Goal: Task Accomplishment & Management: Manage account settings

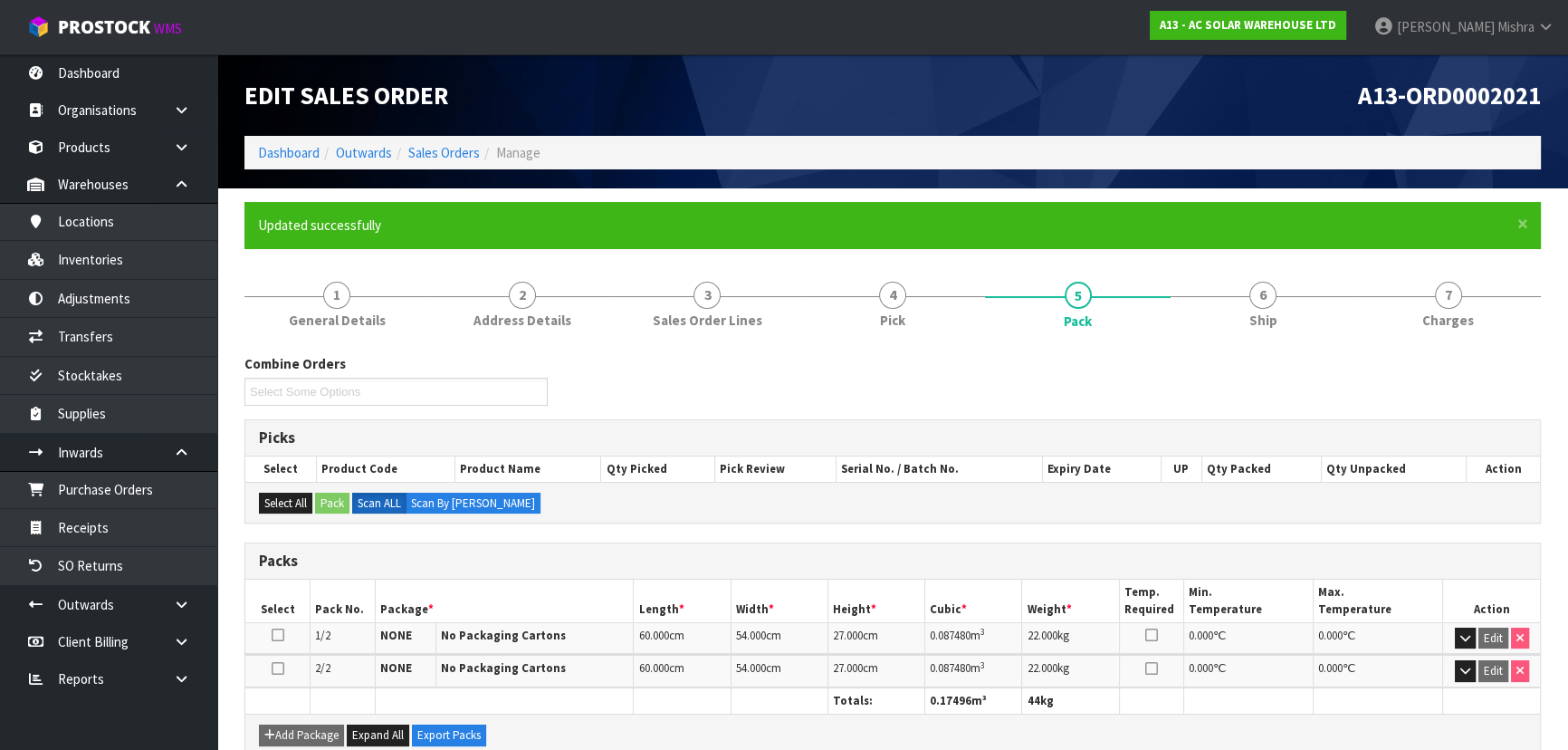
drag, startPoint x: 1276, startPoint y: 317, endPoint x: 890, endPoint y: 533, distance: 442.3
click at [1276, 315] on span "Ship" at bounding box center [1263, 320] width 28 height 19
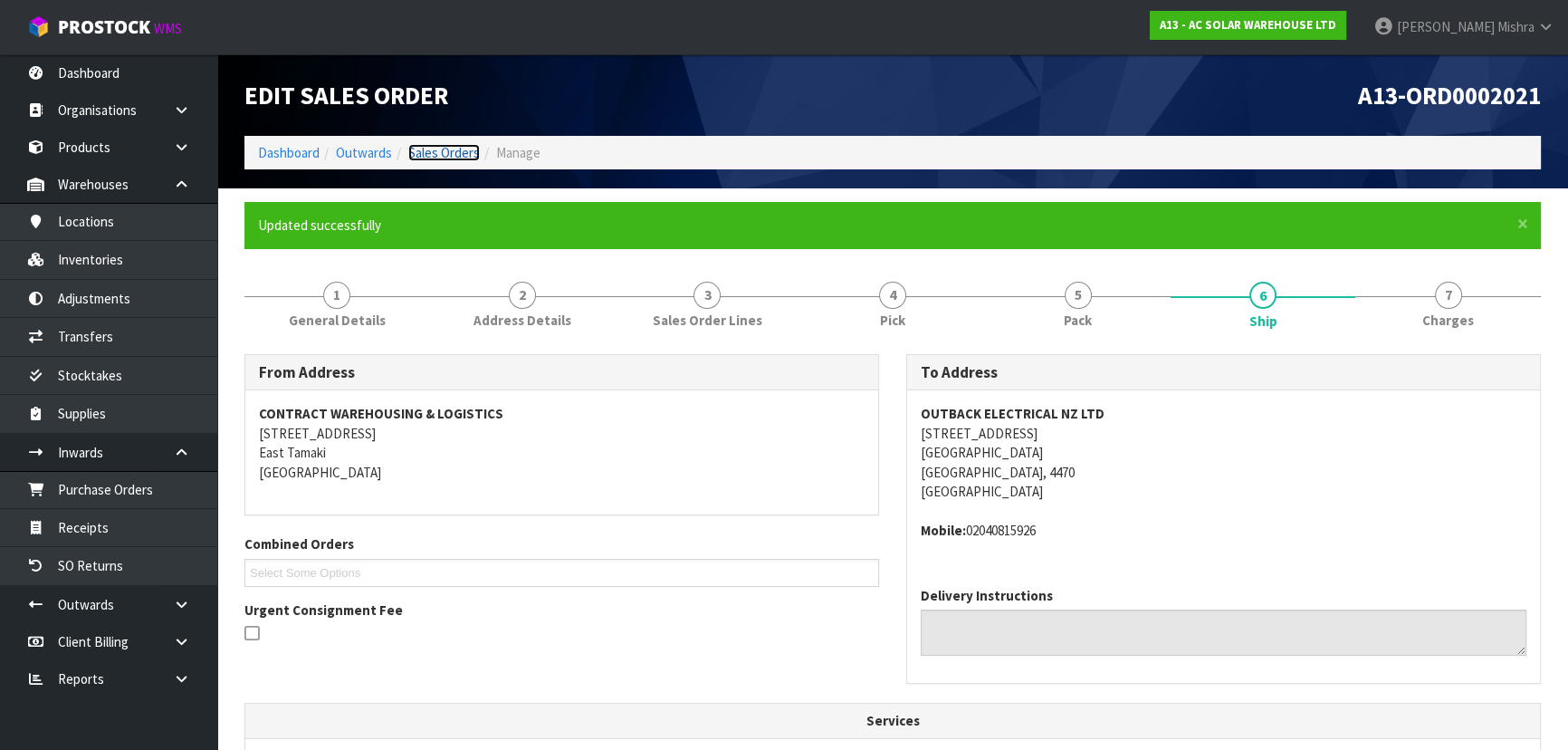
click at [457, 148] on link "Sales Orders" at bounding box center [444, 152] width 71 height 17
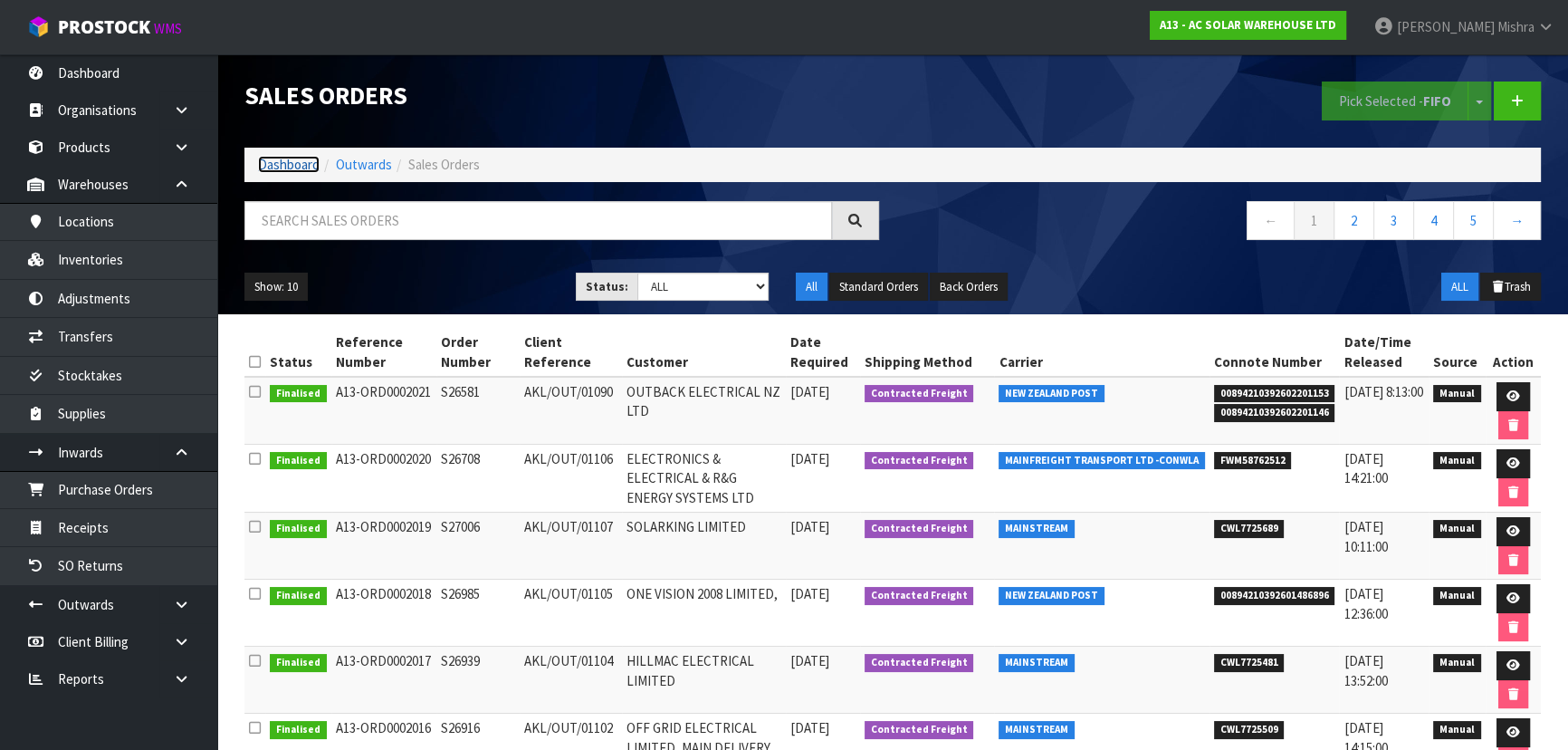
click at [282, 161] on link "Dashboard" at bounding box center [289, 164] width 61 height 17
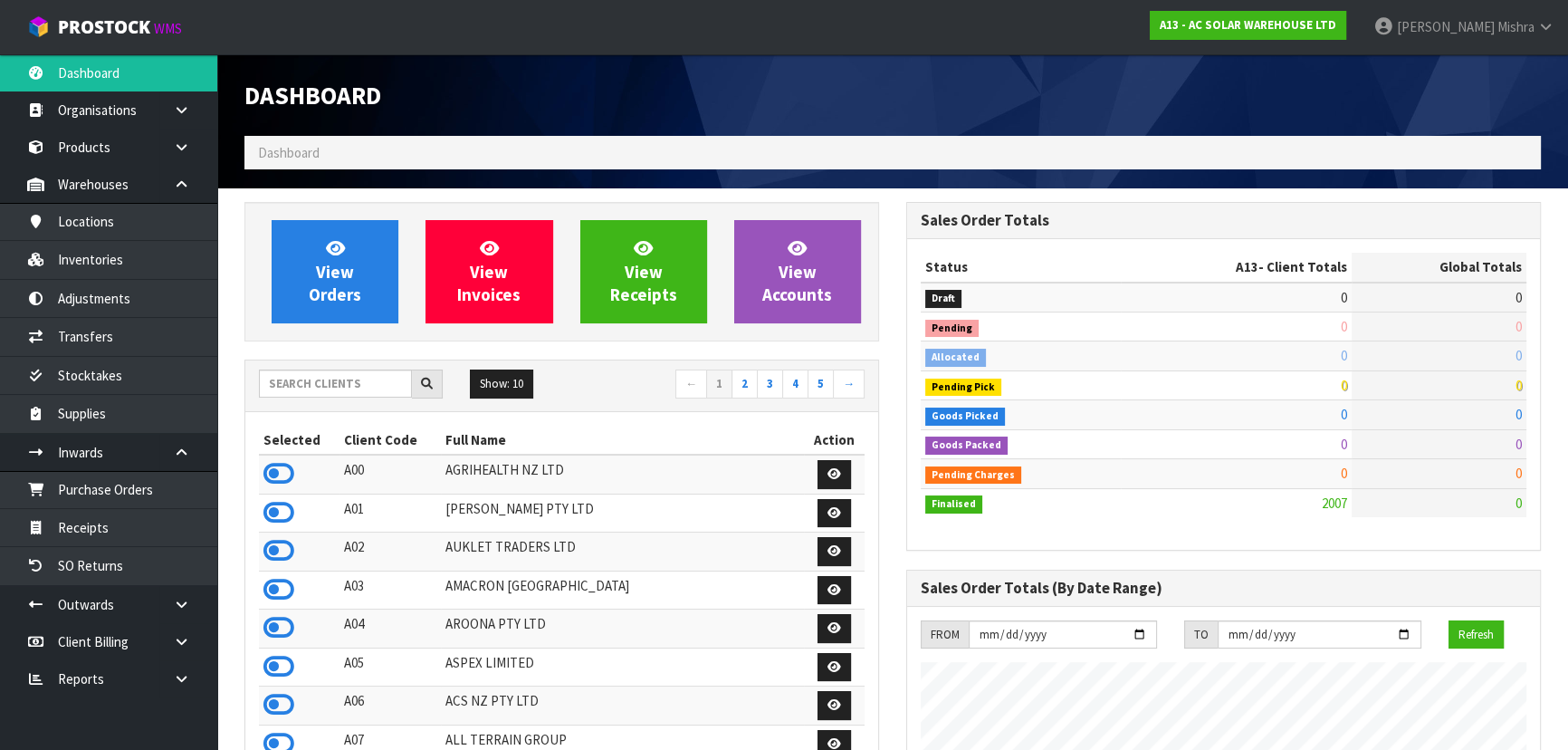
scroll to position [1446, 661]
click at [302, 390] on input "text" at bounding box center [335, 383] width 153 height 28
type input "E04"
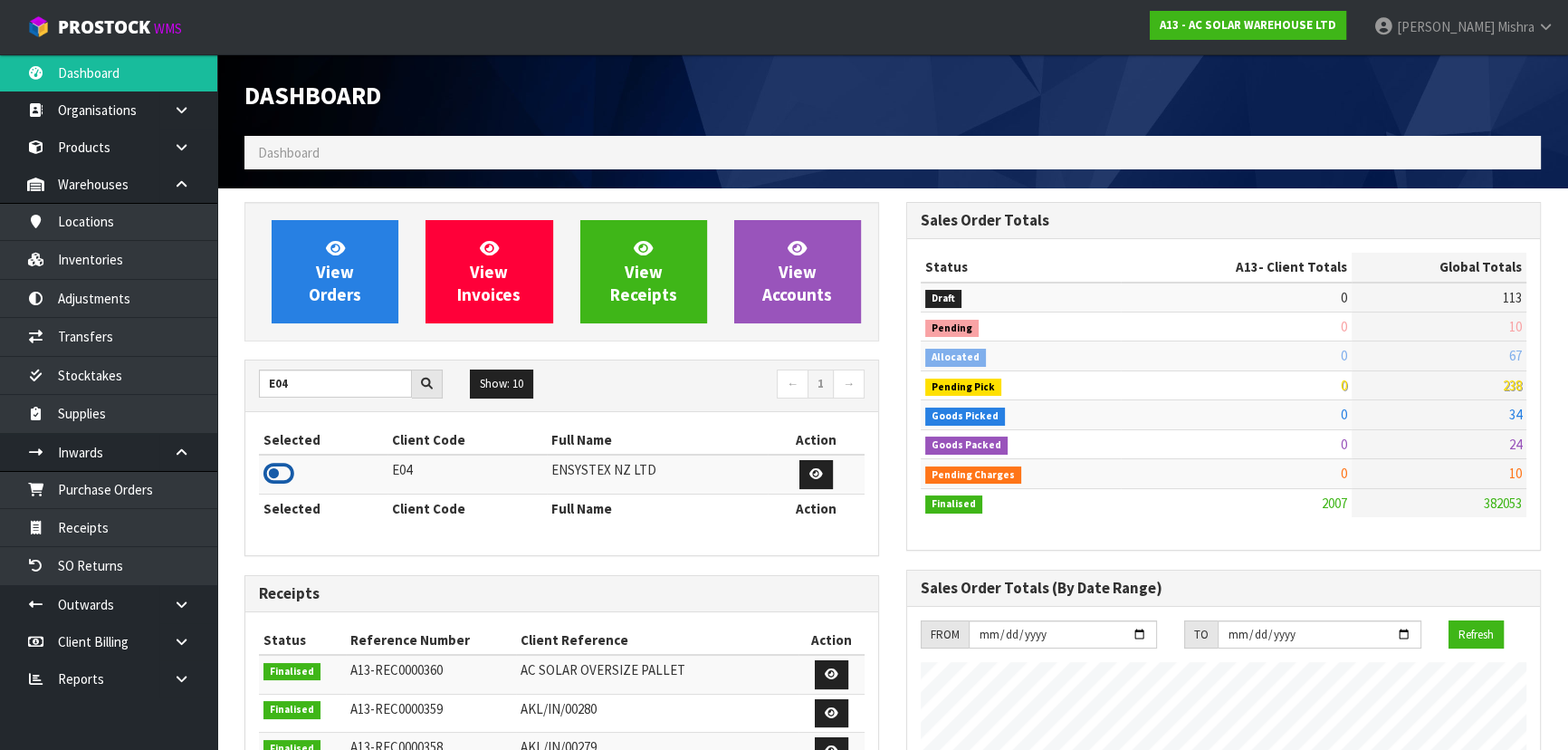
click at [284, 489] on td at bounding box center [323, 474] width 128 height 38
click at [276, 474] on icon at bounding box center [278, 474] width 31 height 28
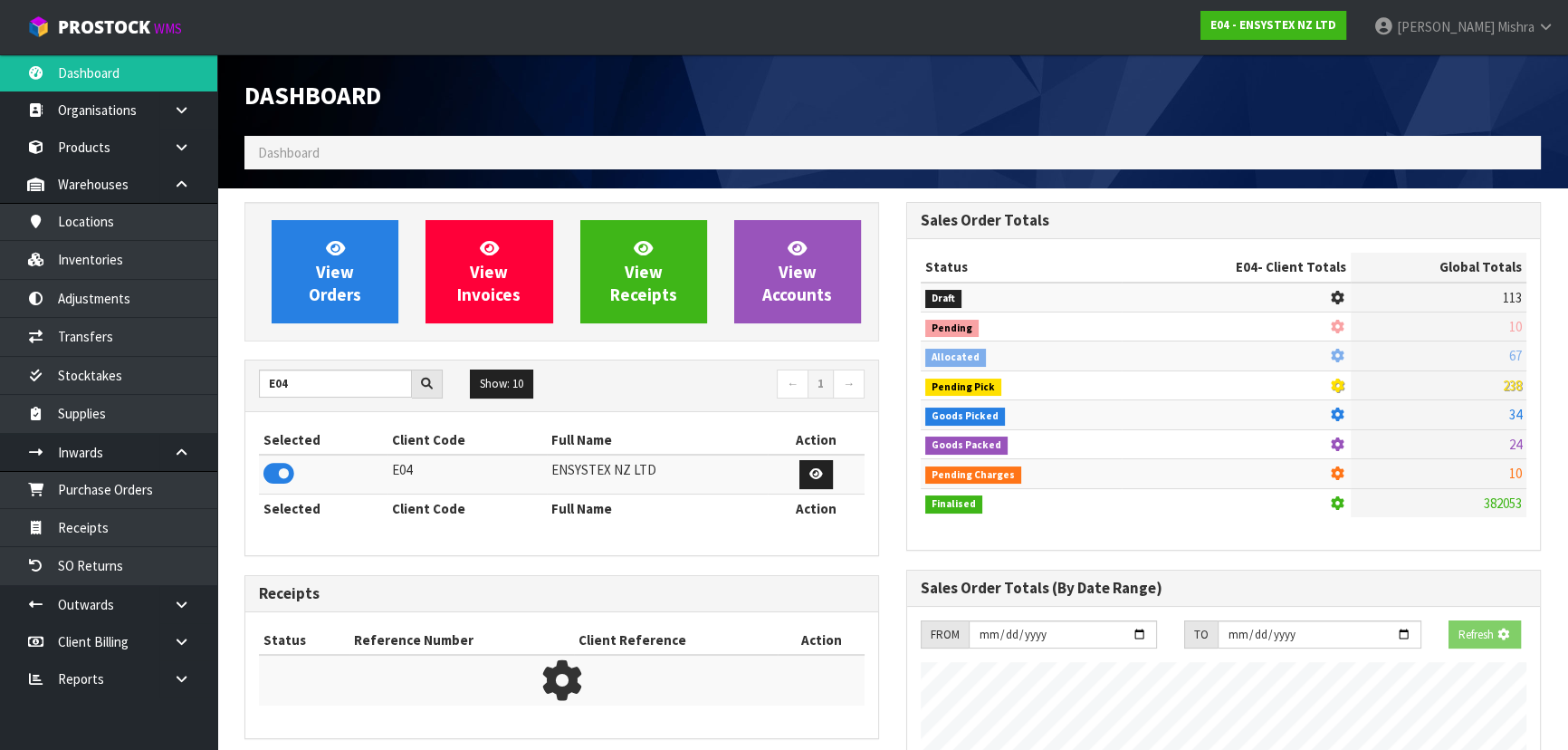
scroll to position [904407, 904820]
click at [314, 283] on span "View Orders" at bounding box center [335, 270] width 52 height 68
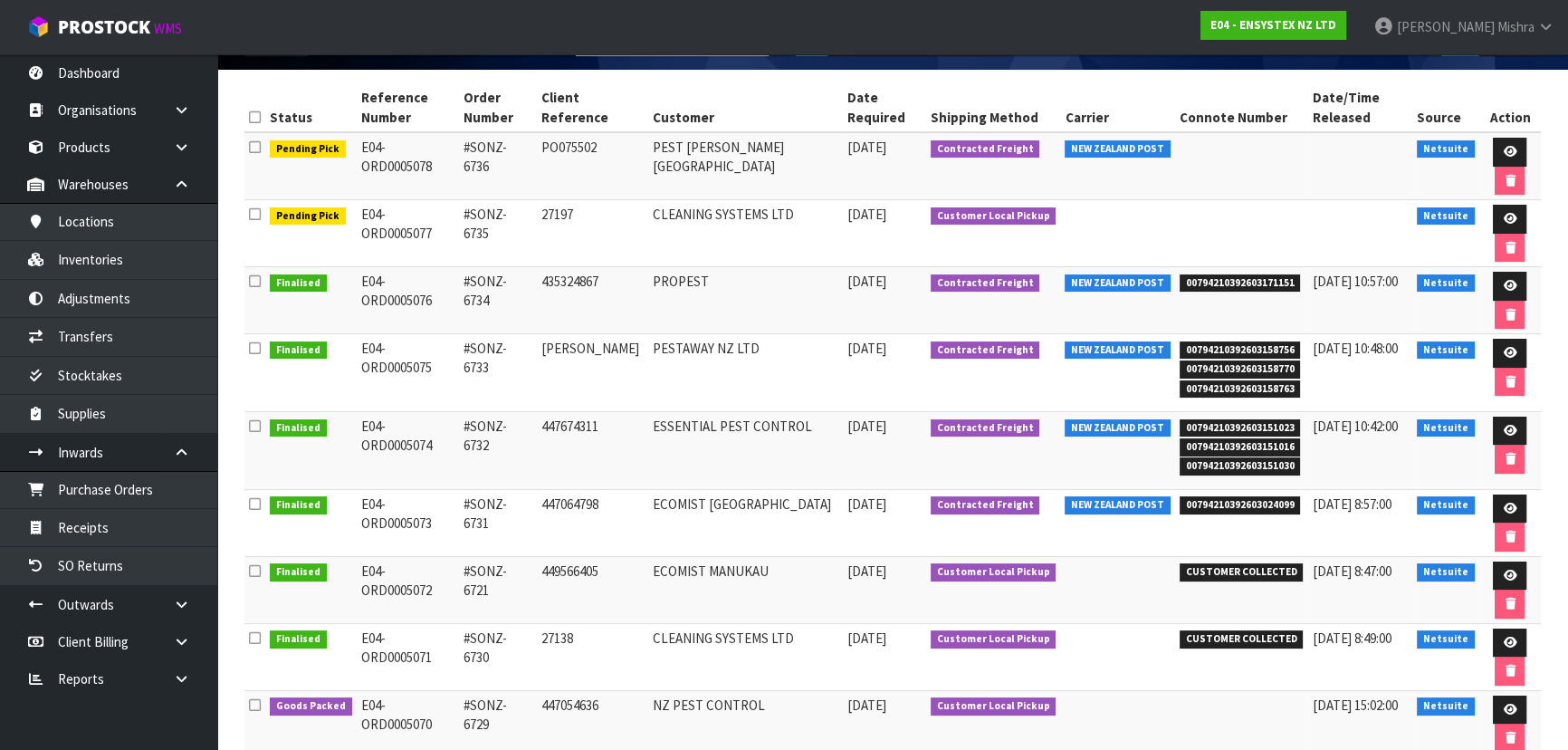
scroll to position [396, 0]
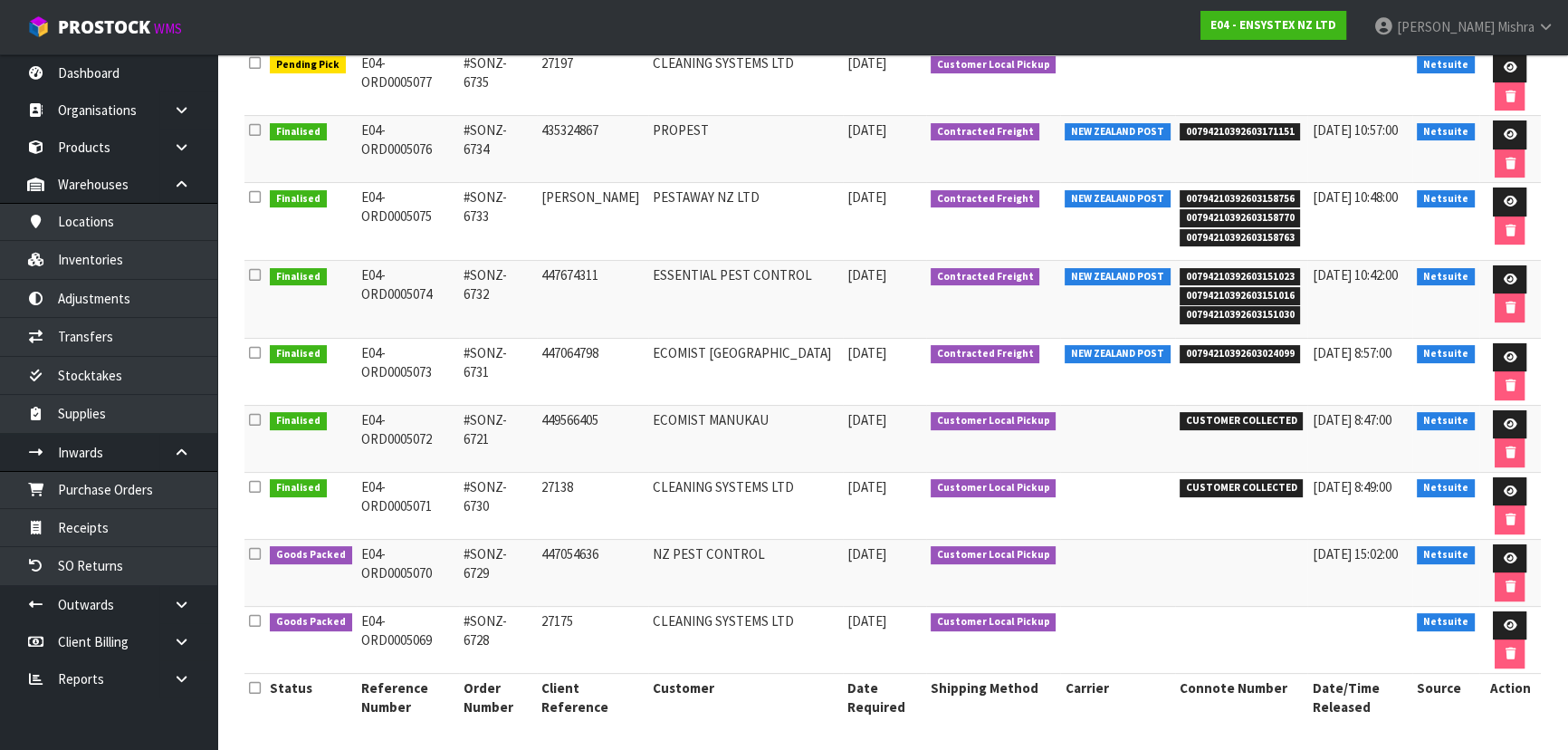
click at [1242, 480] on span "CUSTOMER COLLECTED" at bounding box center [1242, 488] width 124 height 18
copy tr "CUSTOMER COLLECTED"
click at [1503, 620] on icon at bounding box center [1510, 626] width 14 height 12
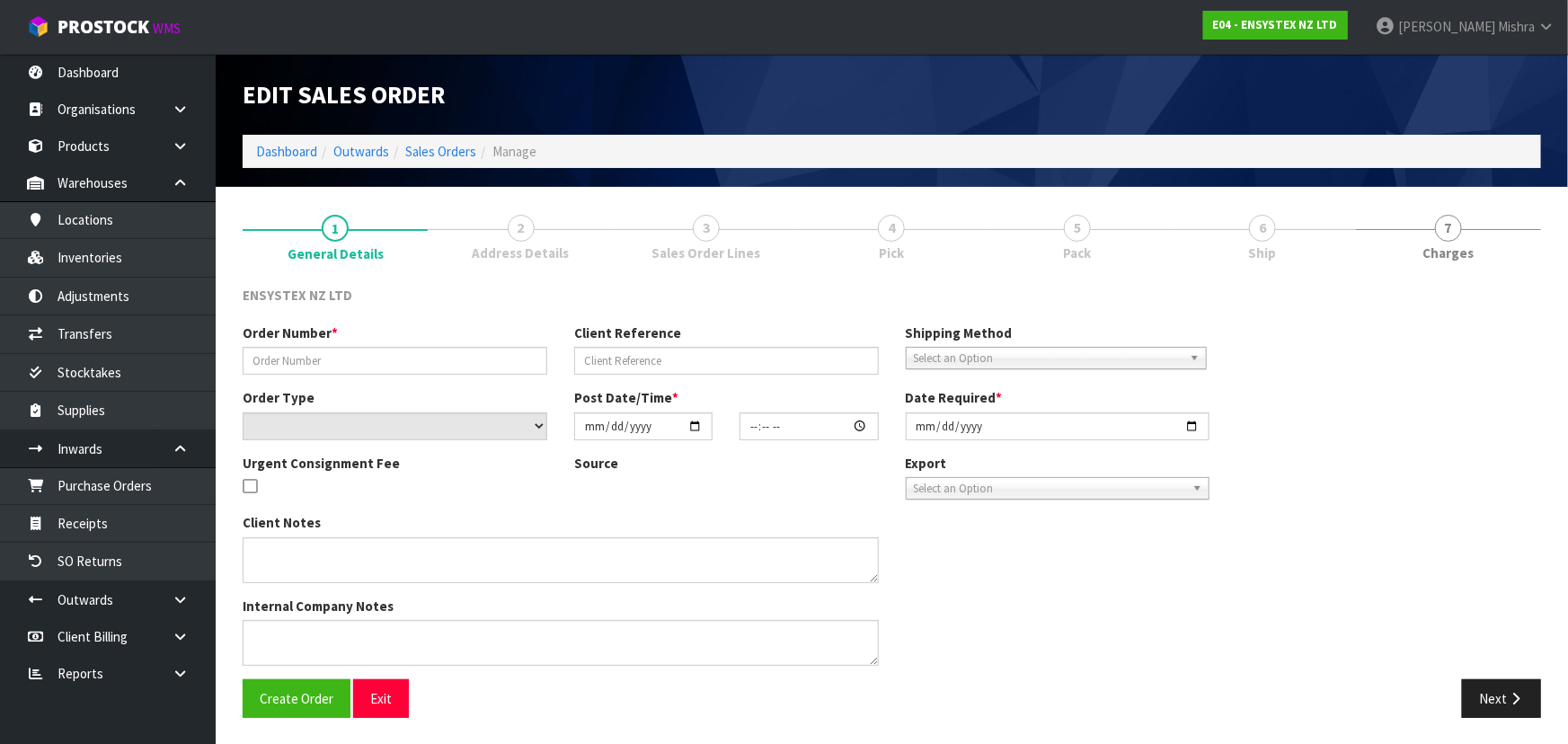
type input "#SONZ-6728"
type input "27175"
select select "number:0"
type input "2025-09-18"
type input "13:15:21.000"
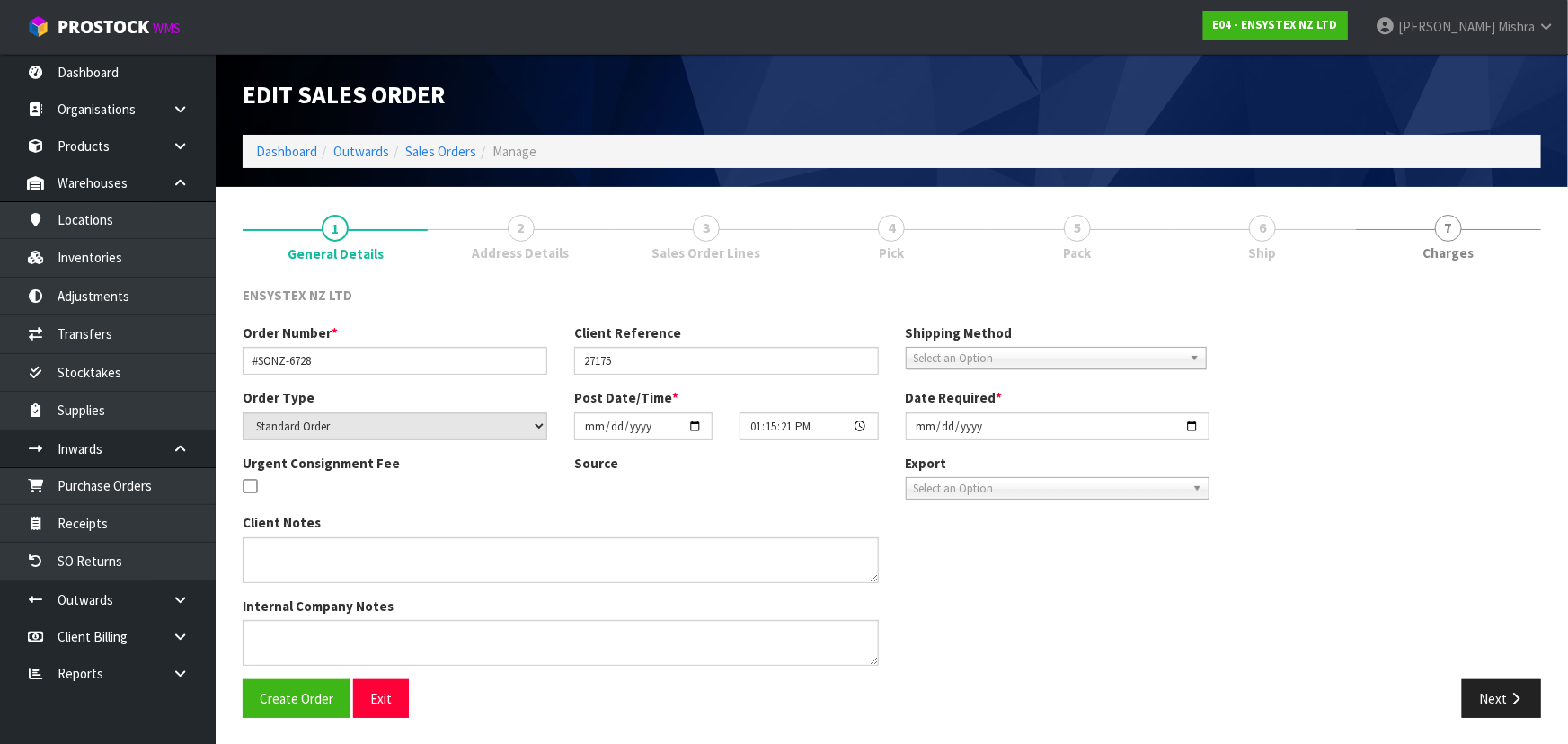
type input "2025-09-19"
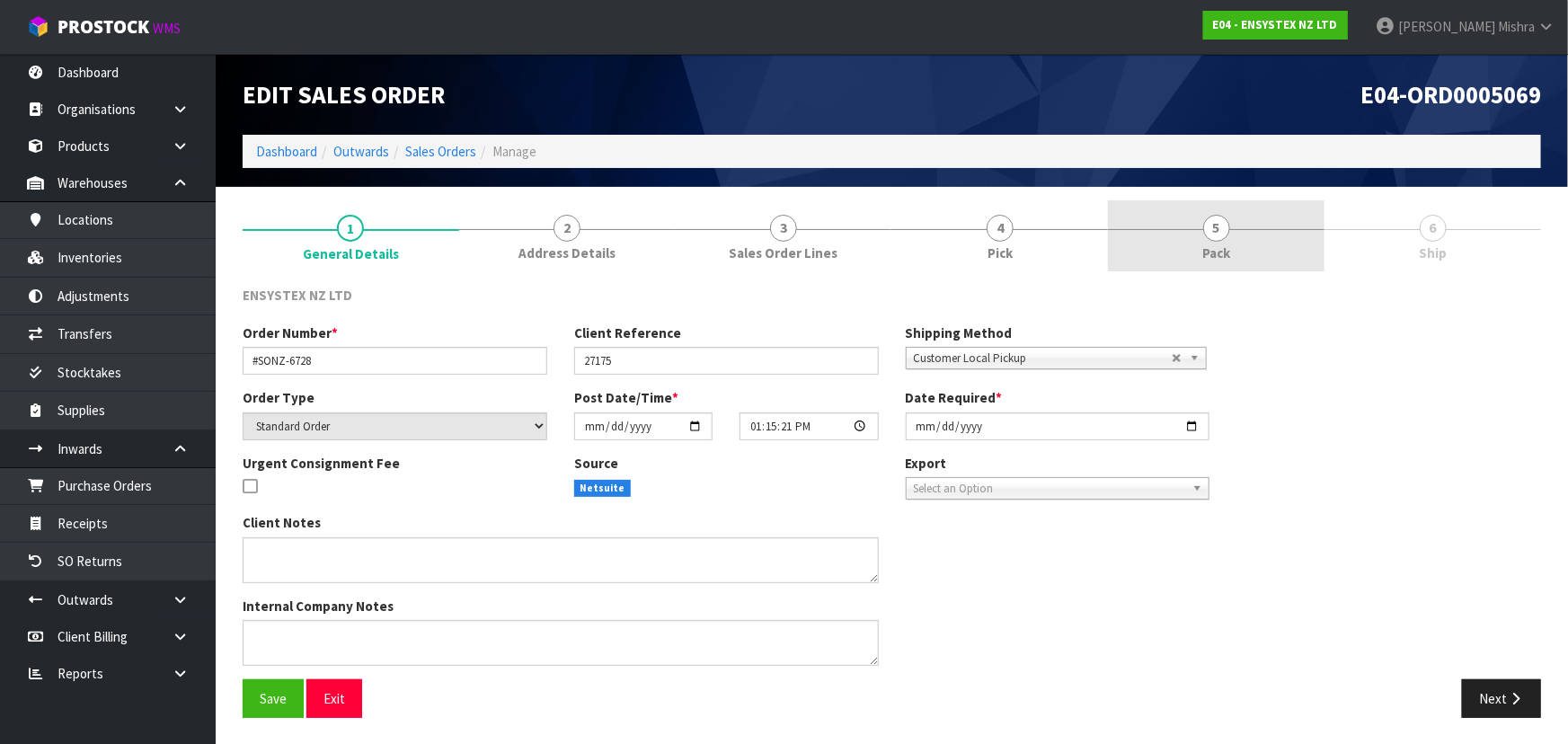
click at [1250, 240] on link "5 Pack" at bounding box center [1215, 236] width 216 height 70
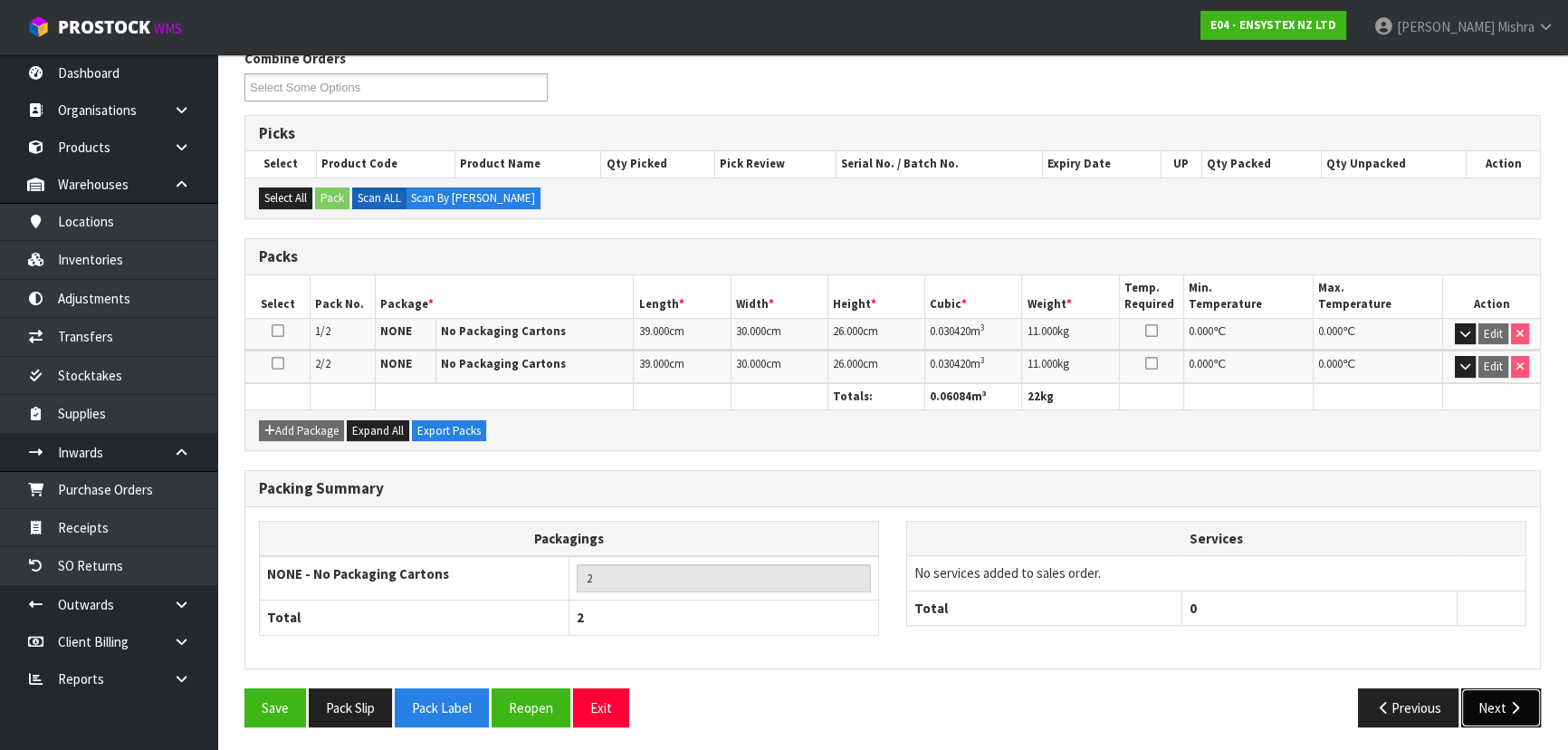
click at [1508, 709] on icon "button" at bounding box center [1515, 708] width 17 height 14
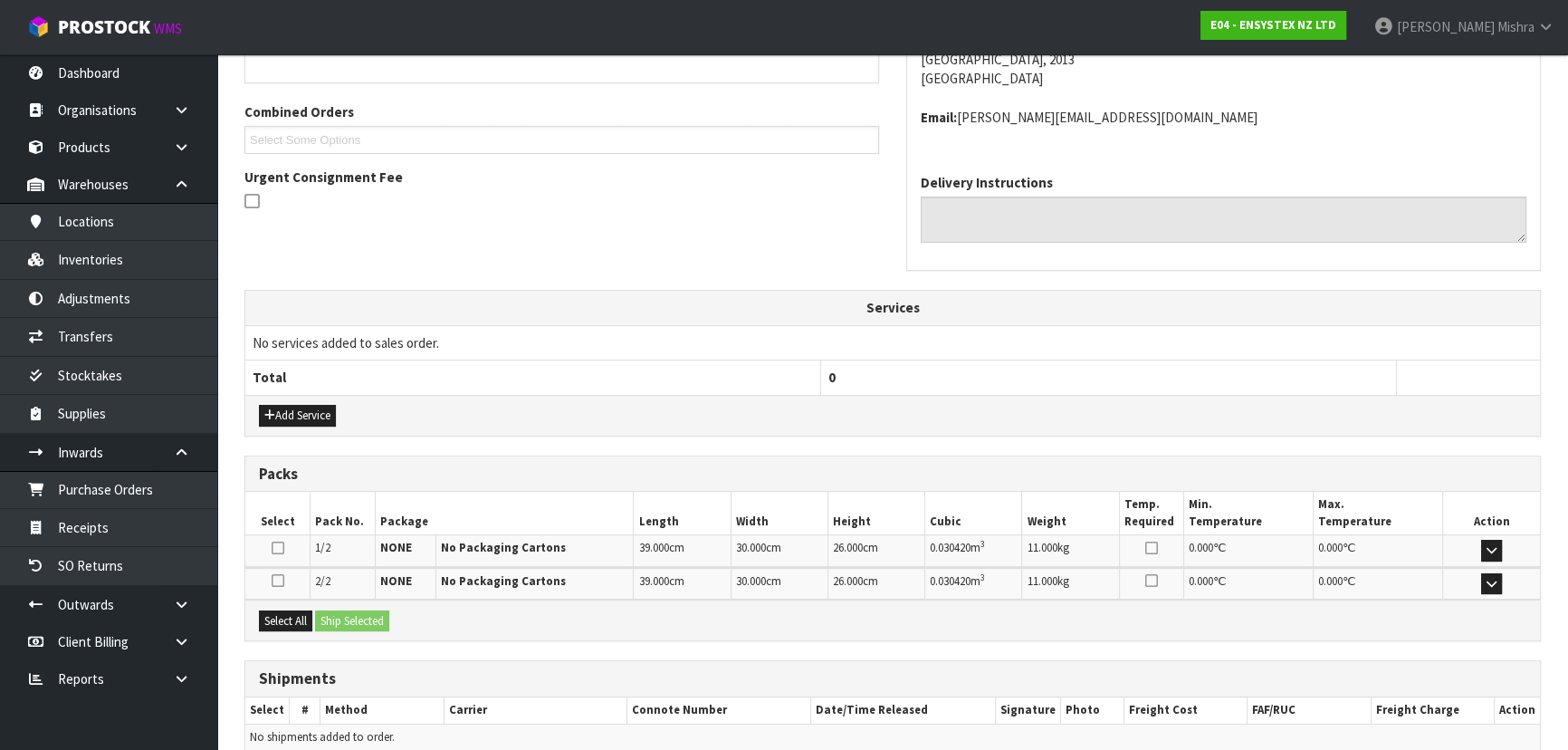
scroll to position [449, 0]
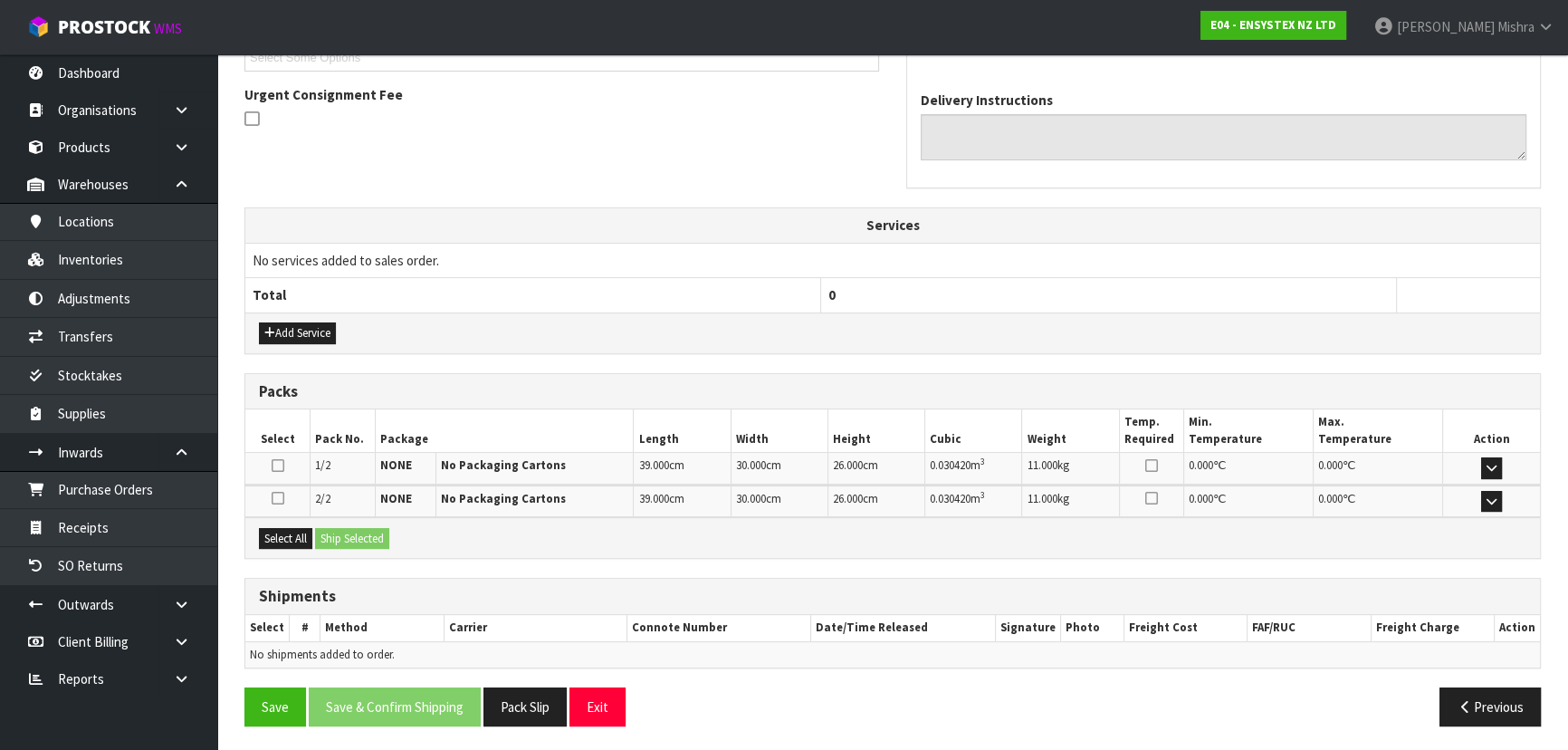
click at [278, 547] on div "Select All Ship Selected" at bounding box center [893, 537] width 1295 height 40
drag, startPoint x: 282, startPoint y: 541, endPoint x: 318, endPoint y: 540, distance: 36.0
click at [285, 540] on button "Select All" at bounding box center [285, 539] width 53 height 22
drag, startPoint x: 344, startPoint y: 534, endPoint x: 380, endPoint y: 562, distance: 45.6
click at [344, 534] on button "Ship Selected" at bounding box center [351, 539] width 74 height 22
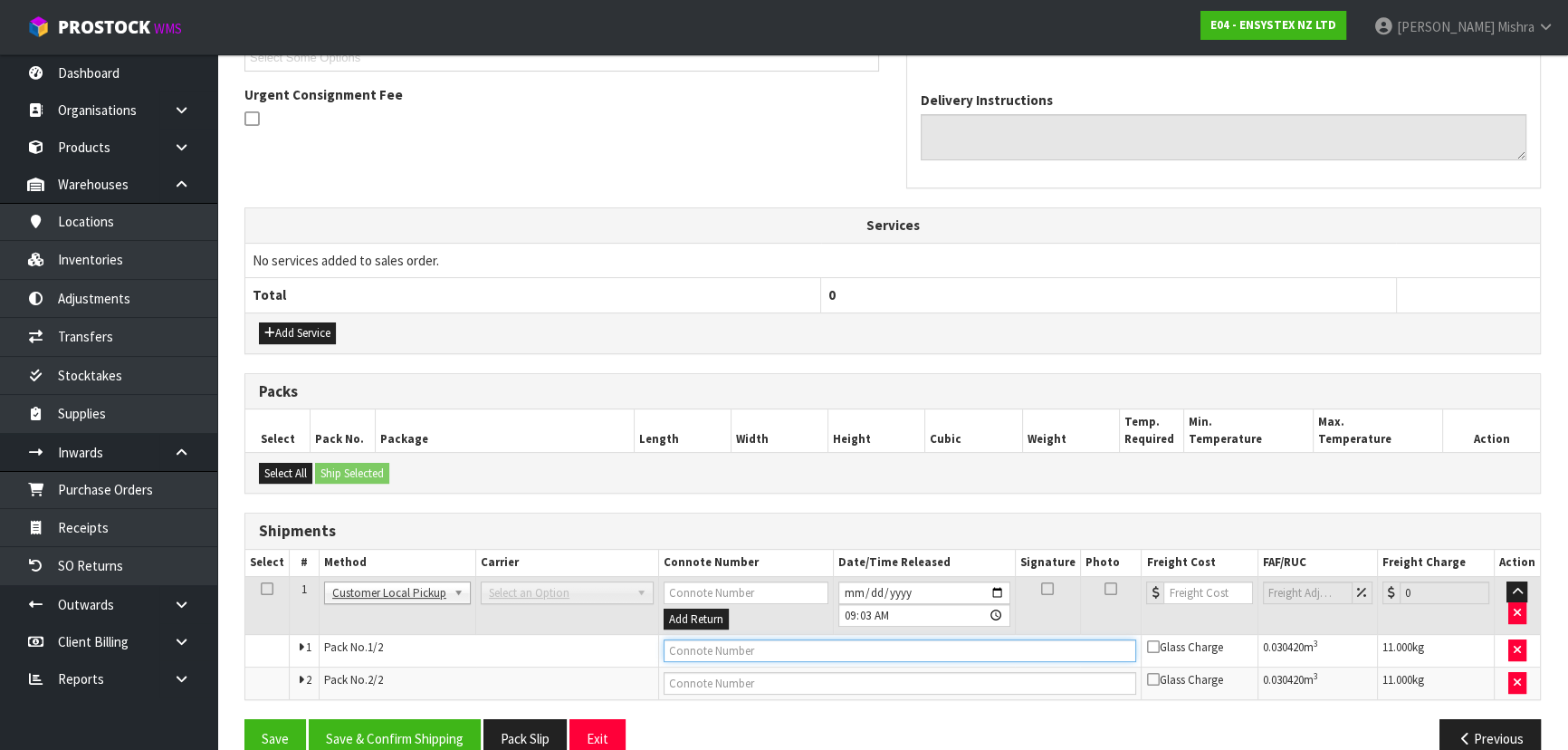
click at [698, 653] on input "text" at bounding box center [901, 650] width 474 height 23
paste input "CUSTOMER COLLECTED"
type input "CUSTOMER COLLECTED"
click at [396, 742] on button "Save & Confirm Shipping" at bounding box center [395, 738] width 172 height 38
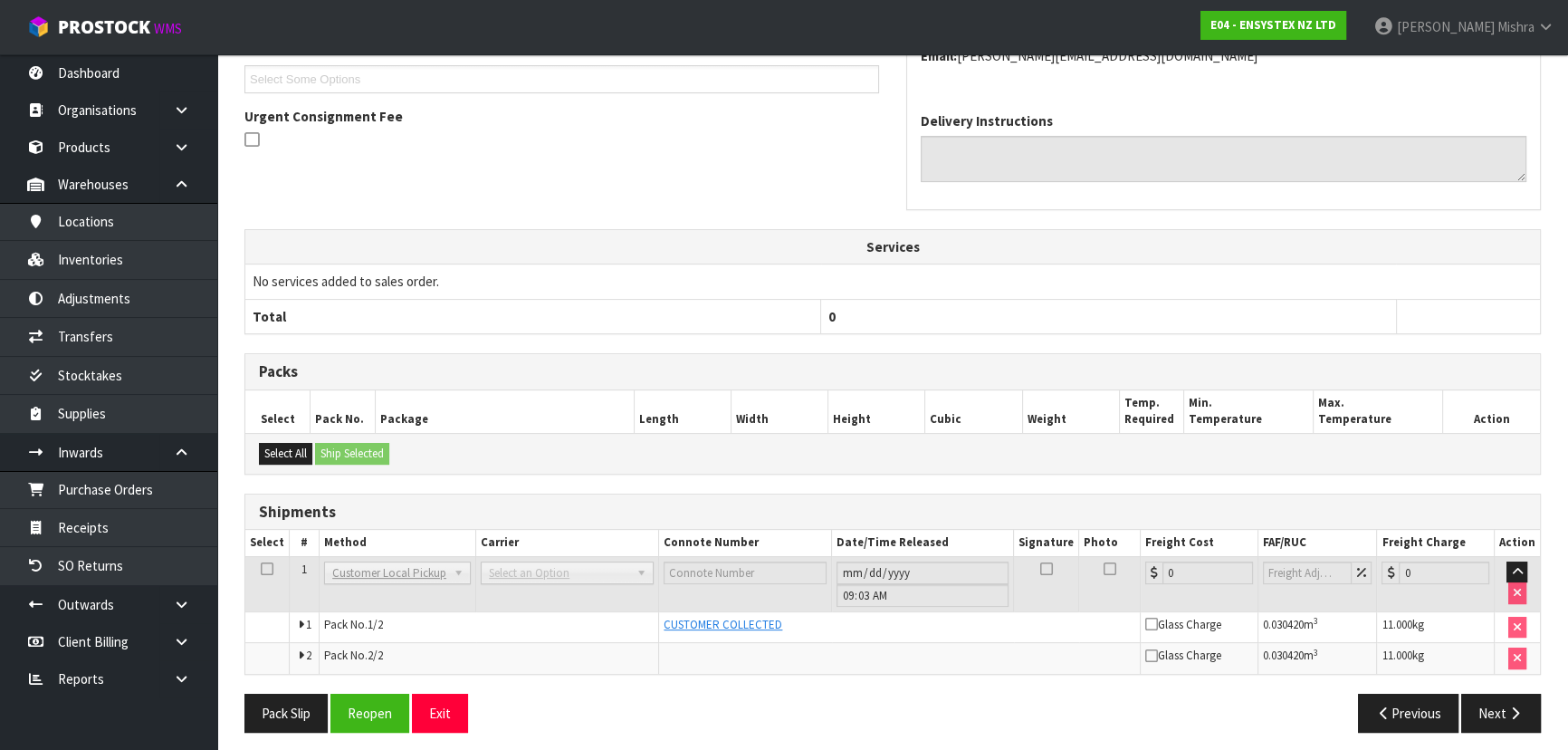
scroll to position [0, 0]
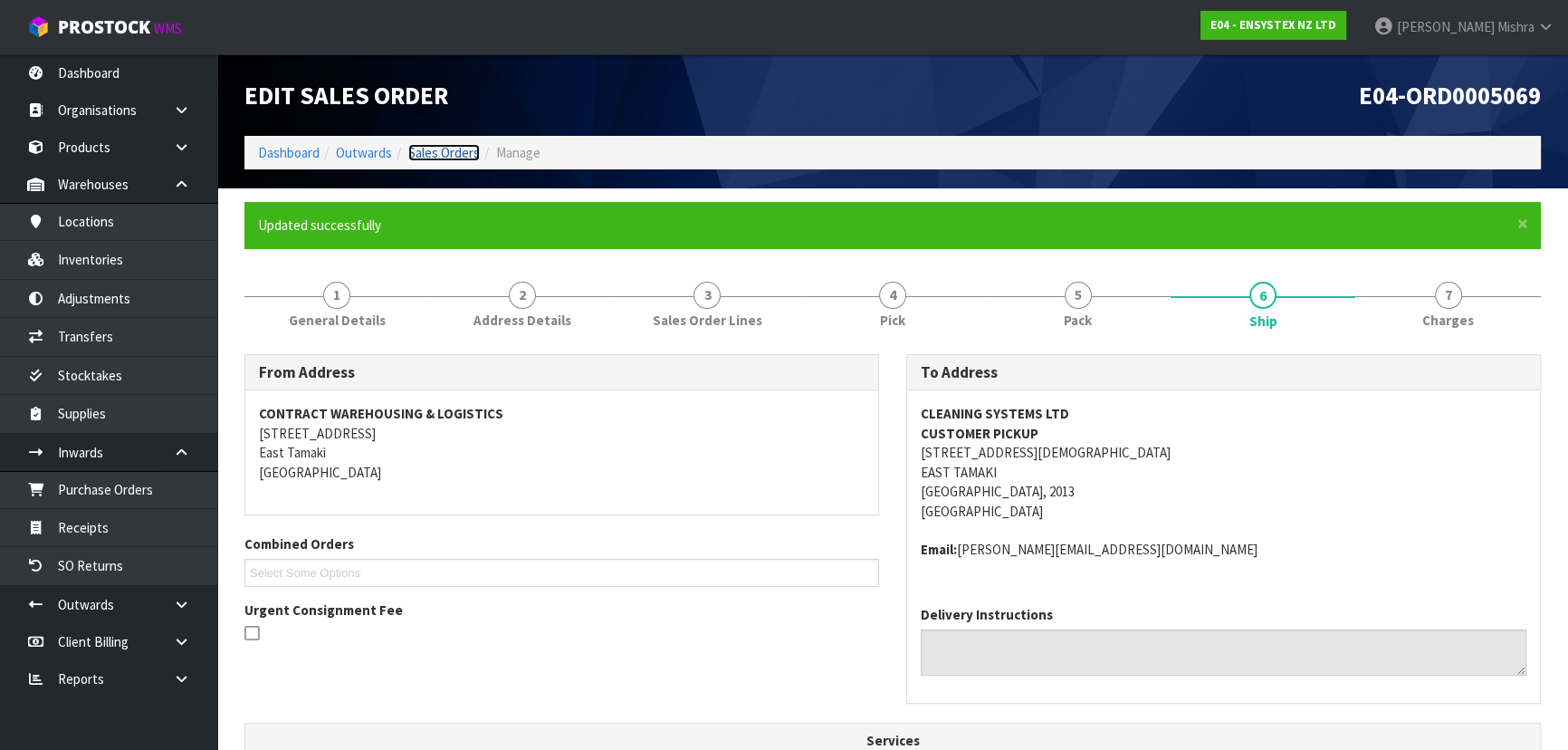
click at [424, 154] on link "Sales Orders" at bounding box center [444, 152] width 71 height 17
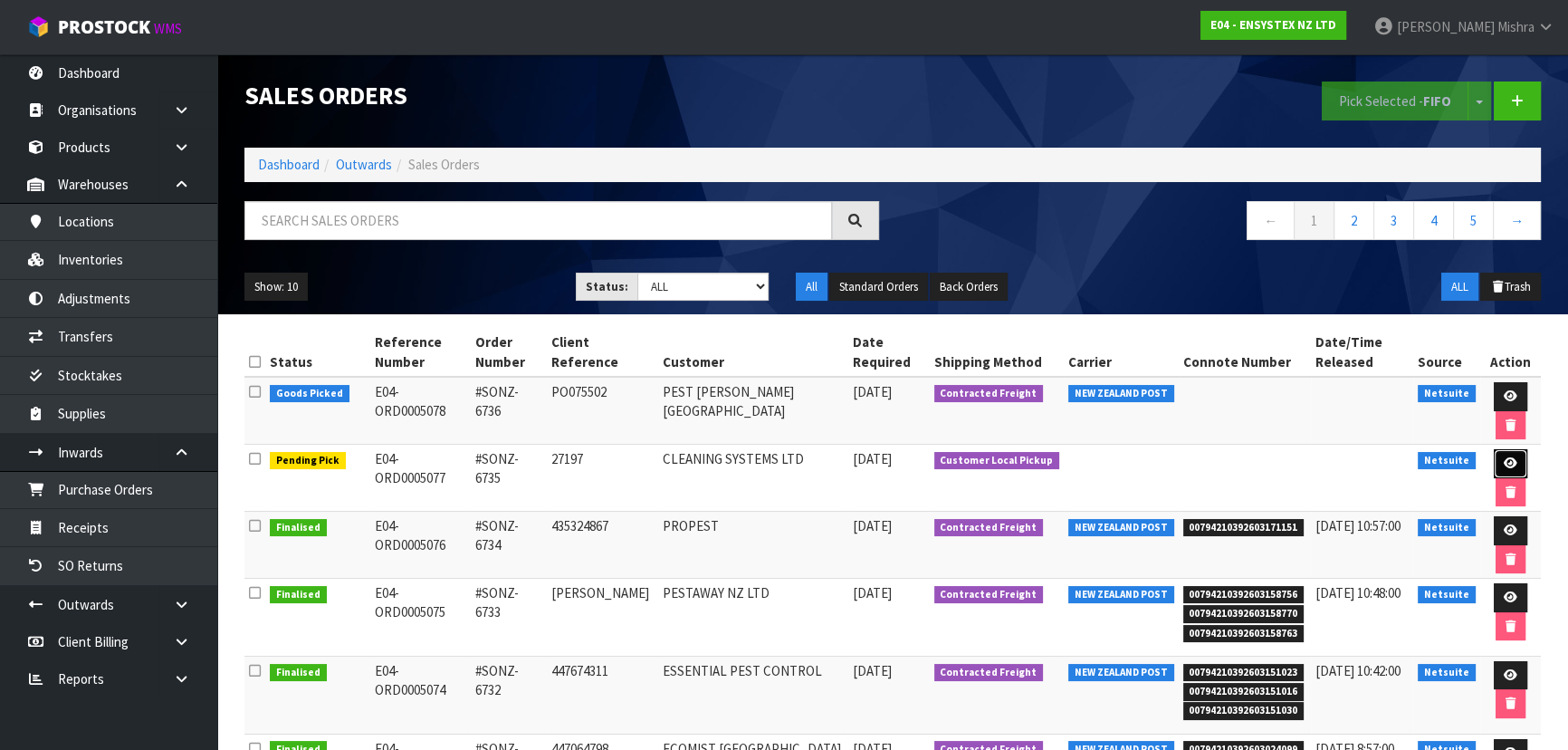
click at [1504, 462] on icon at bounding box center [1511, 463] width 14 height 12
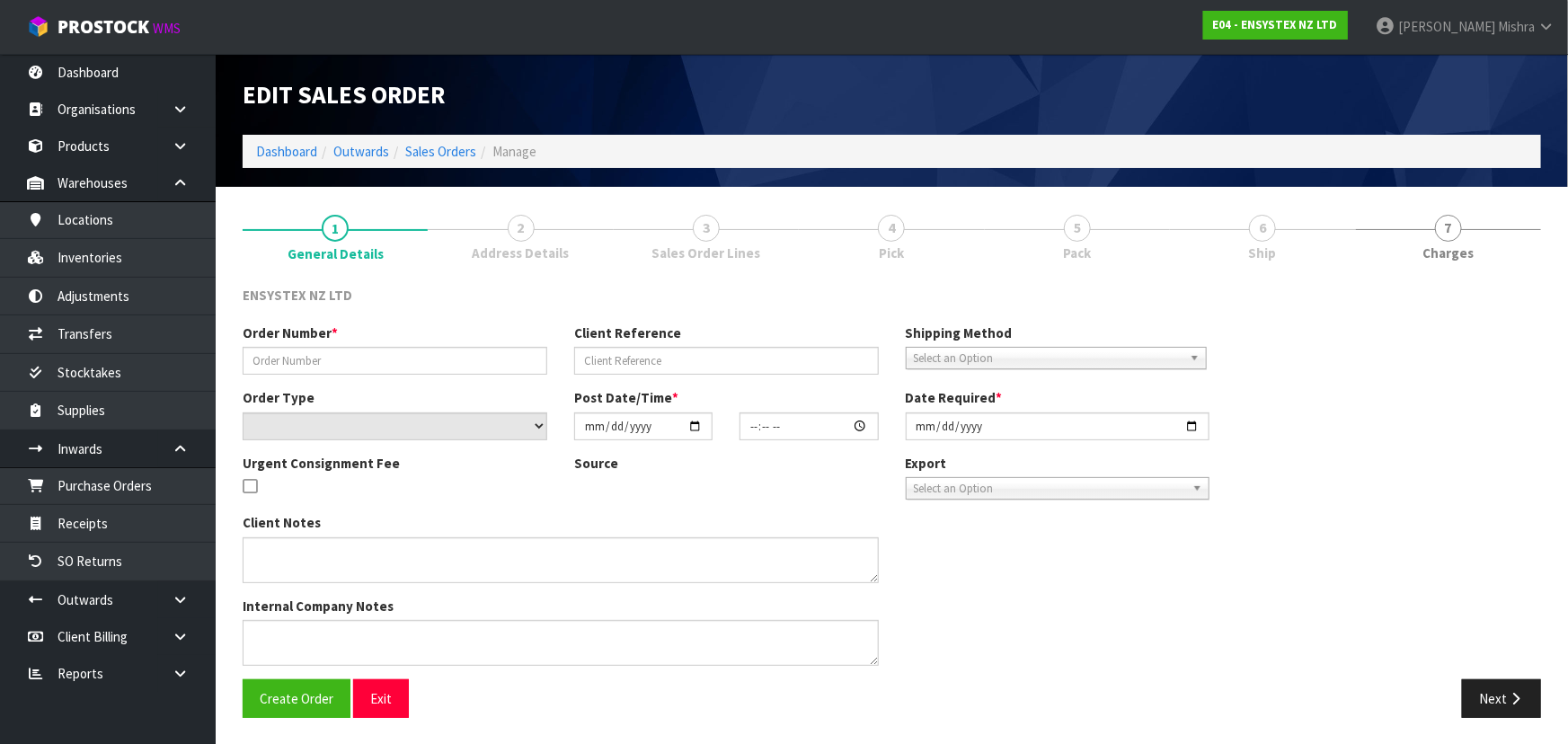
type input "#SONZ-6735"
type input "27197"
select select "number:0"
type input "2025-09-19"
type input "15:15:36.000"
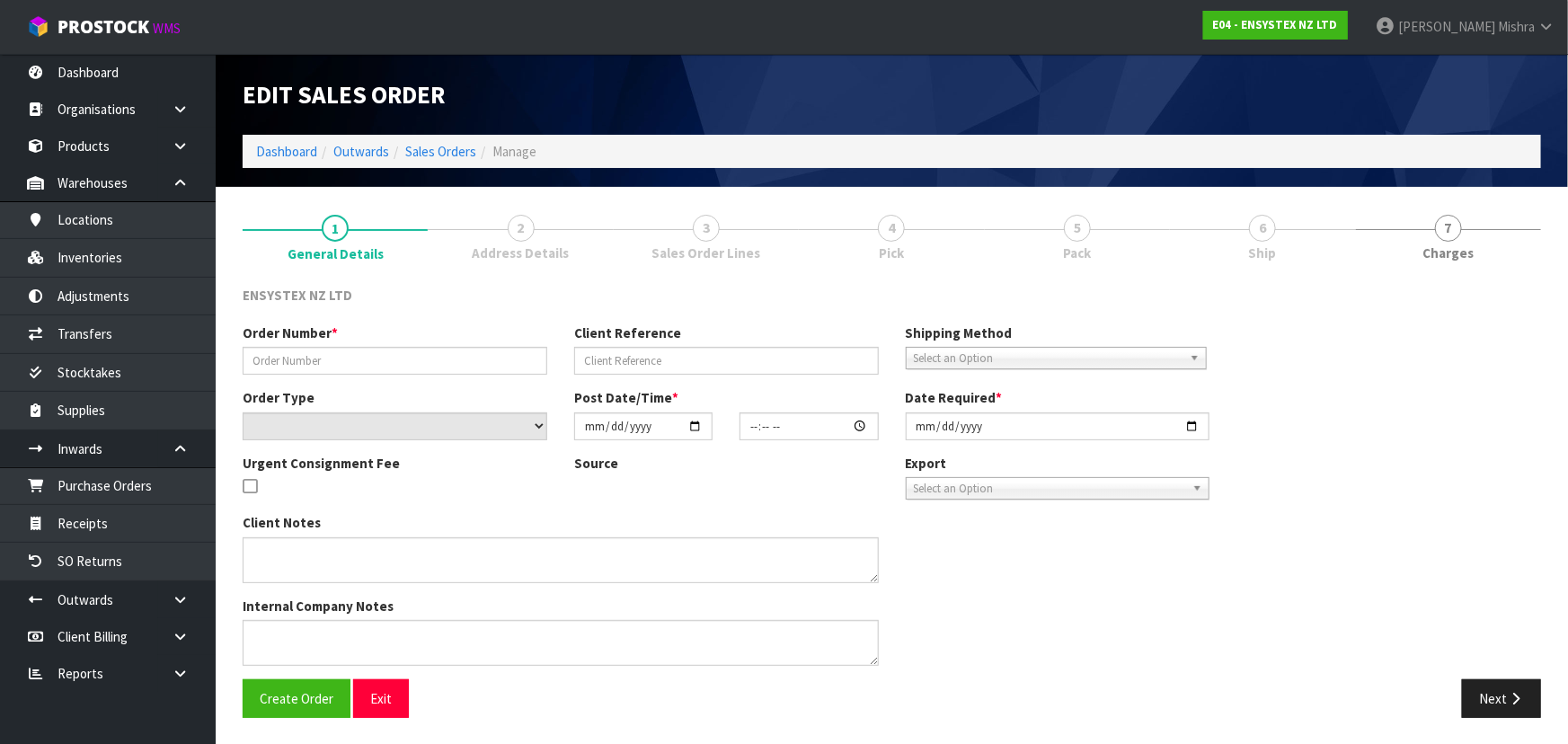
type input "2025-09-22"
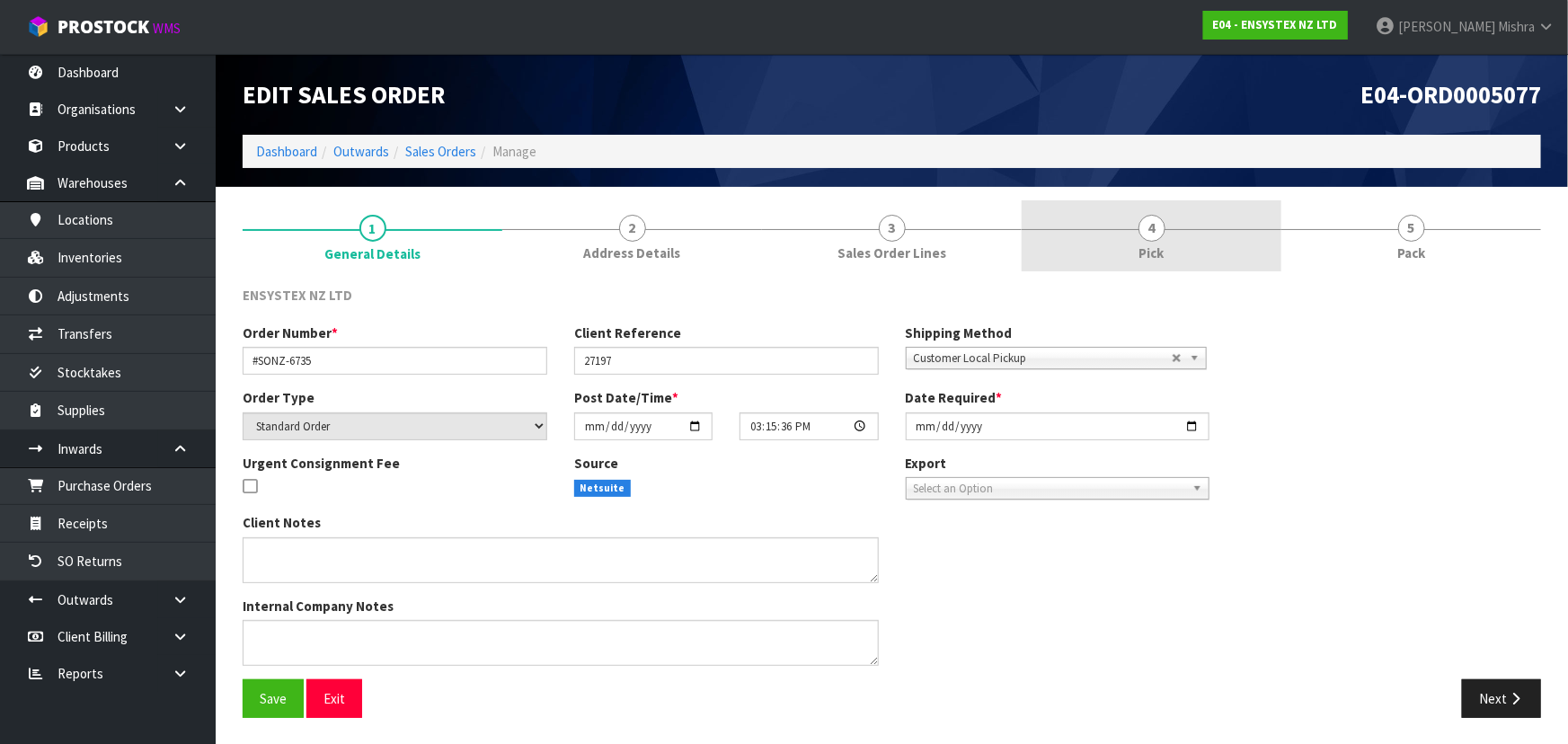
click at [1091, 212] on link "4 Pick" at bounding box center [1151, 236] width 260 height 70
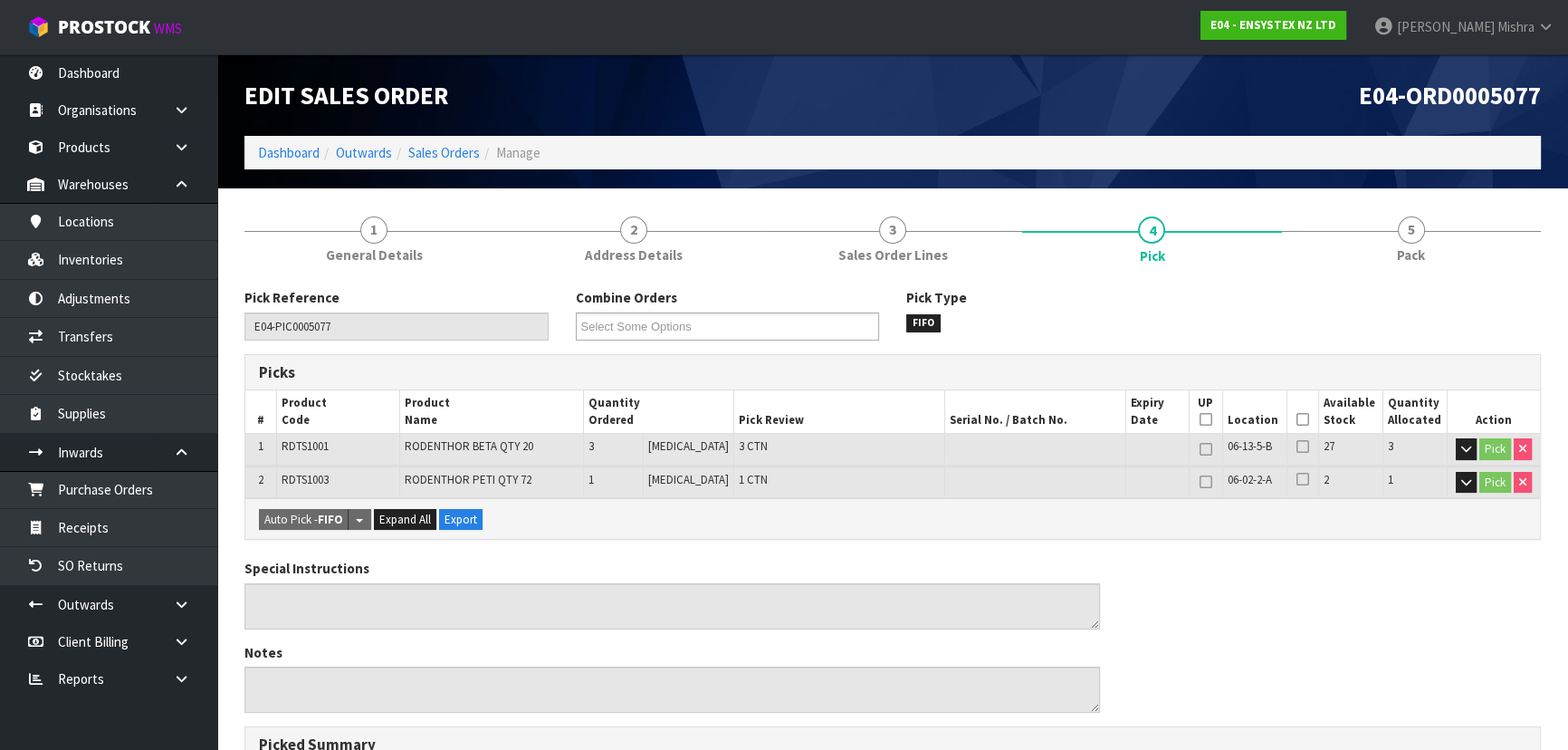
click at [1297, 419] on icon at bounding box center [1303, 419] width 13 height 1
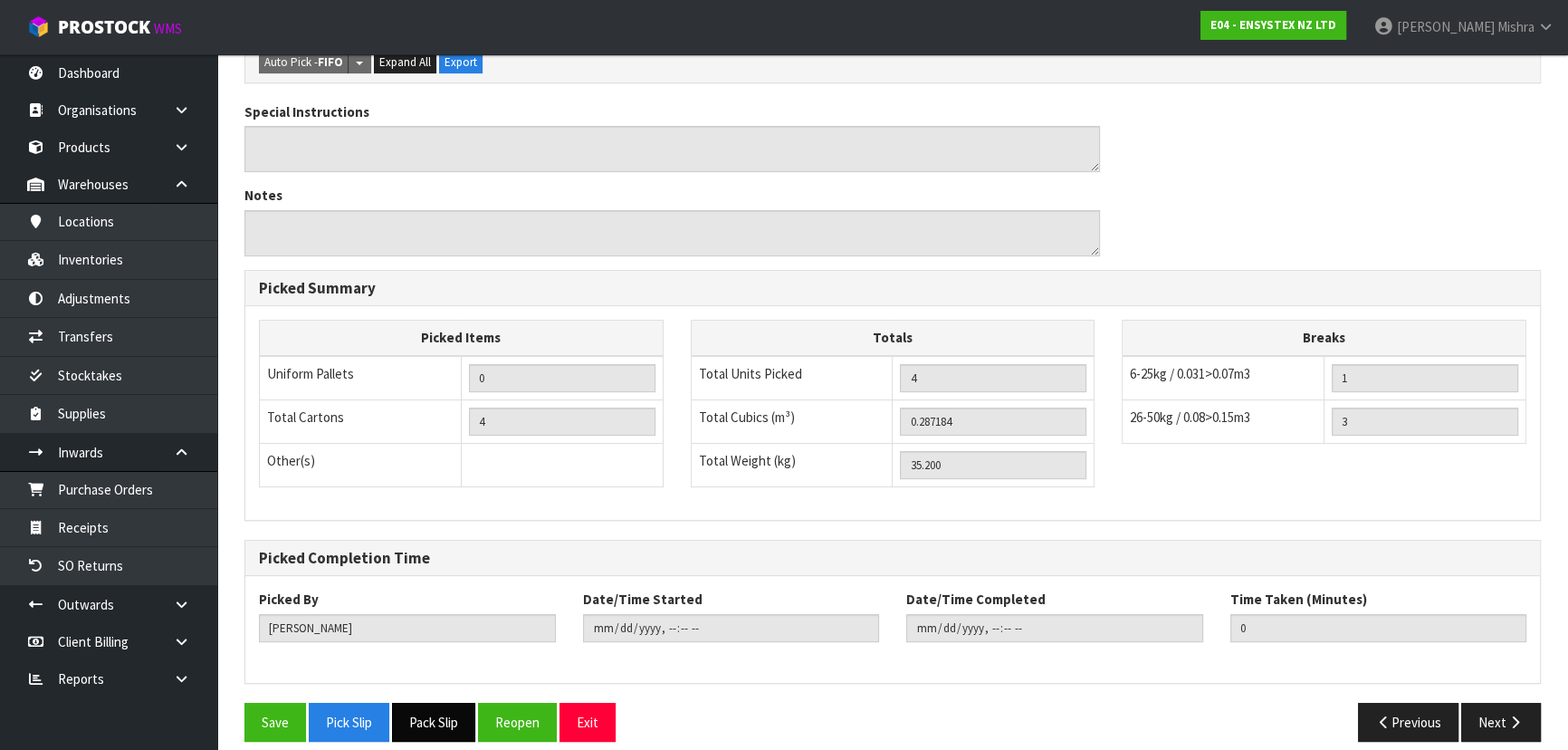
scroll to position [538, 0]
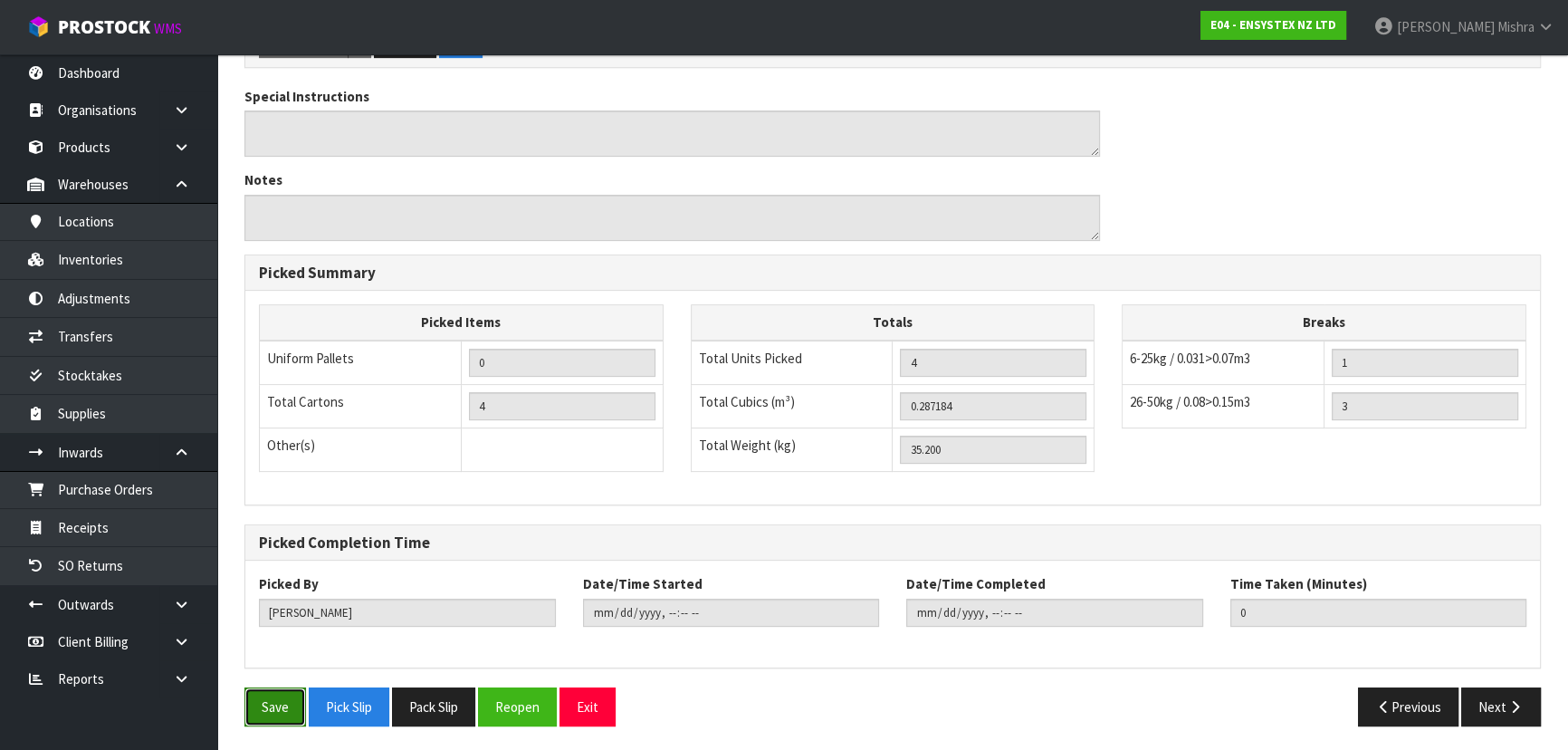
click at [270, 711] on button "Save" at bounding box center [275, 706] width 61 height 38
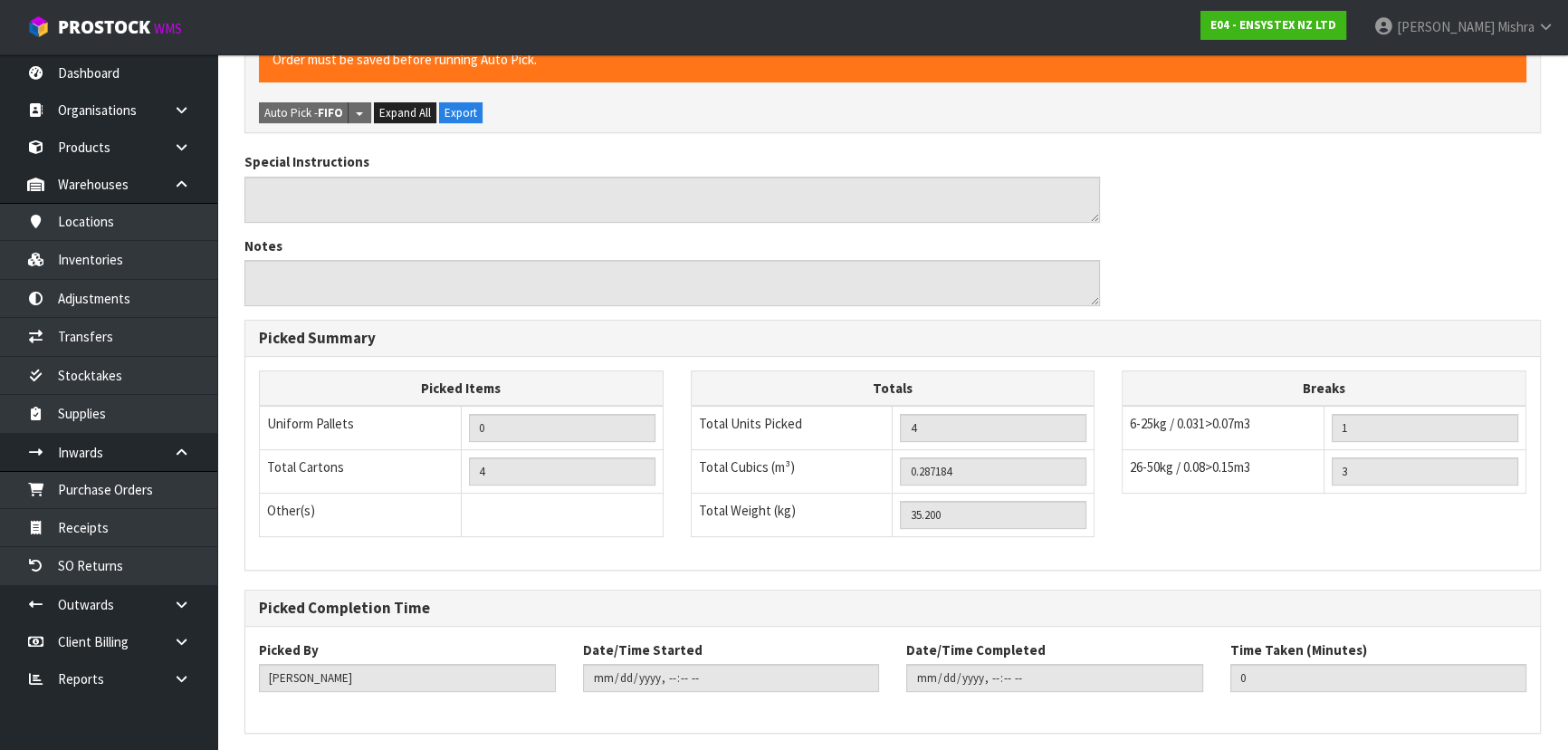
scroll to position [0, 0]
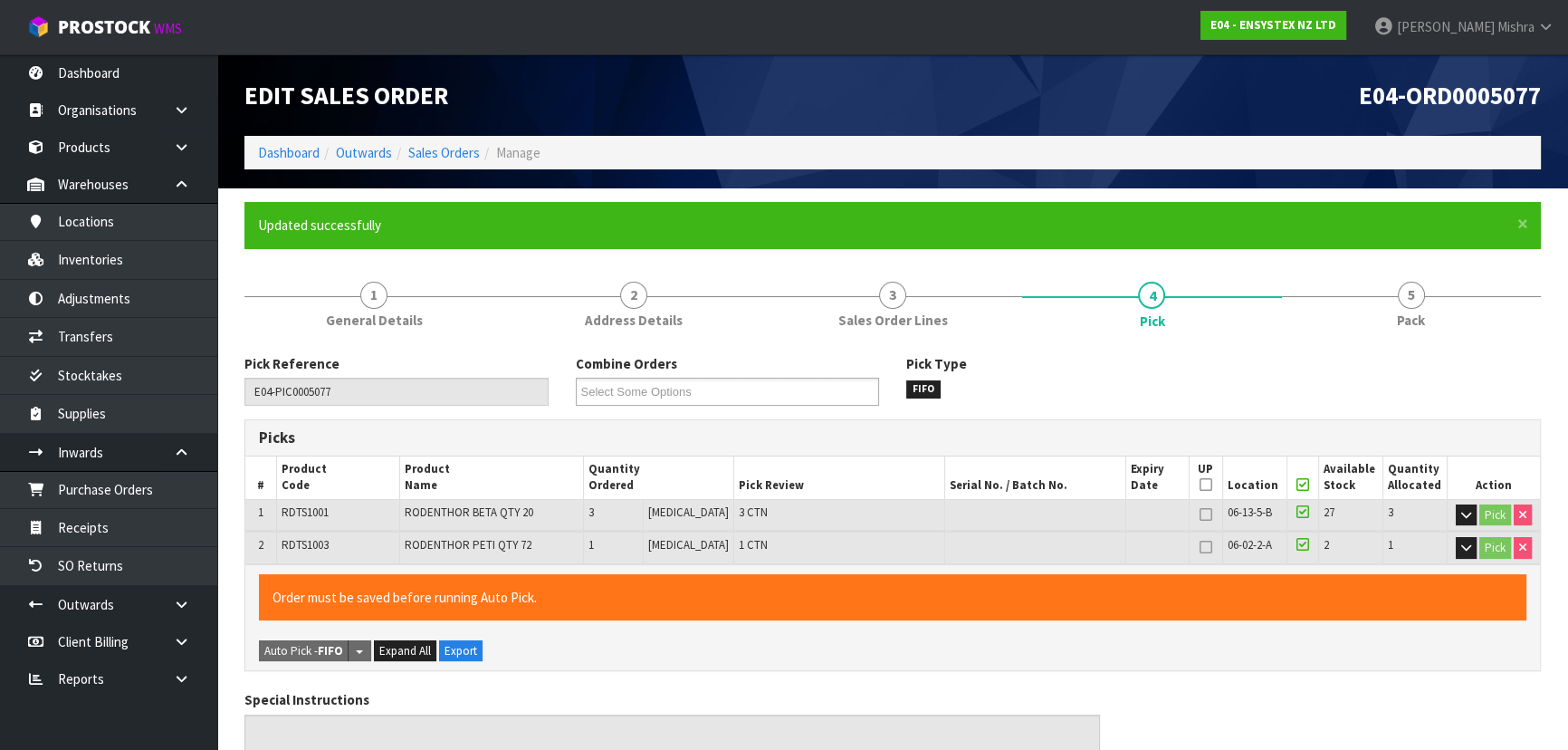
type input "Lalisha Mishra"
type input "2025-09-22T09:18:51"
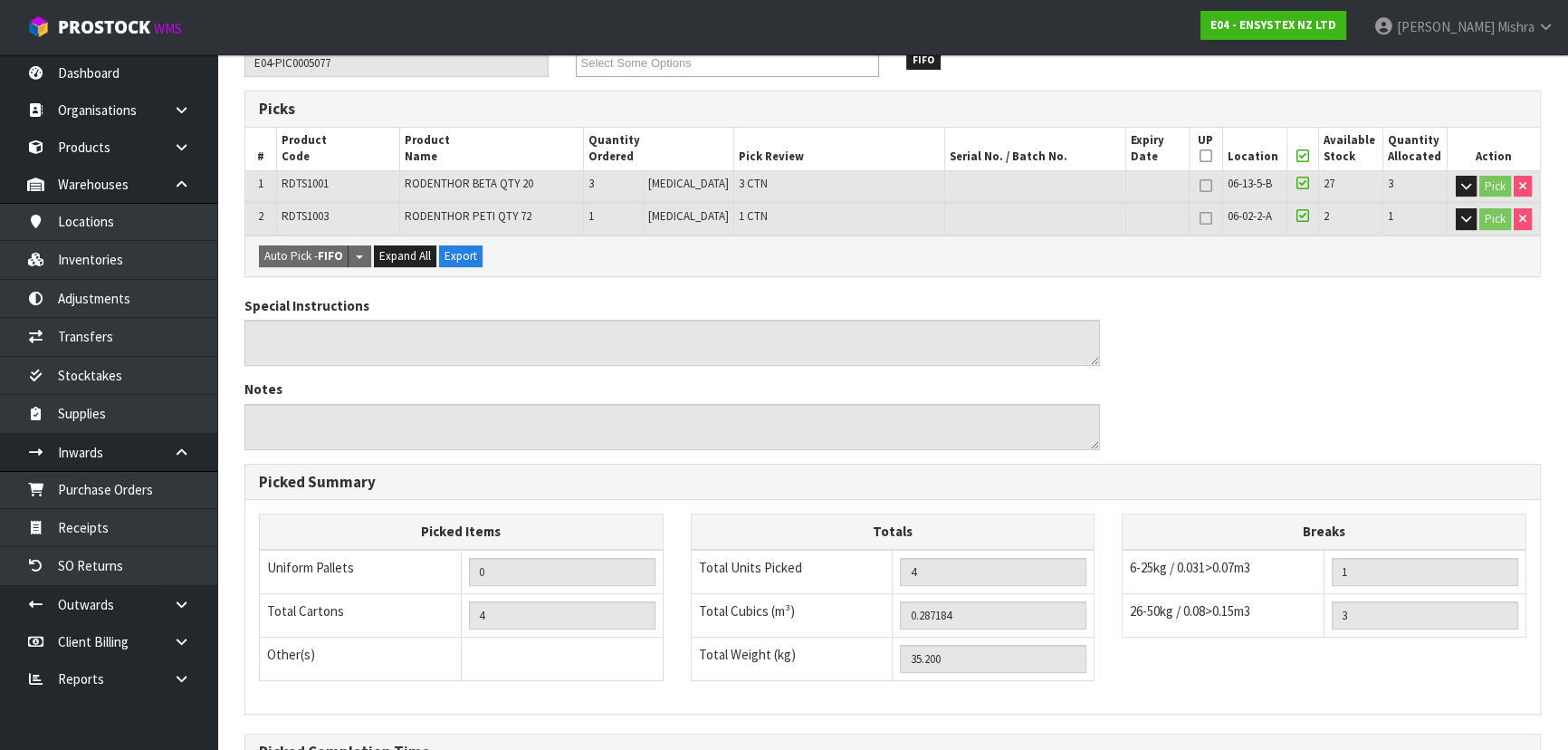
scroll to position [538, 0]
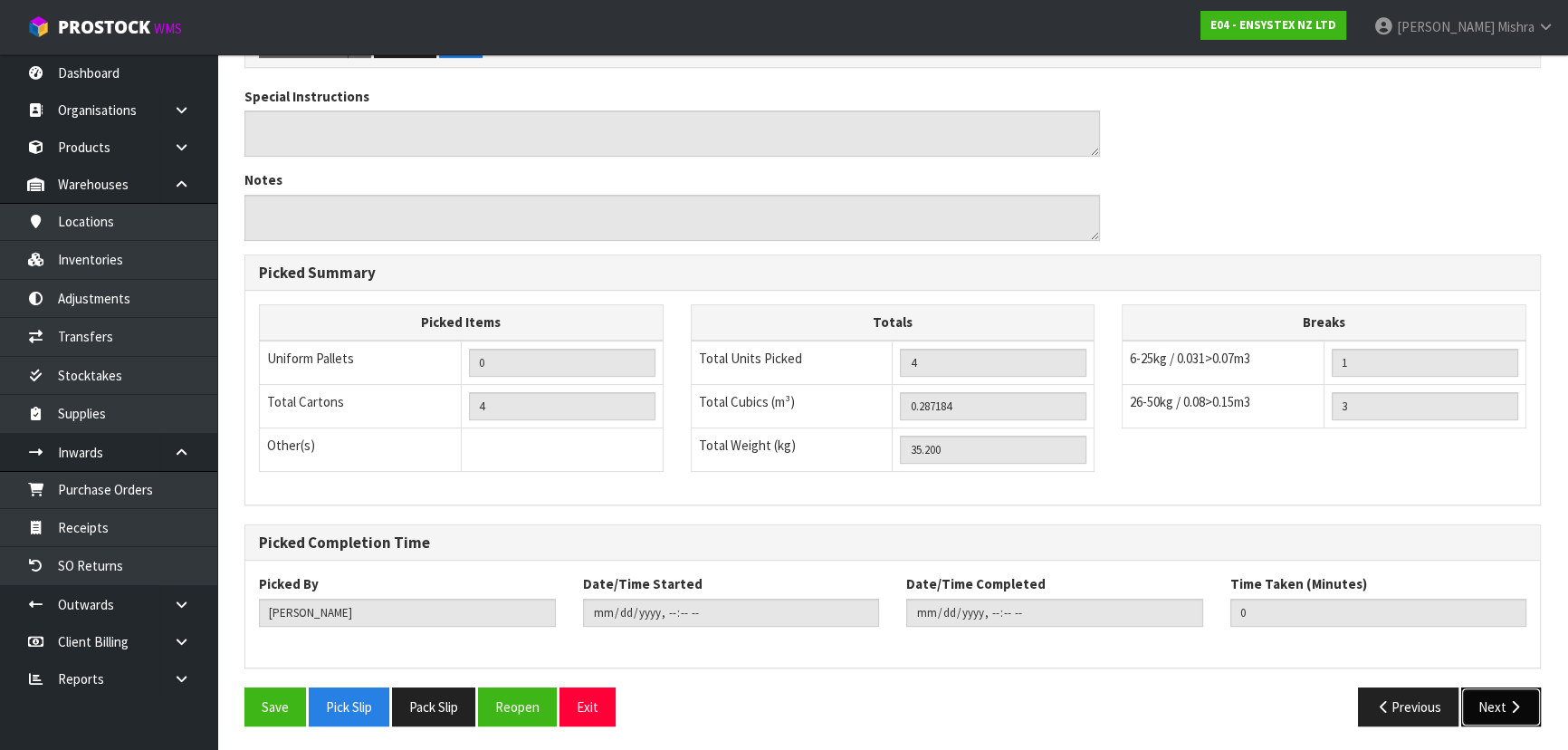
click at [1510, 700] on icon "button" at bounding box center [1515, 707] width 17 height 14
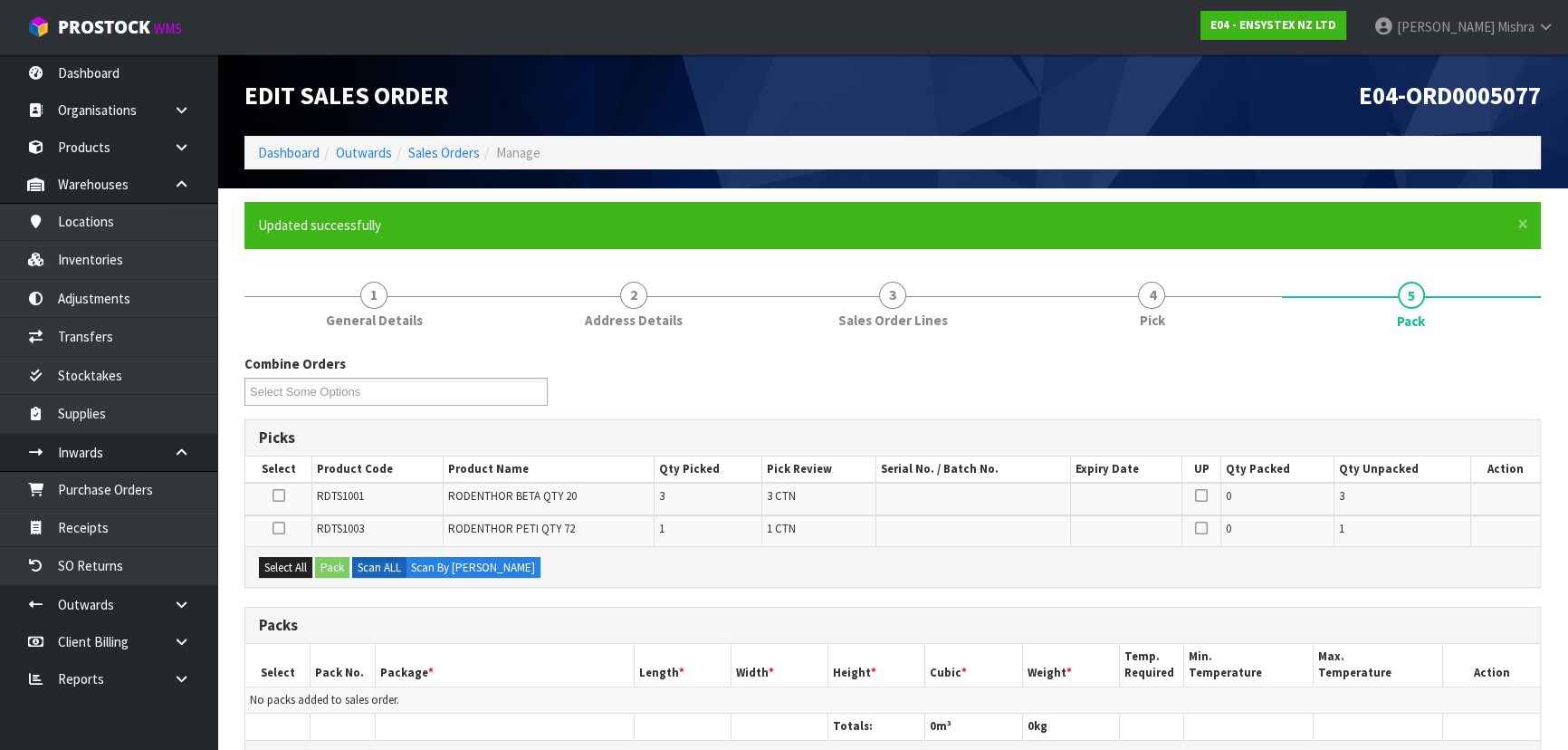
scroll to position [362, 0]
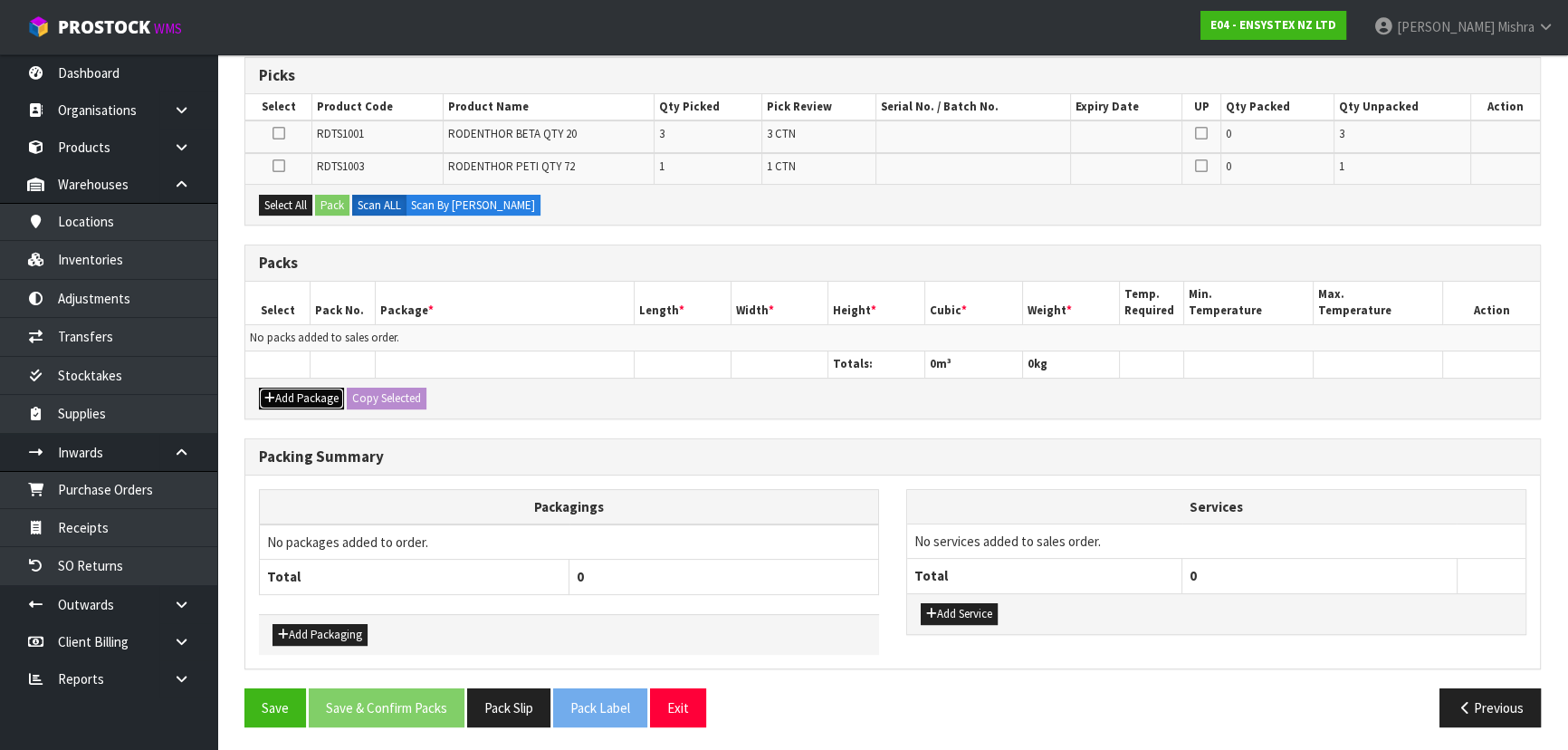
click at [280, 390] on button "Add Package" at bounding box center [301, 399] width 85 height 22
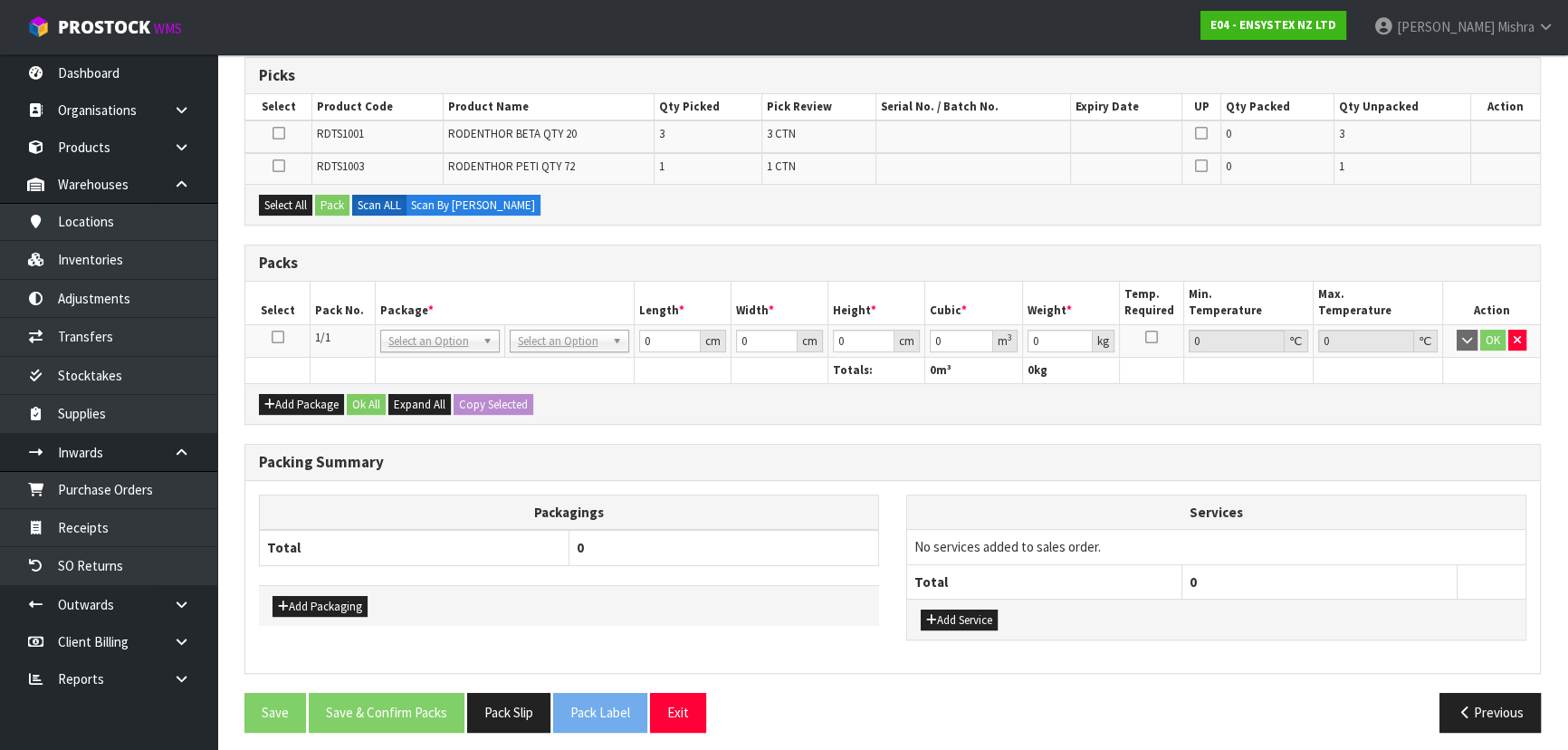
click at [278, 338] on icon at bounding box center [277, 337] width 13 height 1
drag, startPoint x: 294, startPoint y: 200, endPoint x: 326, endPoint y: 198, distance: 32.1
click at [295, 200] on button "Select All" at bounding box center [285, 205] width 53 height 22
click at [328, 198] on button "Pack" at bounding box center [332, 205] width 35 height 22
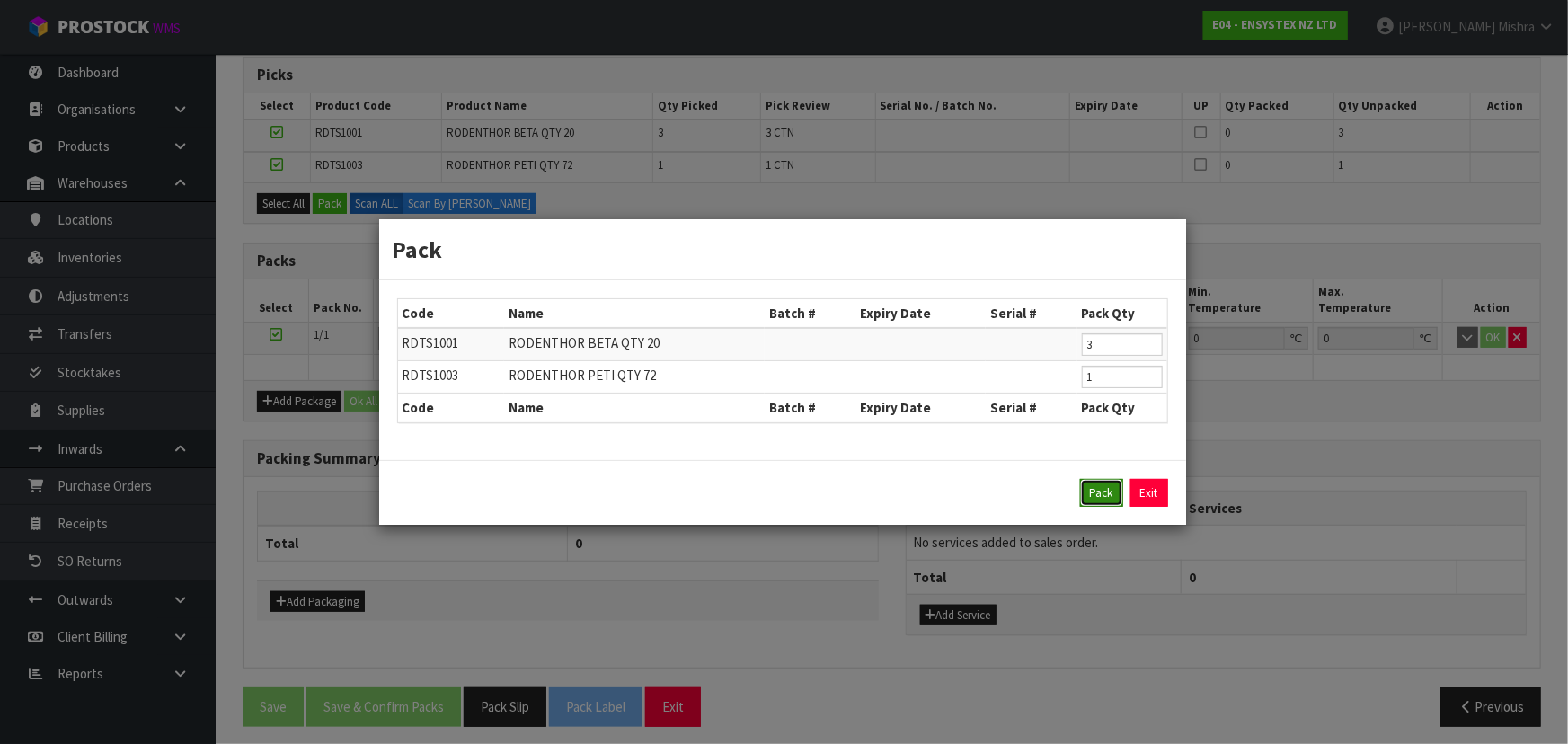
click at [1102, 496] on button "Pack" at bounding box center [1102, 492] width 43 height 28
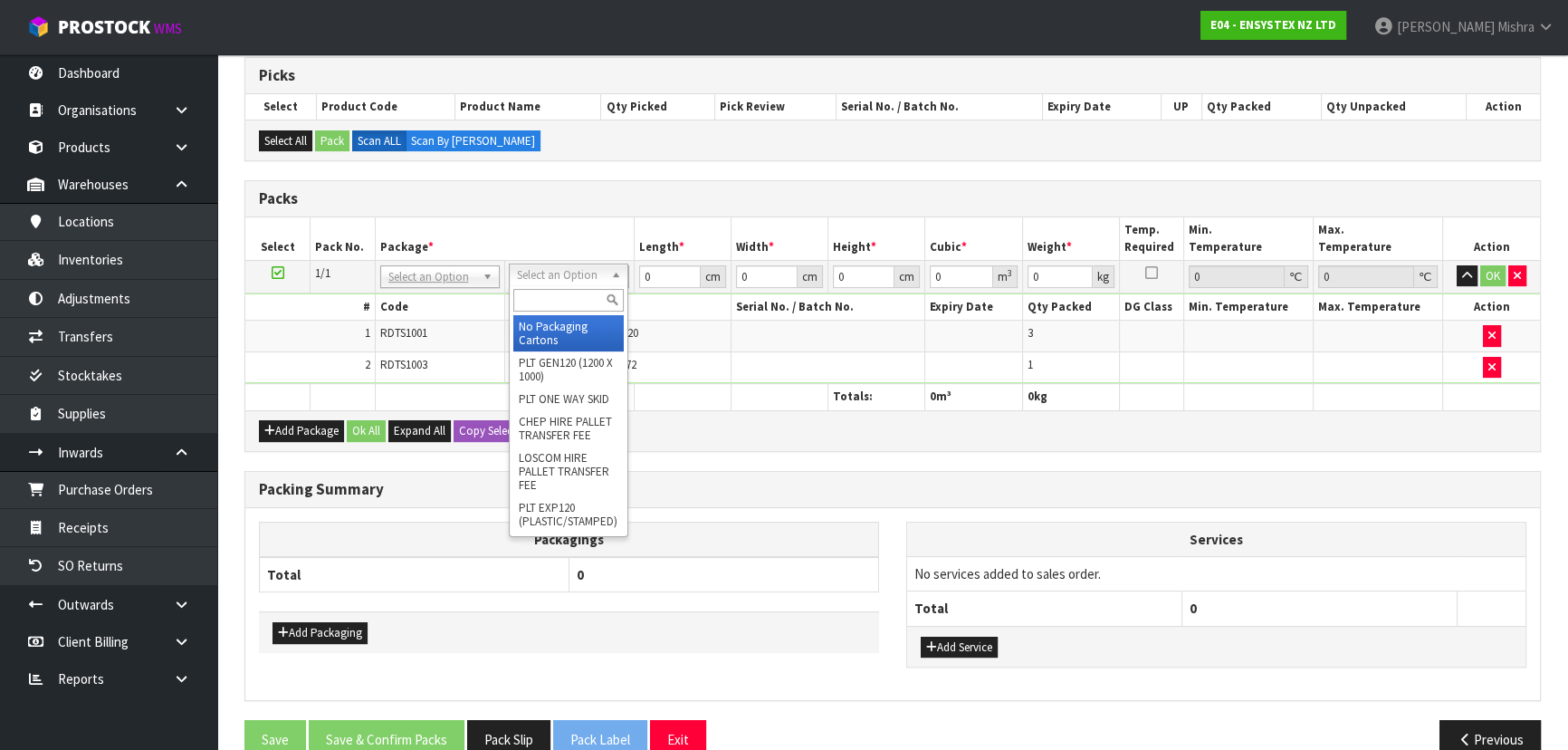
click at [561, 299] on input "text" at bounding box center [568, 300] width 111 height 23
type input "ret"
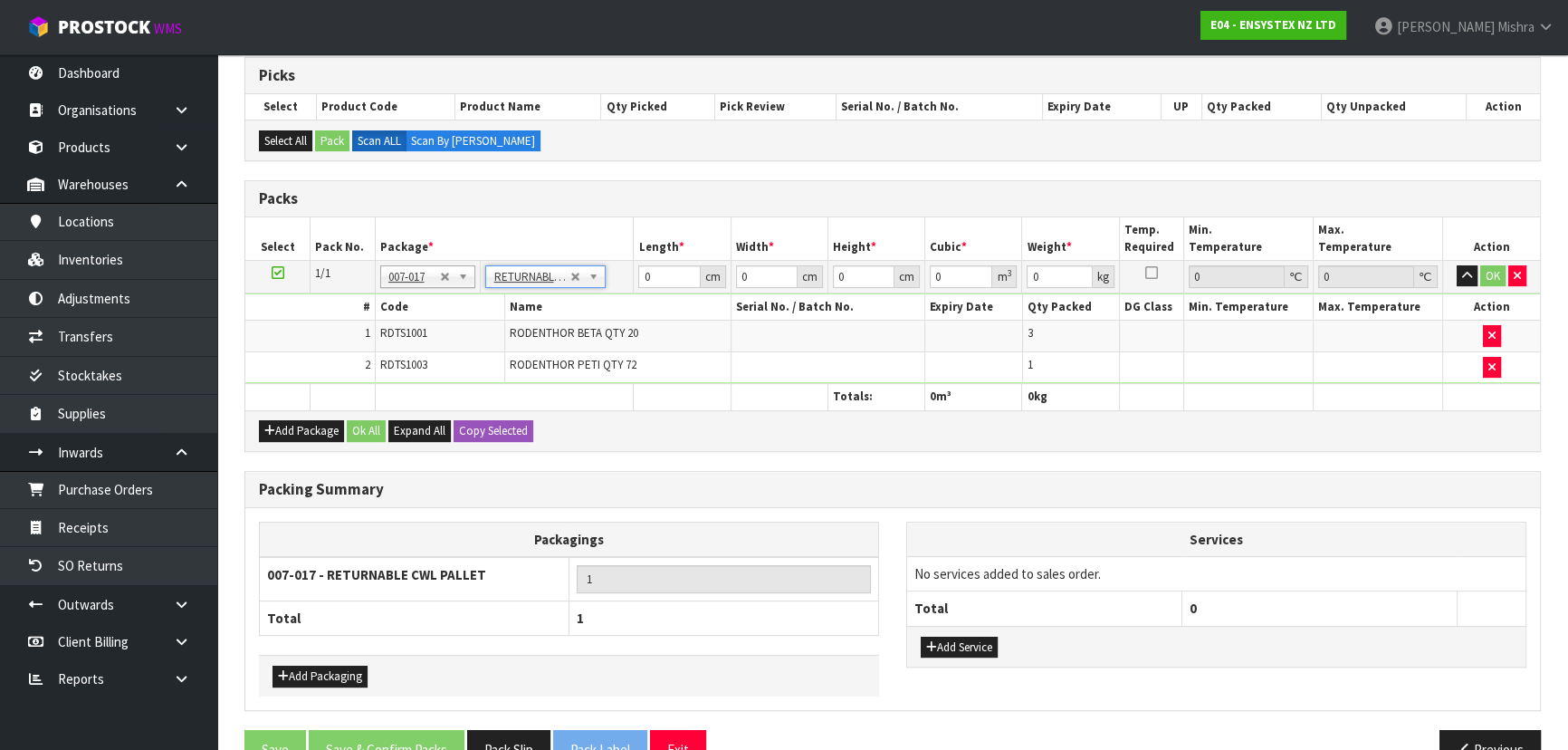
type input "35.2"
drag, startPoint x: 636, startPoint y: 273, endPoint x: 608, endPoint y: 275, distance: 28.1
click at [608, 275] on tr "1/1 NONE 007-001 007-002 007-004 007-009 007-013 007-014 007-015 007-017 007-01…" at bounding box center [893, 275] width 1295 height 33
type input "120"
type input "80"
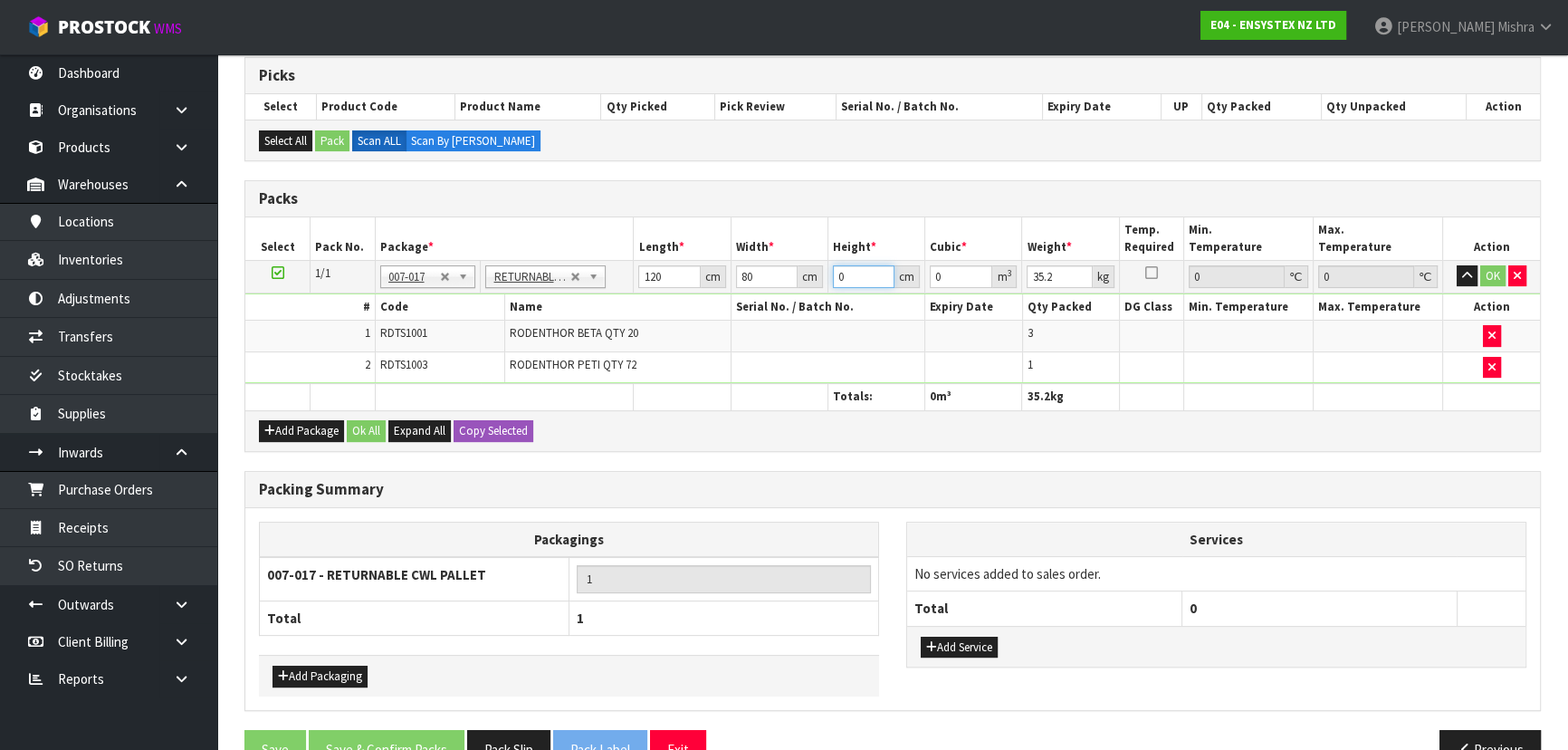
type input "5"
type input "0.048"
type input "50"
type input "0.48"
type input "50"
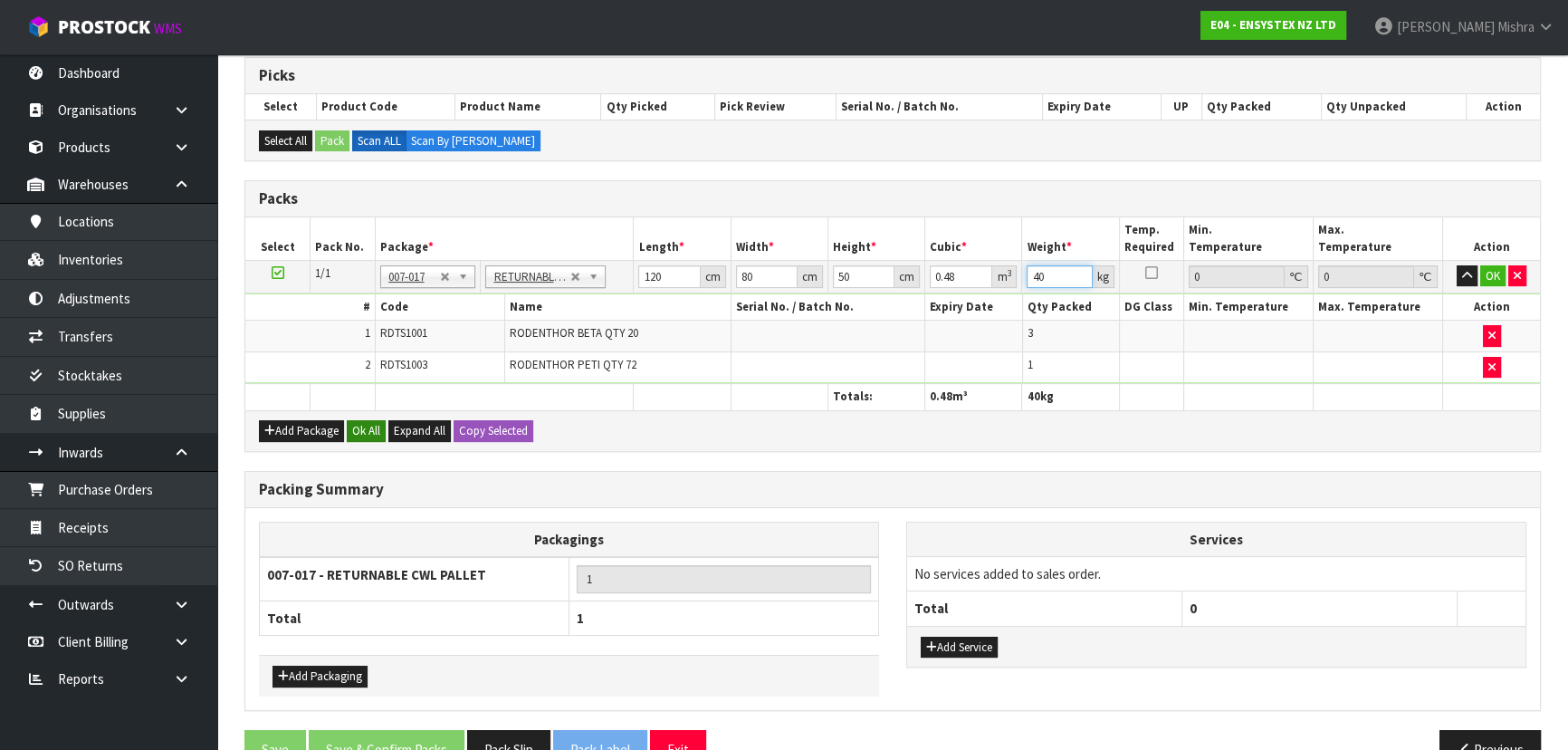
type input "40"
click at [358, 428] on button "Ok All" at bounding box center [365, 431] width 38 height 22
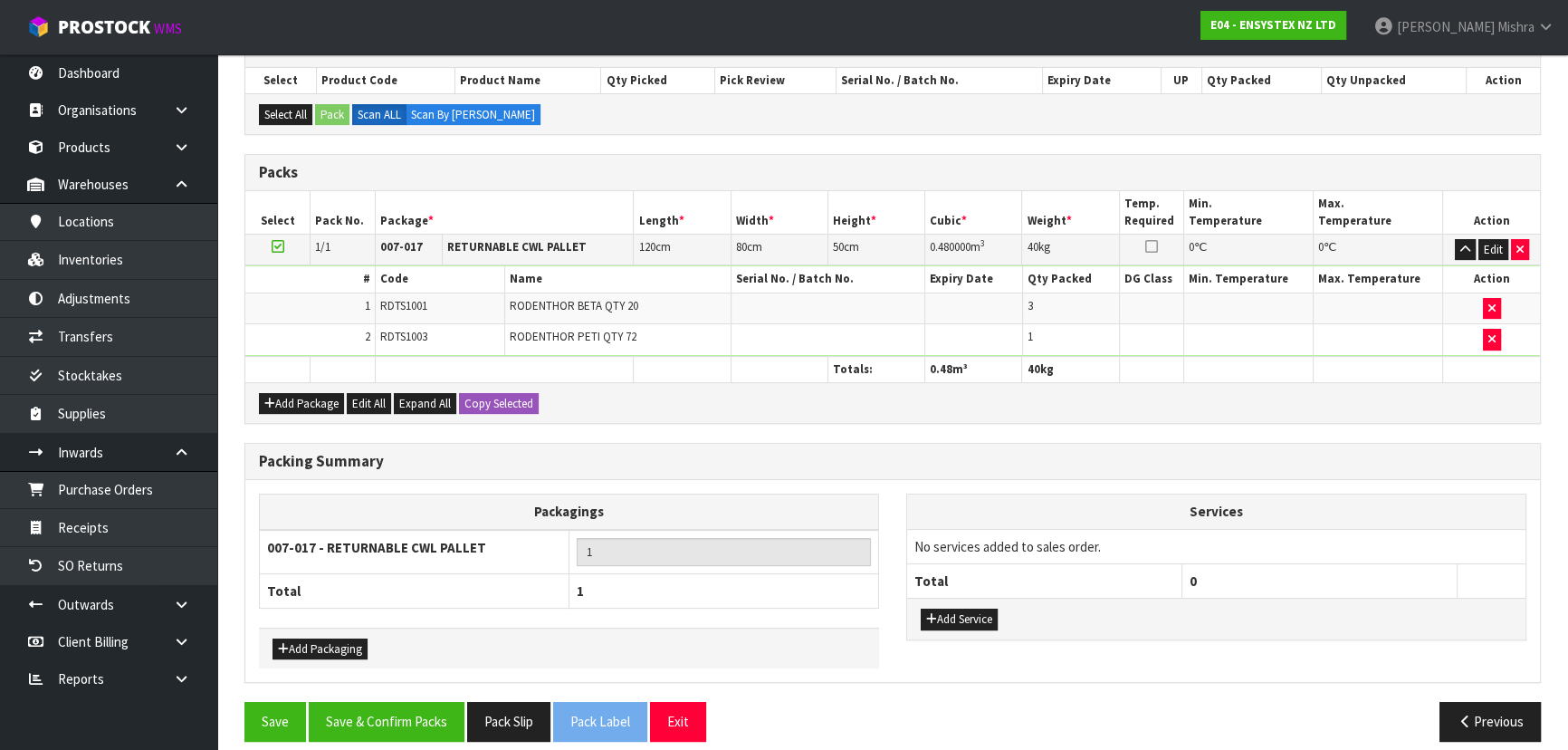
scroll to position [402, 0]
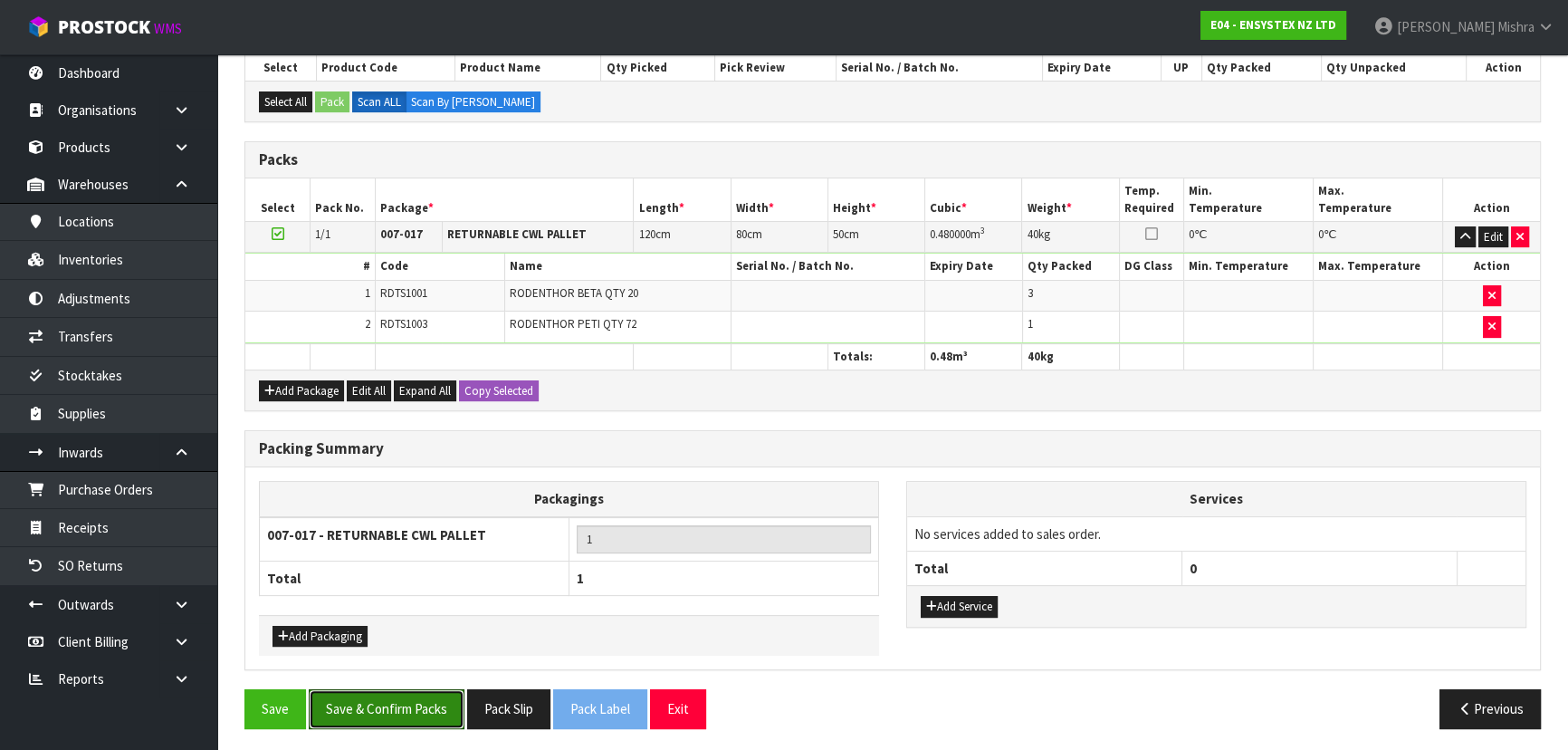
drag, startPoint x: 394, startPoint y: 689, endPoint x: 507, endPoint y: 652, distance: 118.9
click at [393, 689] on button "Save & Confirm Packs" at bounding box center [387, 708] width 156 height 38
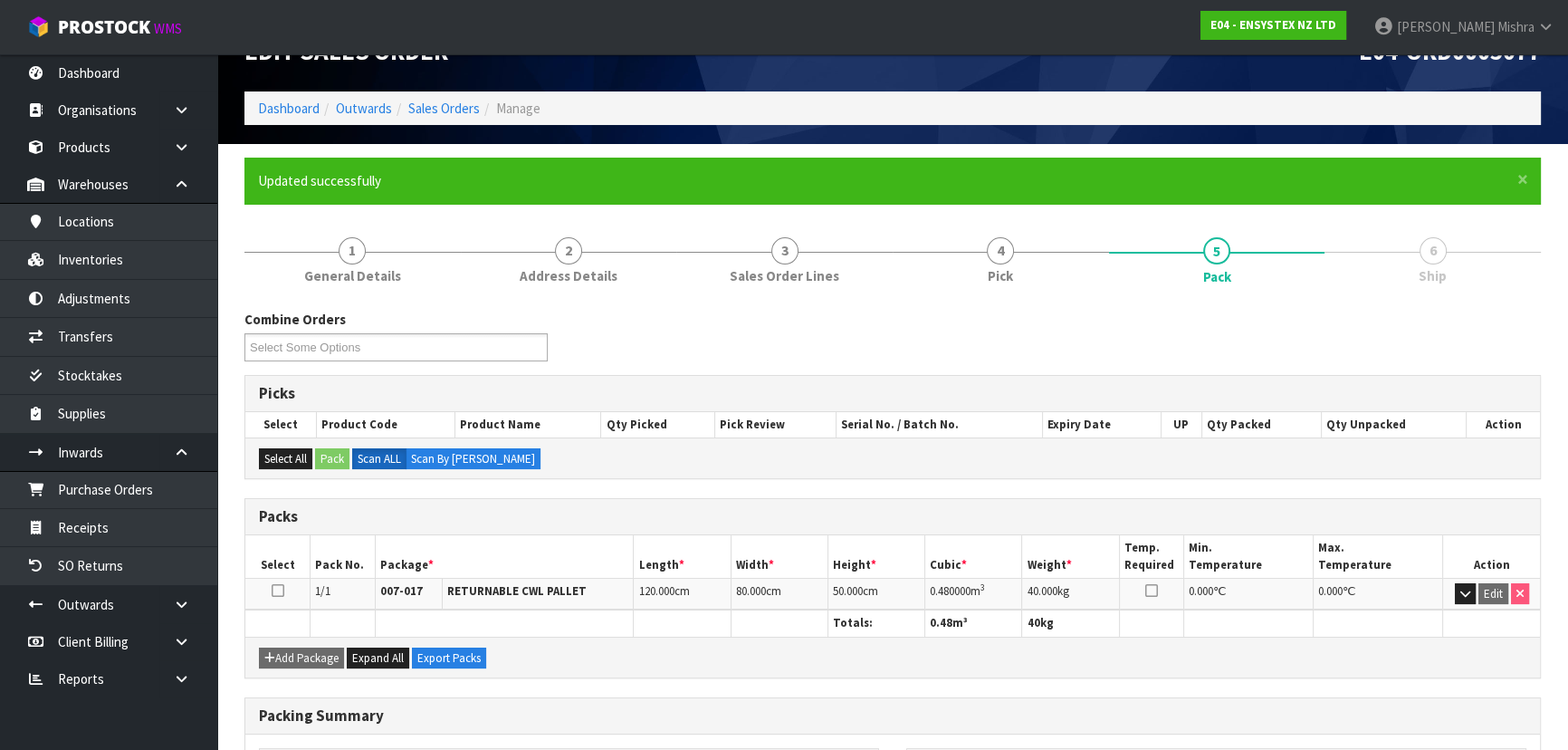
scroll to position [271, 0]
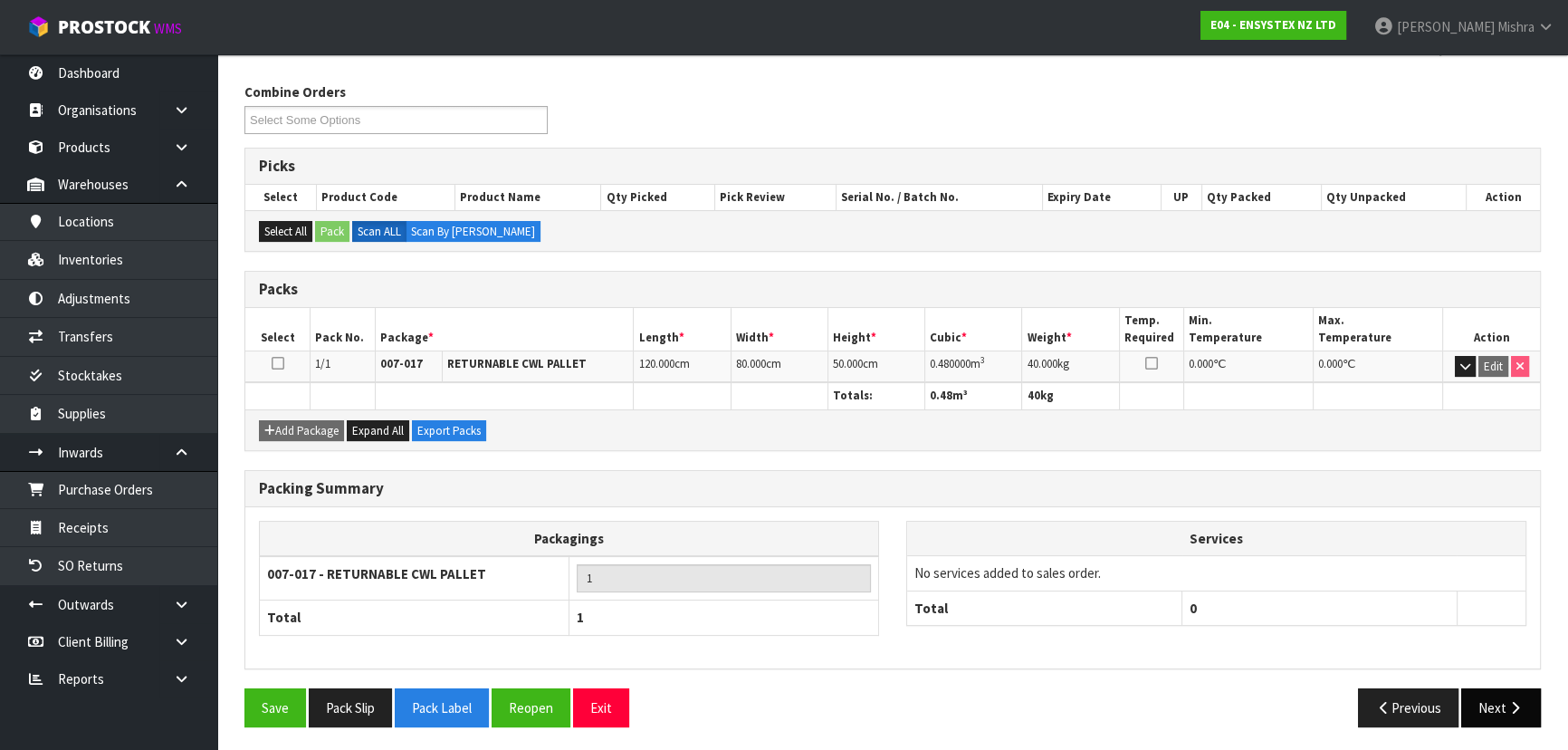
click at [1514, 705] on icon "button" at bounding box center [1515, 708] width 17 height 14
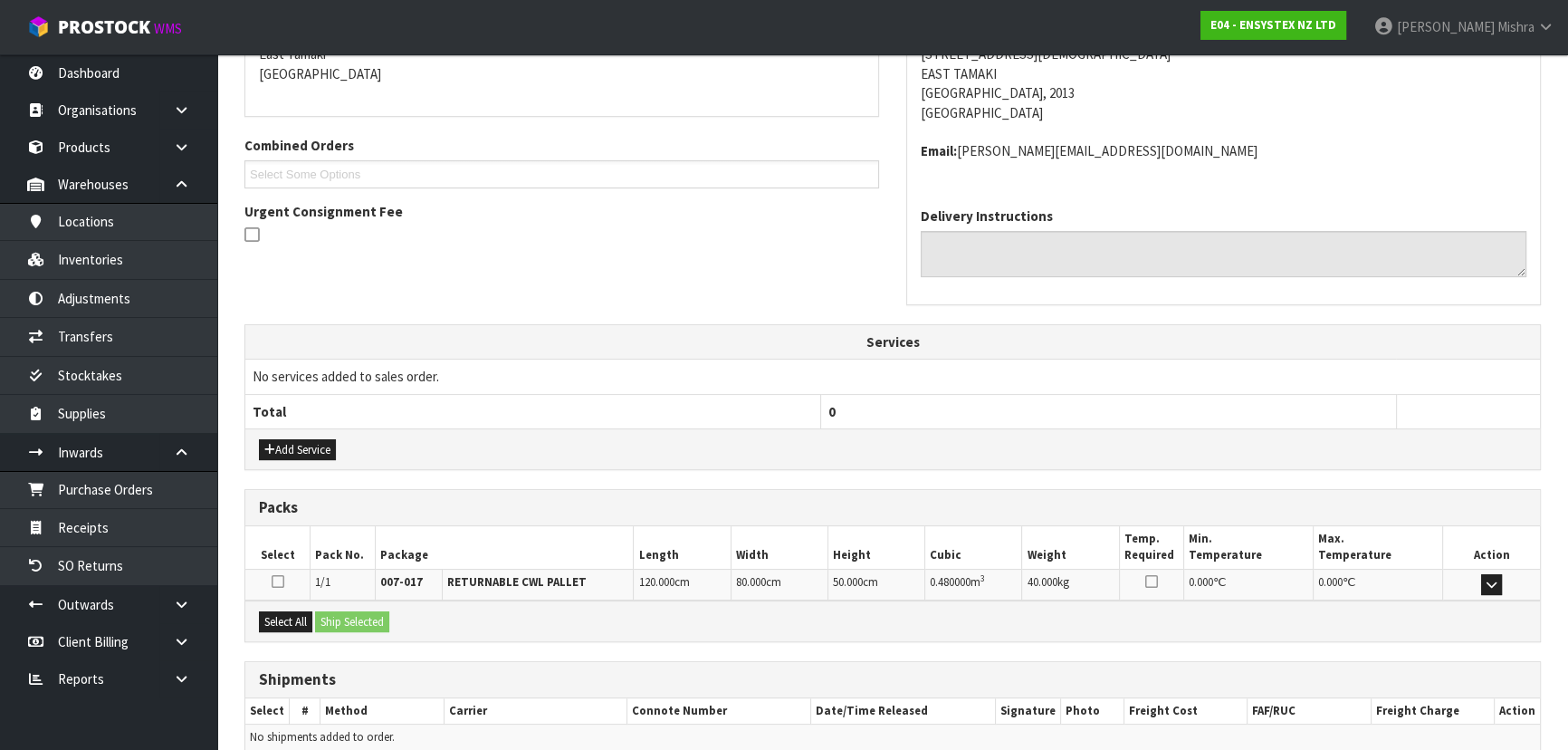
scroll to position [482, 0]
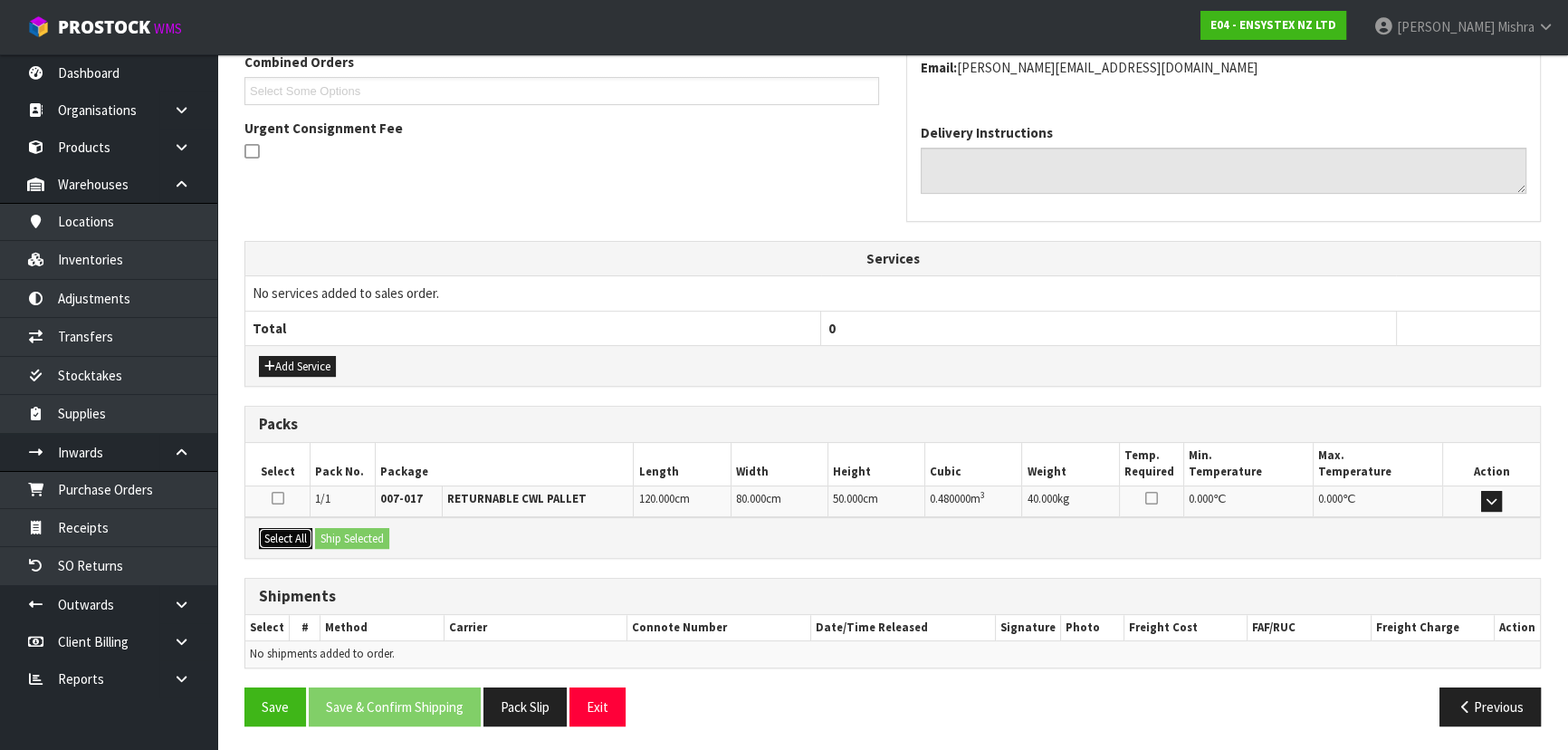
click at [299, 539] on button "Select All" at bounding box center [285, 539] width 53 height 22
click at [389, 535] on button "Ship Selected" at bounding box center [351, 539] width 74 height 22
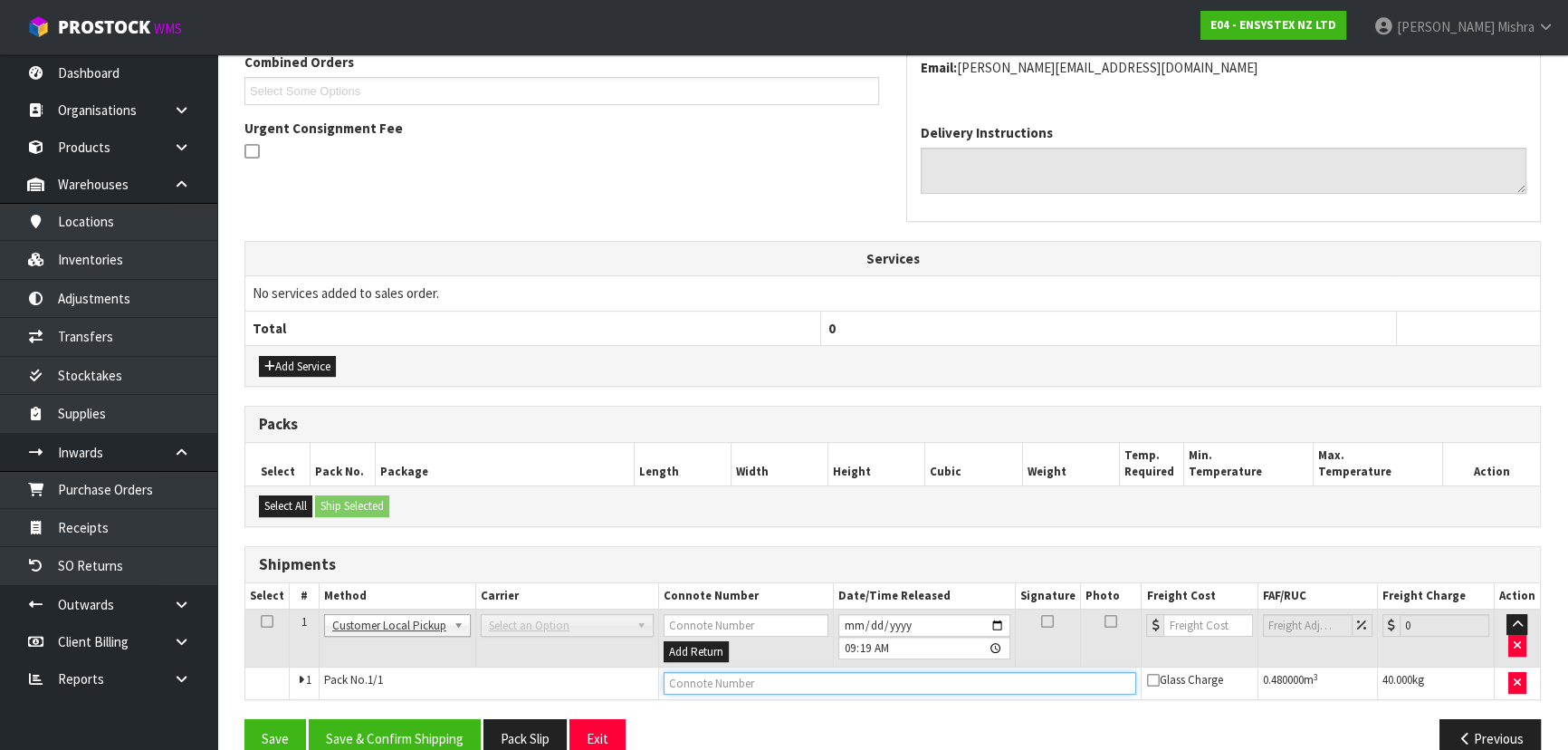
click at [753, 678] on input "text" at bounding box center [901, 683] width 474 height 23
type input "CUSTOMER COLLECTED"
click at [451, 731] on button "Save & Confirm Shipping" at bounding box center [395, 738] width 172 height 38
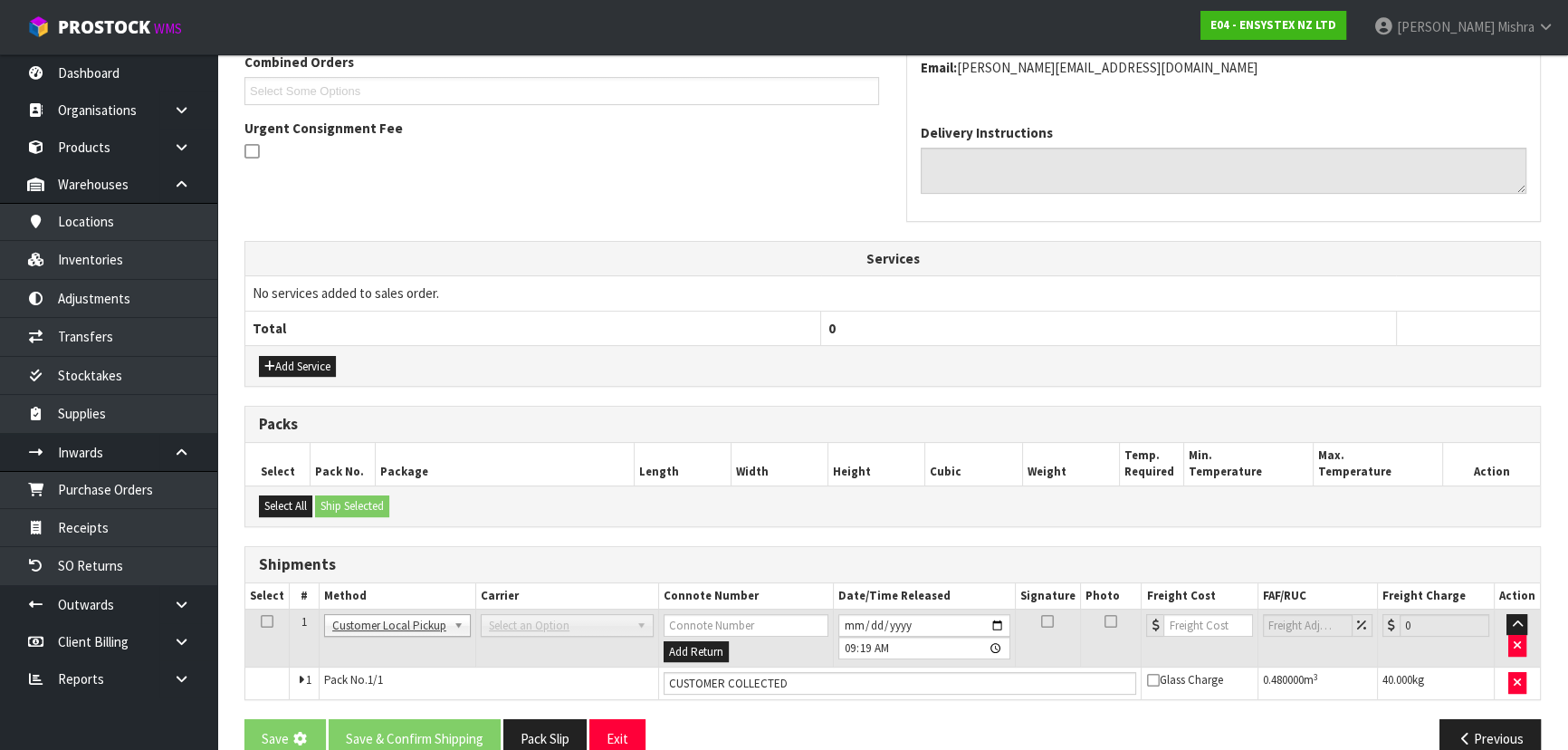
scroll to position [0, 0]
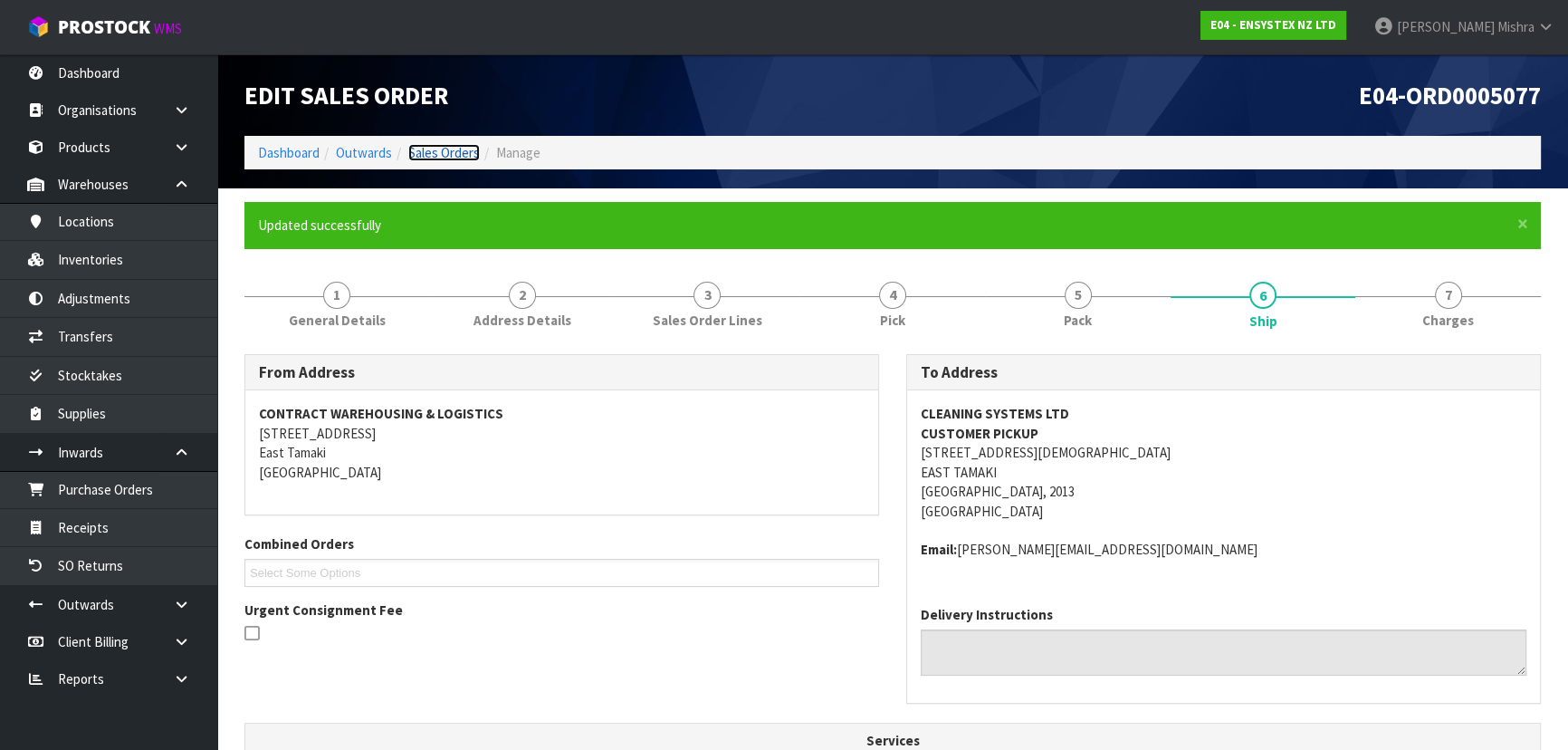
click at [454, 154] on link "Sales Orders" at bounding box center [444, 152] width 71 height 17
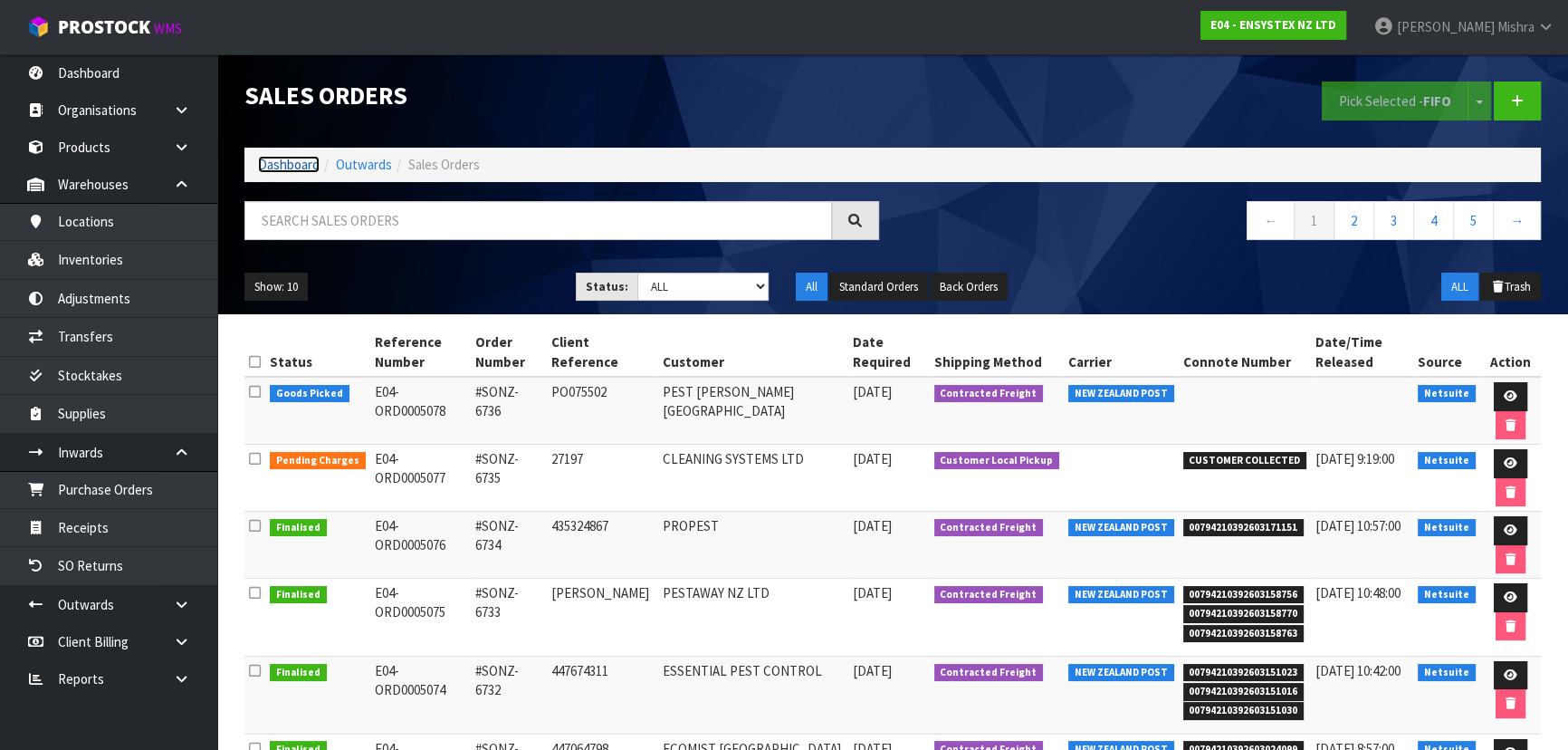
click at [263, 159] on link "Dashboard" at bounding box center [289, 164] width 61 height 17
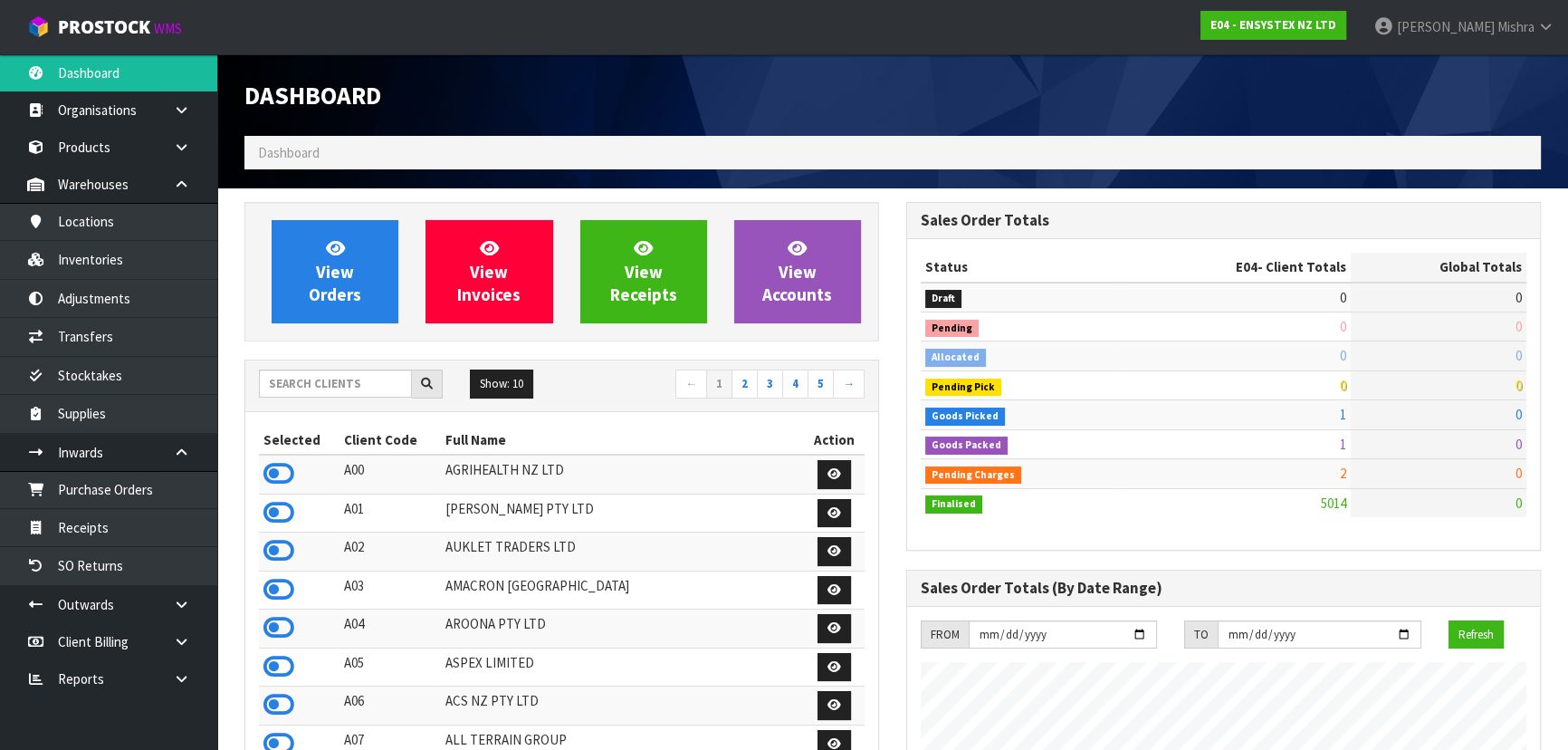
scroll to position [1369, 661]
click at [286, 383] on input "text" at bounding box center [335, 383] width 153 height 28
type input "J01"
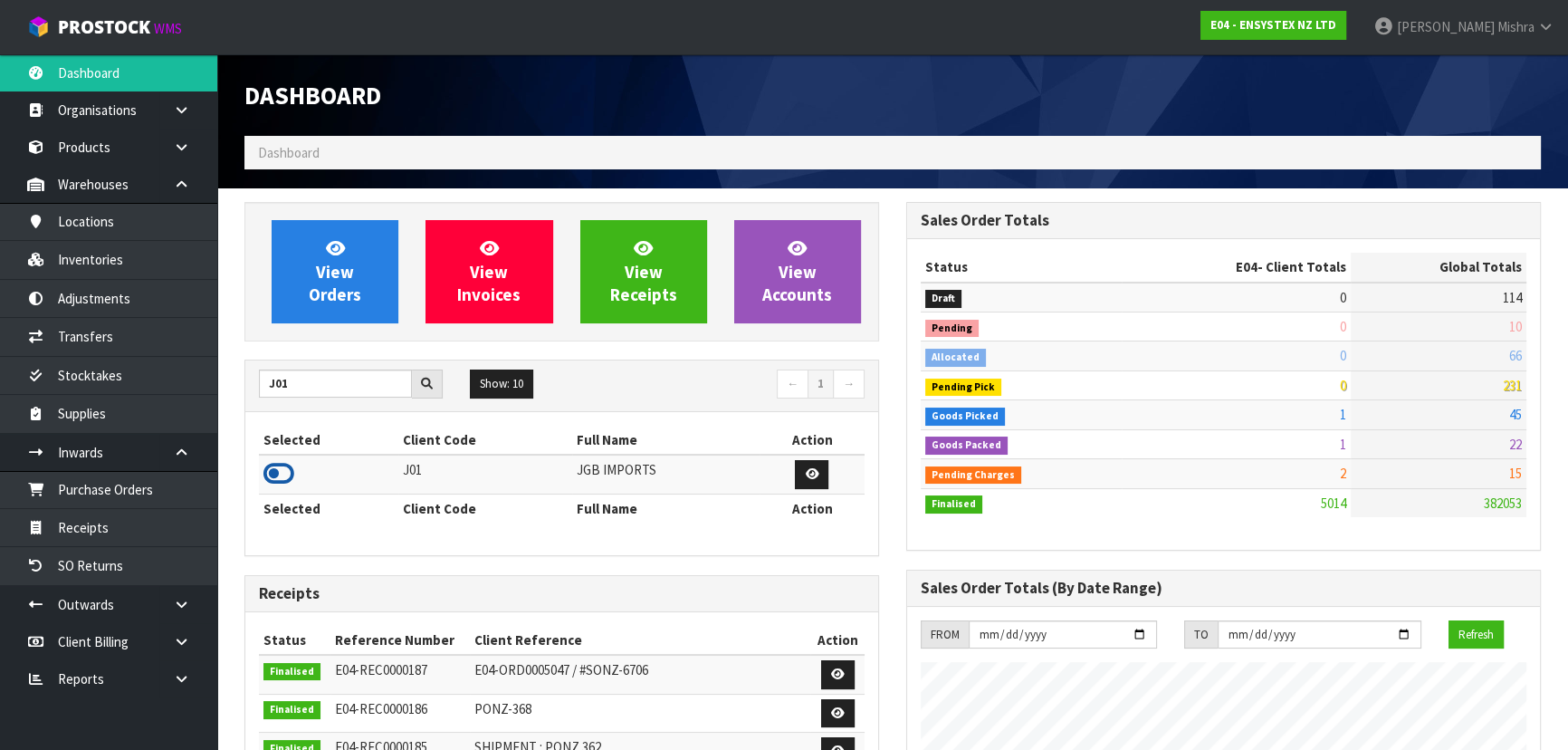
click at [276, 478] on icon at bounding box center [278, 474] width 31 height 28
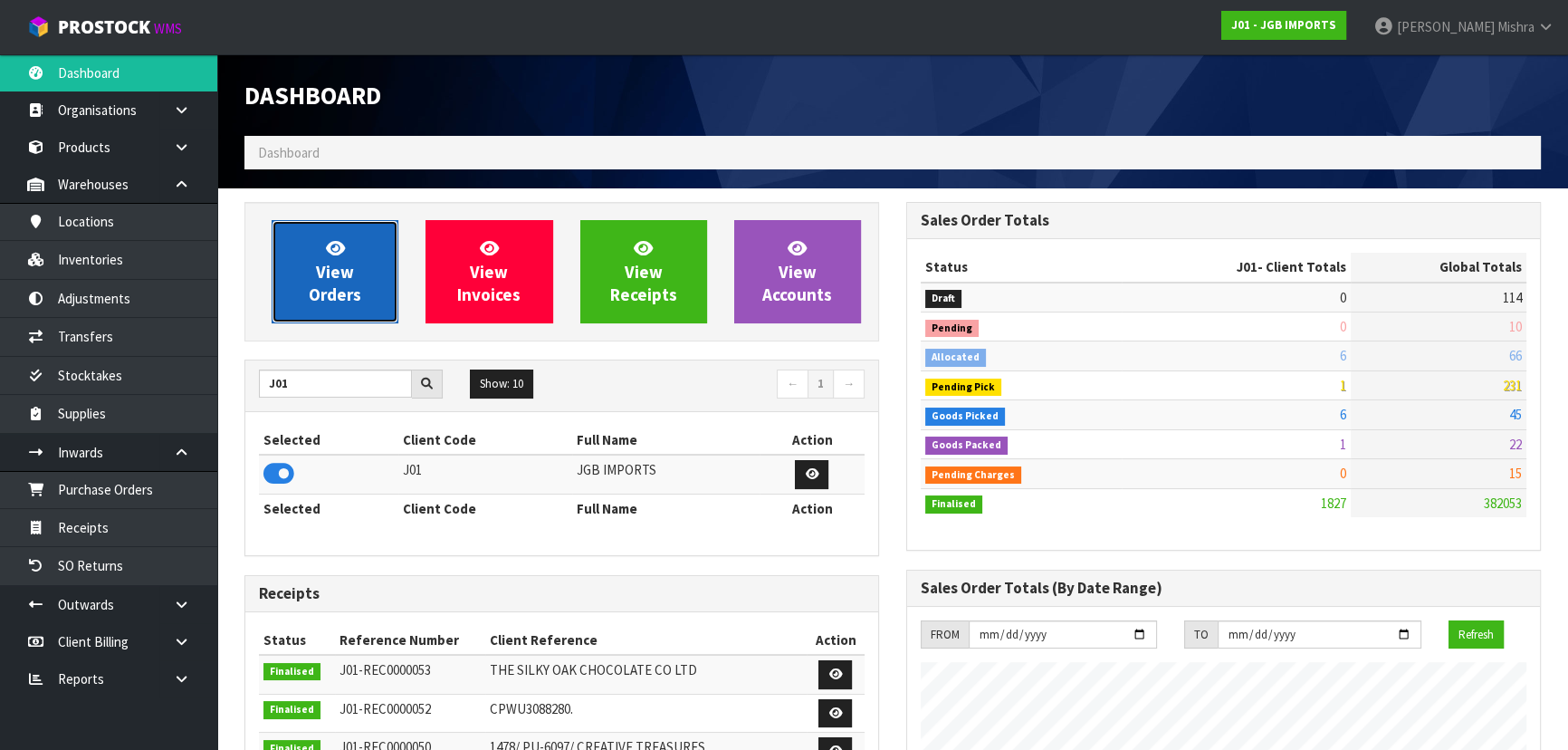
click at [326, 253] on icon at bounding box center [335, 247] width 19 height 17
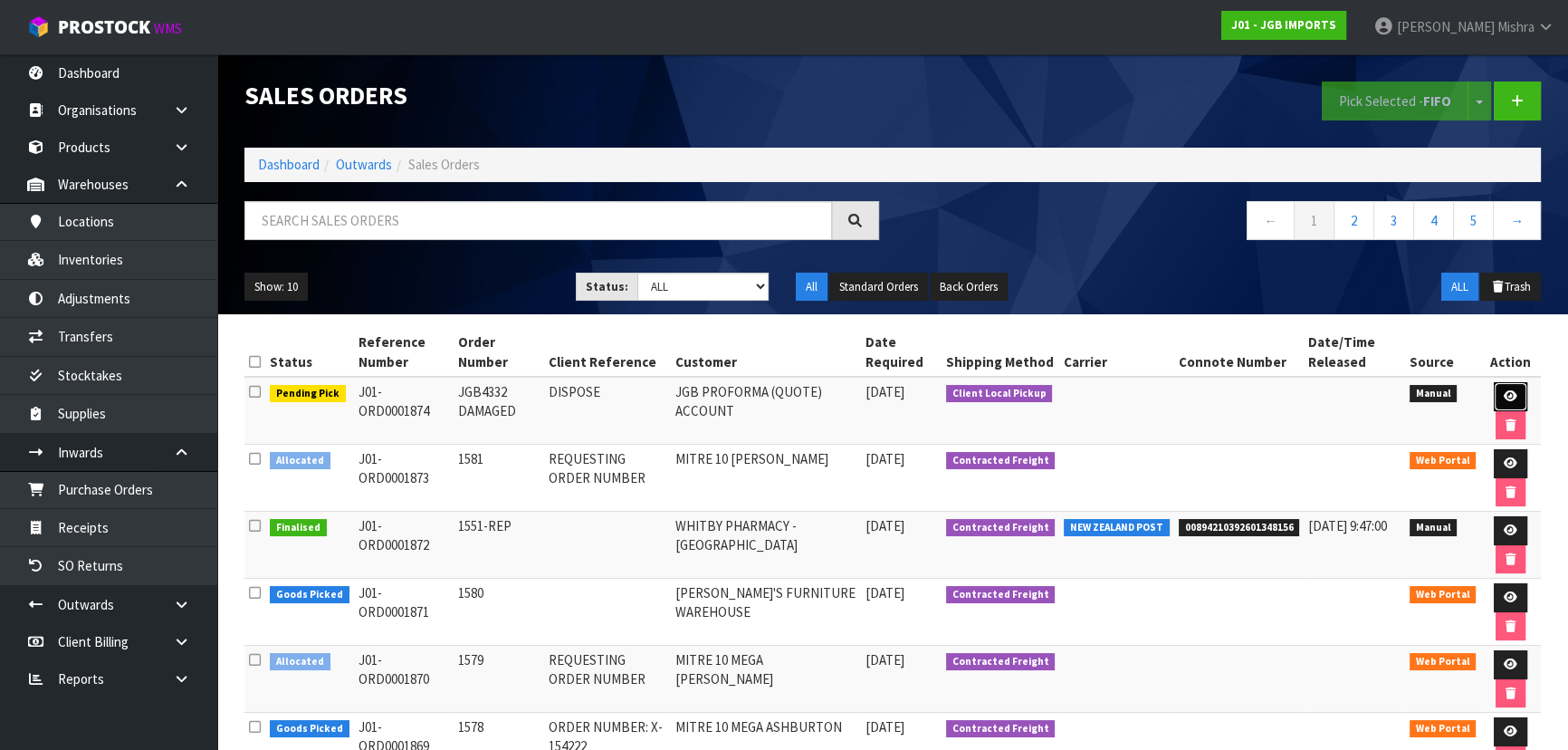
click at [1498, 397] on link at bounding box center [1511, 396] width 34 height 29
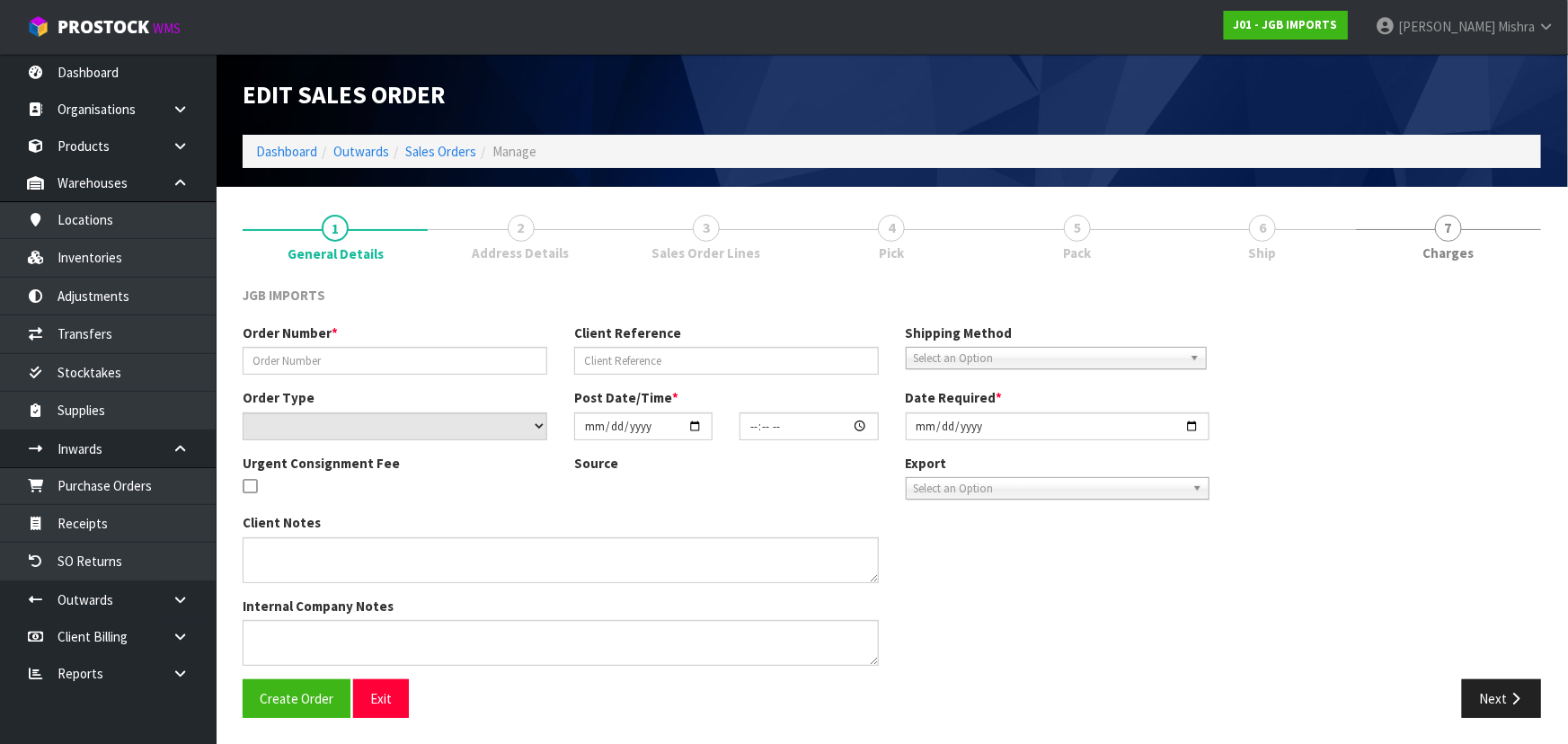
type input "JGB4332 DAMAGED"
type input "DISPOSE"
select select "number:0"
type input "2025-09-19"
type input "13:36:00.000"
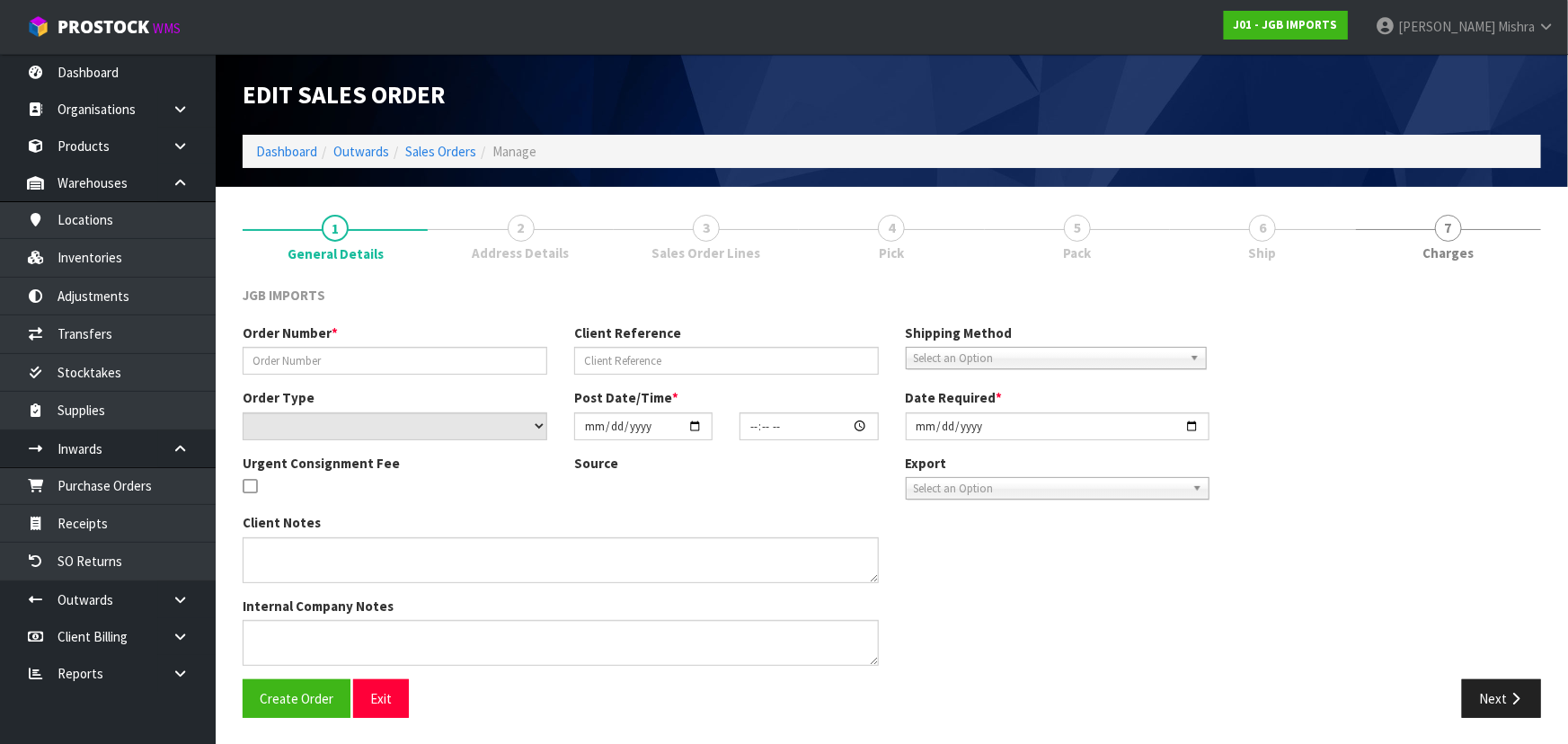
type input "2025-09-19"
type textarea "PLEASE DISPOSE THE DAMAGED ITEM"
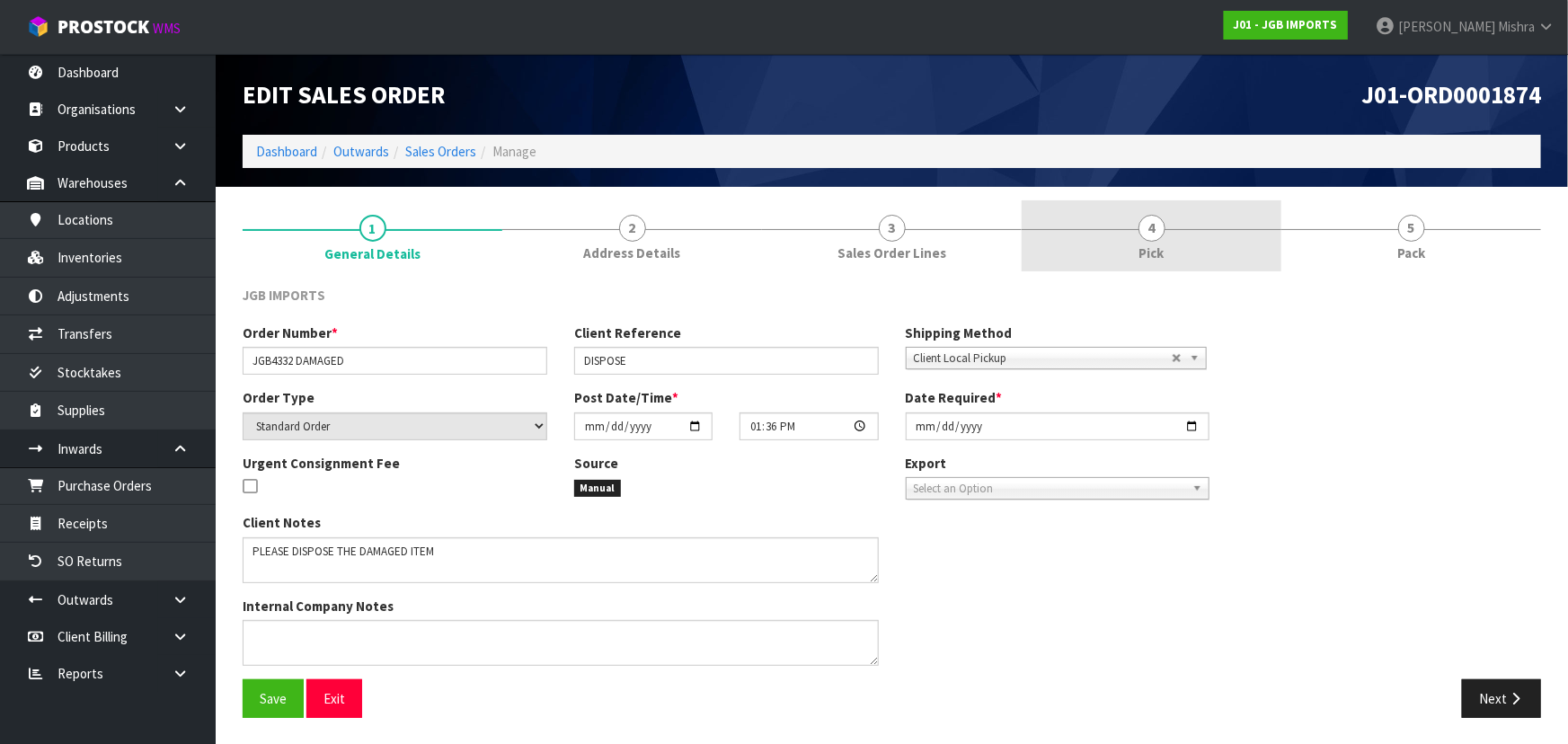
click at [1216, 226] on link "4 Pick" at bounding box center [1151, 236] width 260 height 70
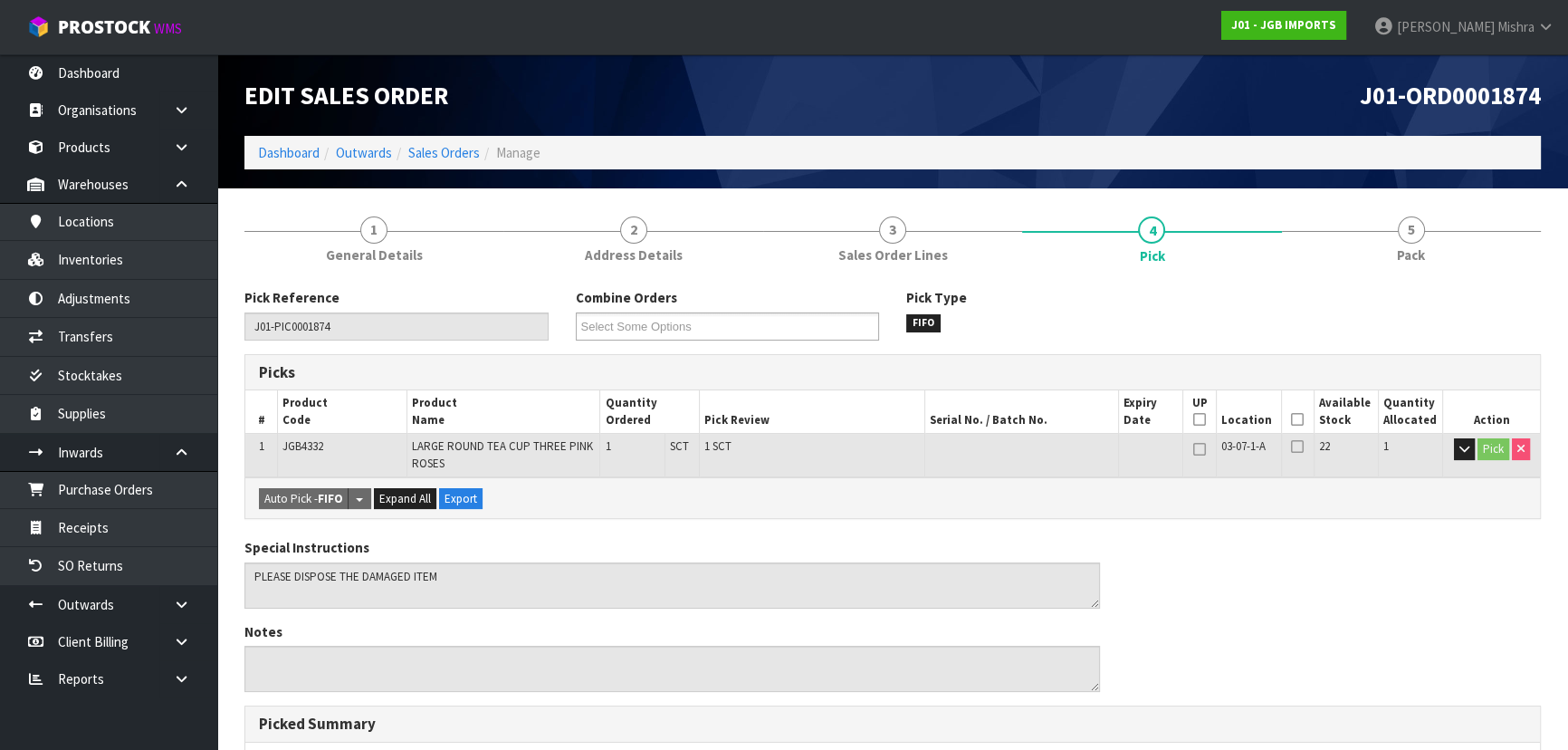
click at [1290, 415] on th "Picked" at bounding box center [1297, 411] width 33 height 42
click at [1299, 419] on icon at bounding box center [1298, 419] width 13 height 1
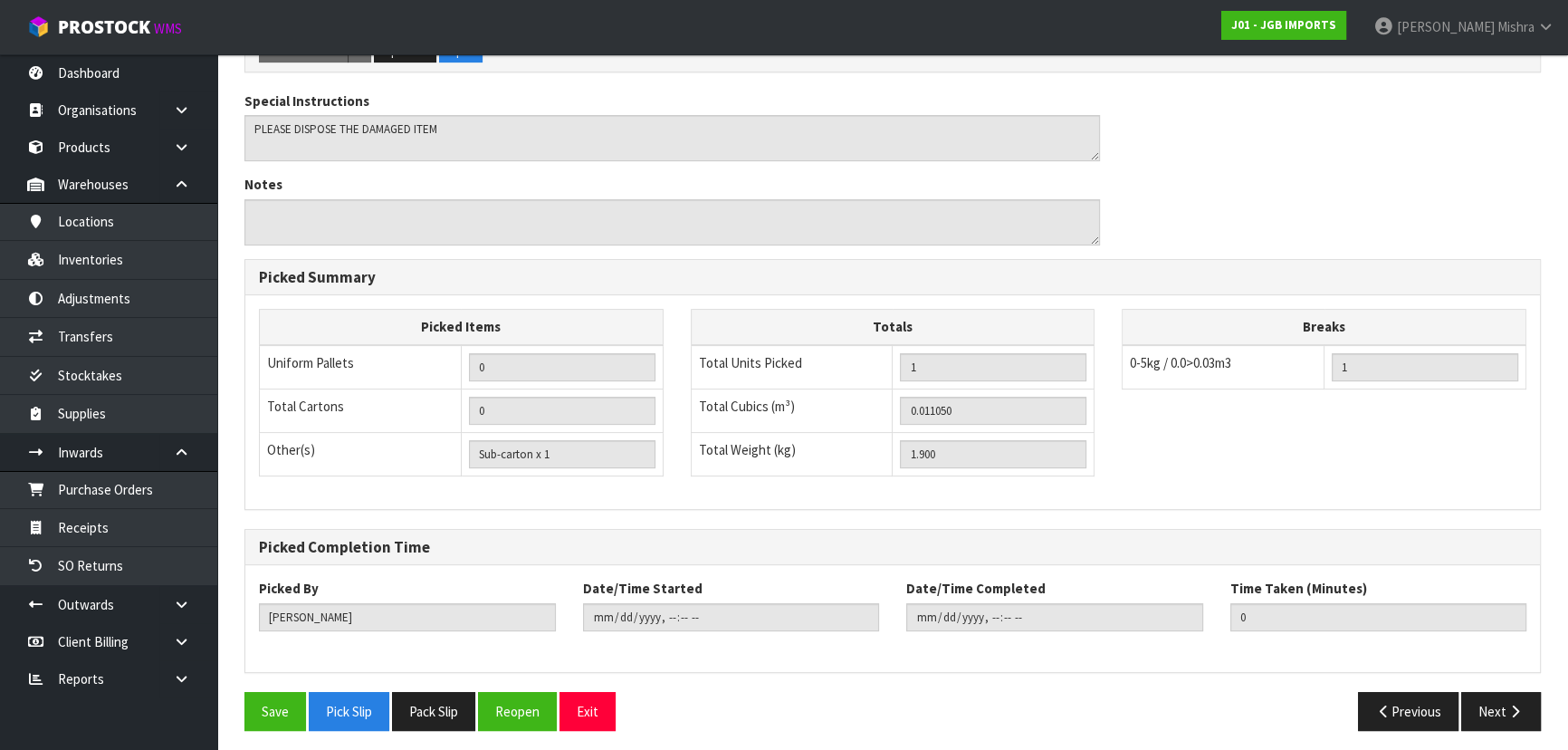
scroll to position [517, 0]
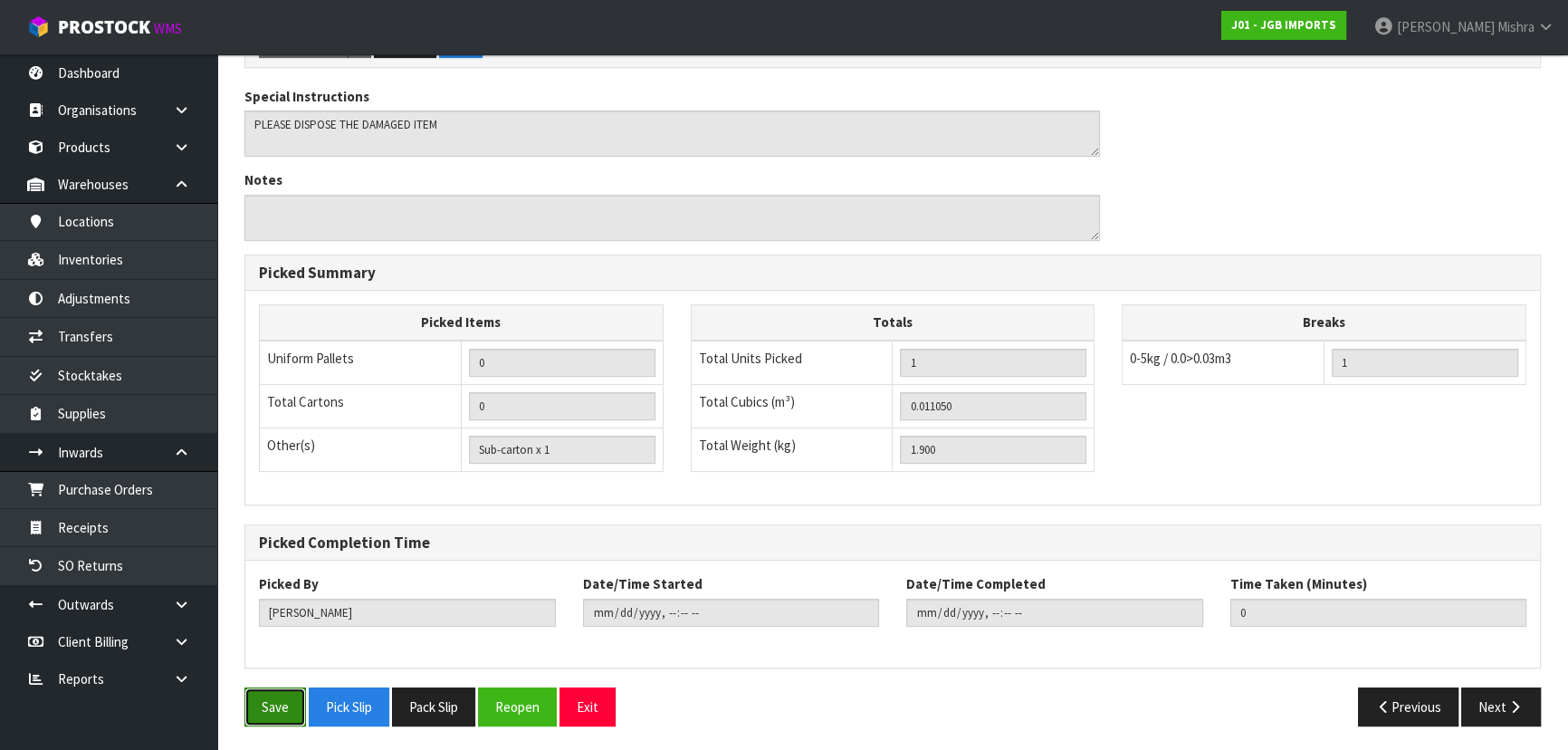
click at [284, 698] on button "Save" at bounding box center [275, 706] width 61 height 38
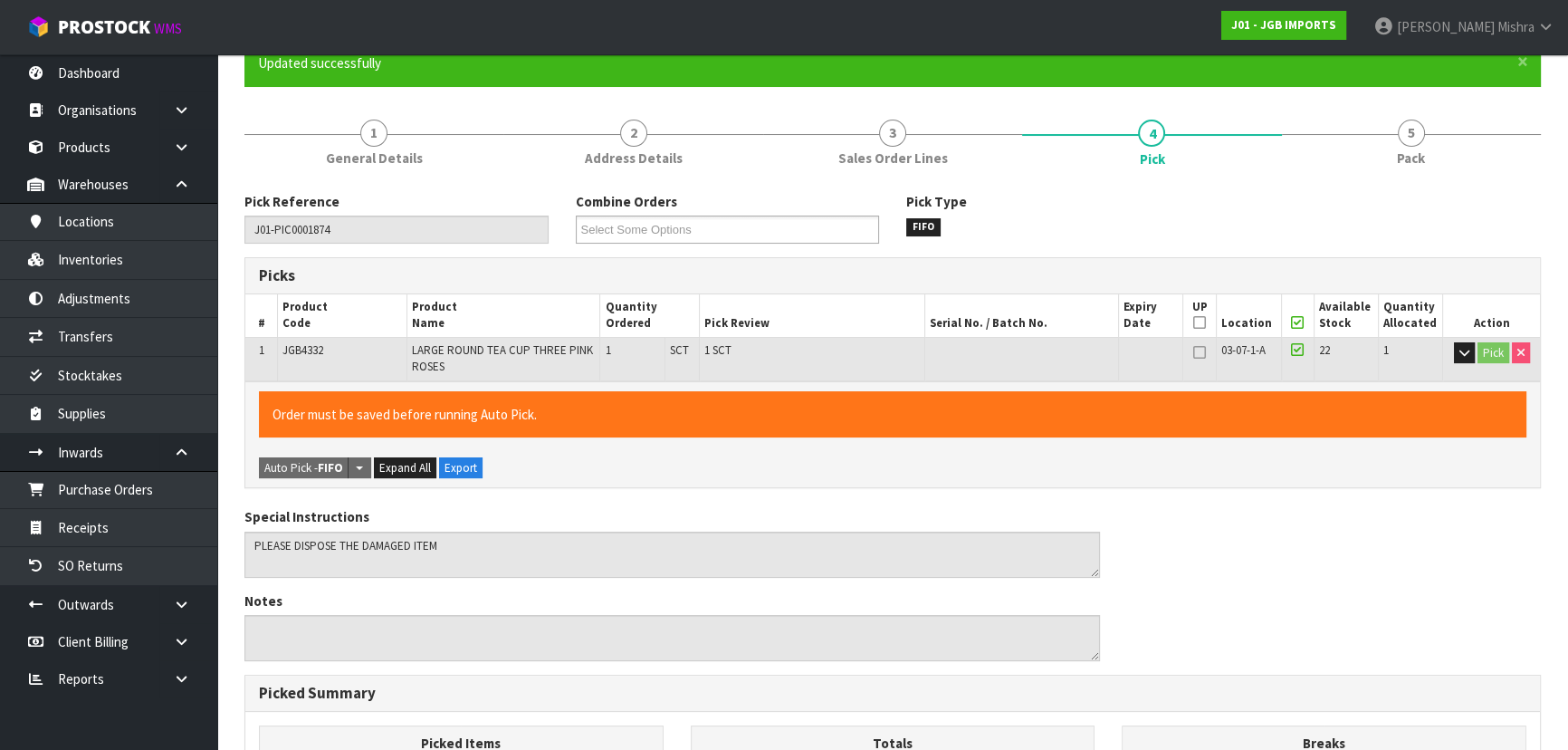
type input "Lalisha Mishra"
type input "2025-09-22T09:20:08"
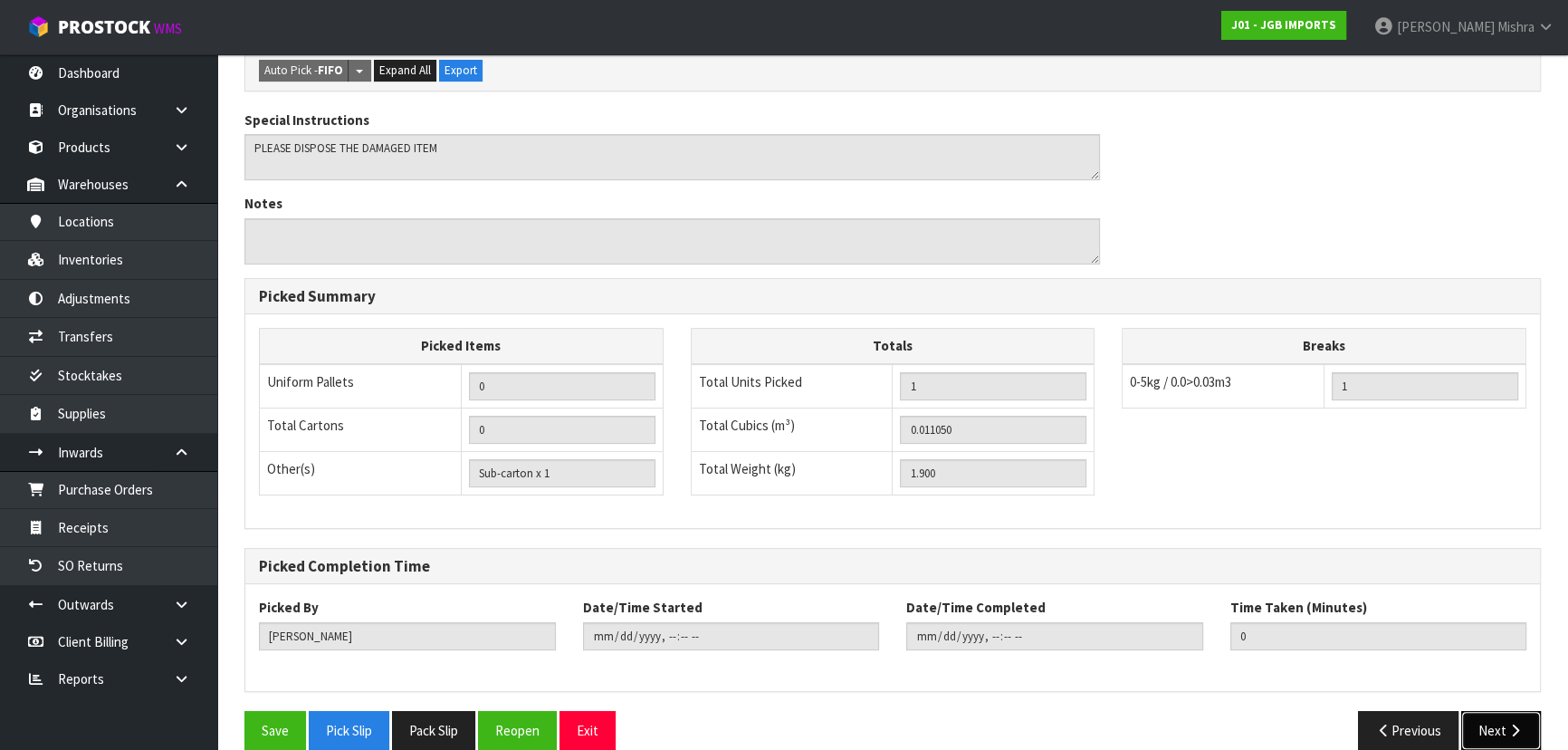
click at [1493, 721] on button "Next" at bounding box center [1501, 729] width 80 height 38
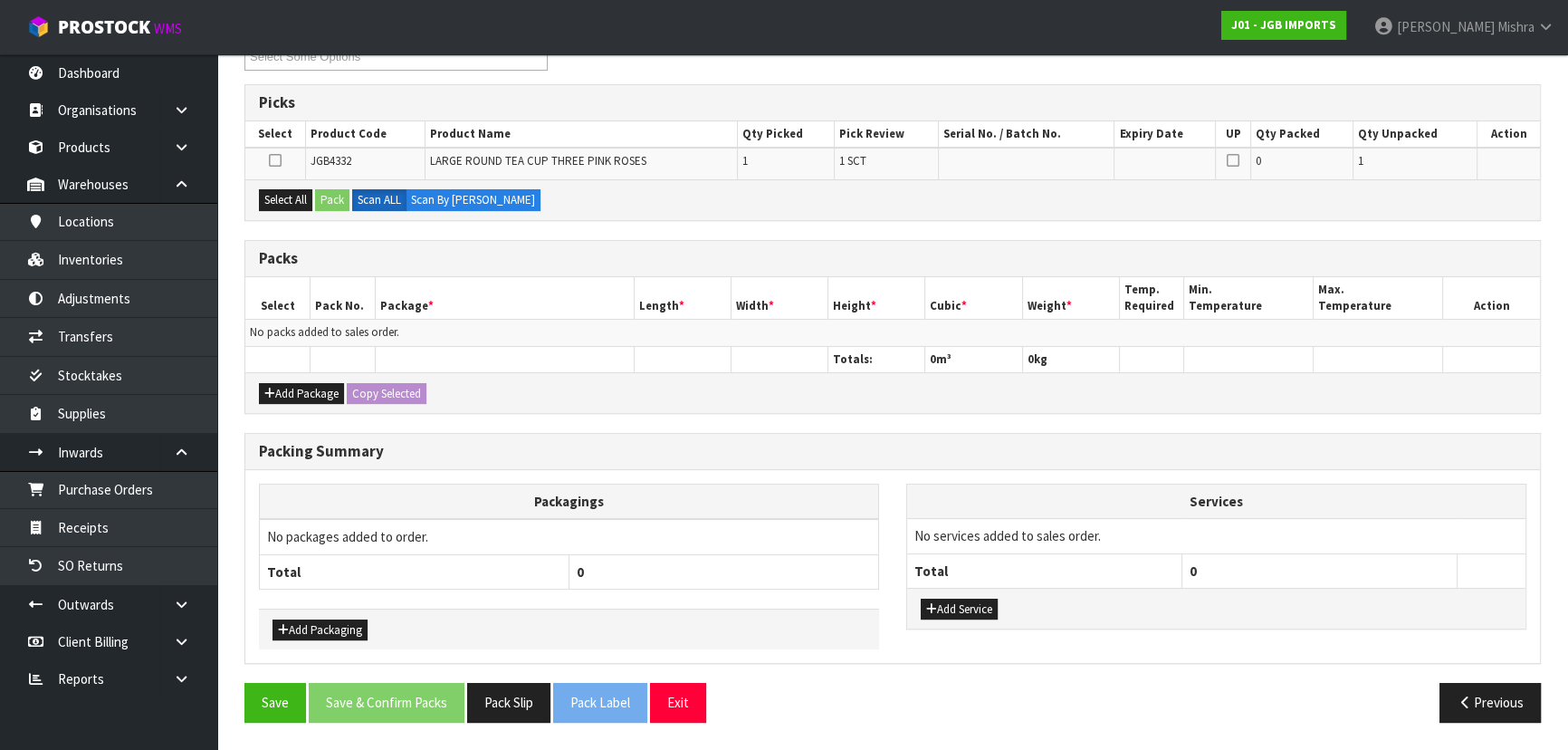
scroll to position [331, 0]
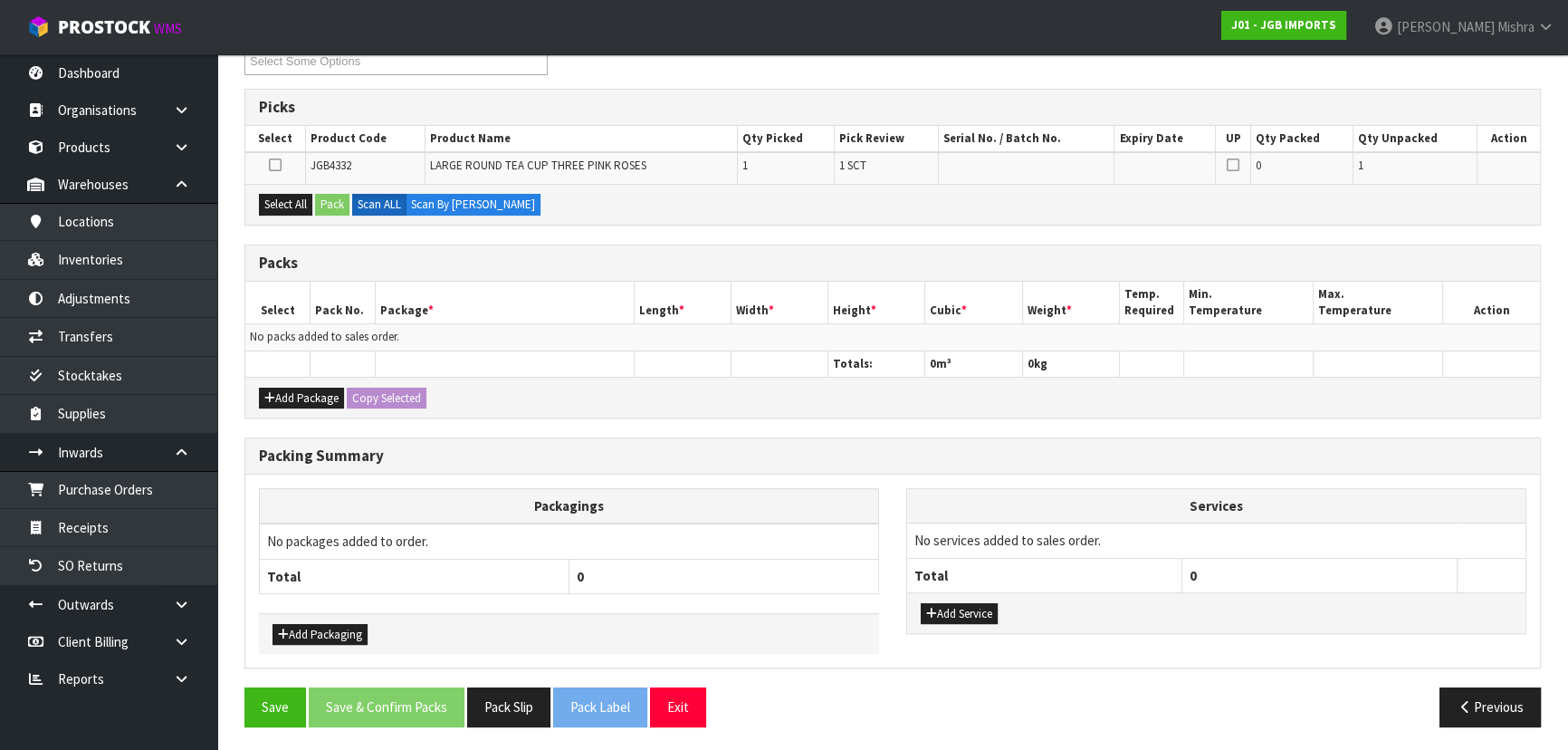
click at [291, 190] on div "Select All Pack Scan ALL Scan By Quantity" at bounding box center [893, 203] width 1295 height 40
drag, startPoint x: 297, startPoint y: 204, endPoint x: 310, endPoint y: 206, distance: 13.2
click at [296, 205] on button "Select All" at bounding box center [285, 204] width 53 height 22
click at [326, 206] on button "Pack" at bounding box center [332, 204] width 35 height 22
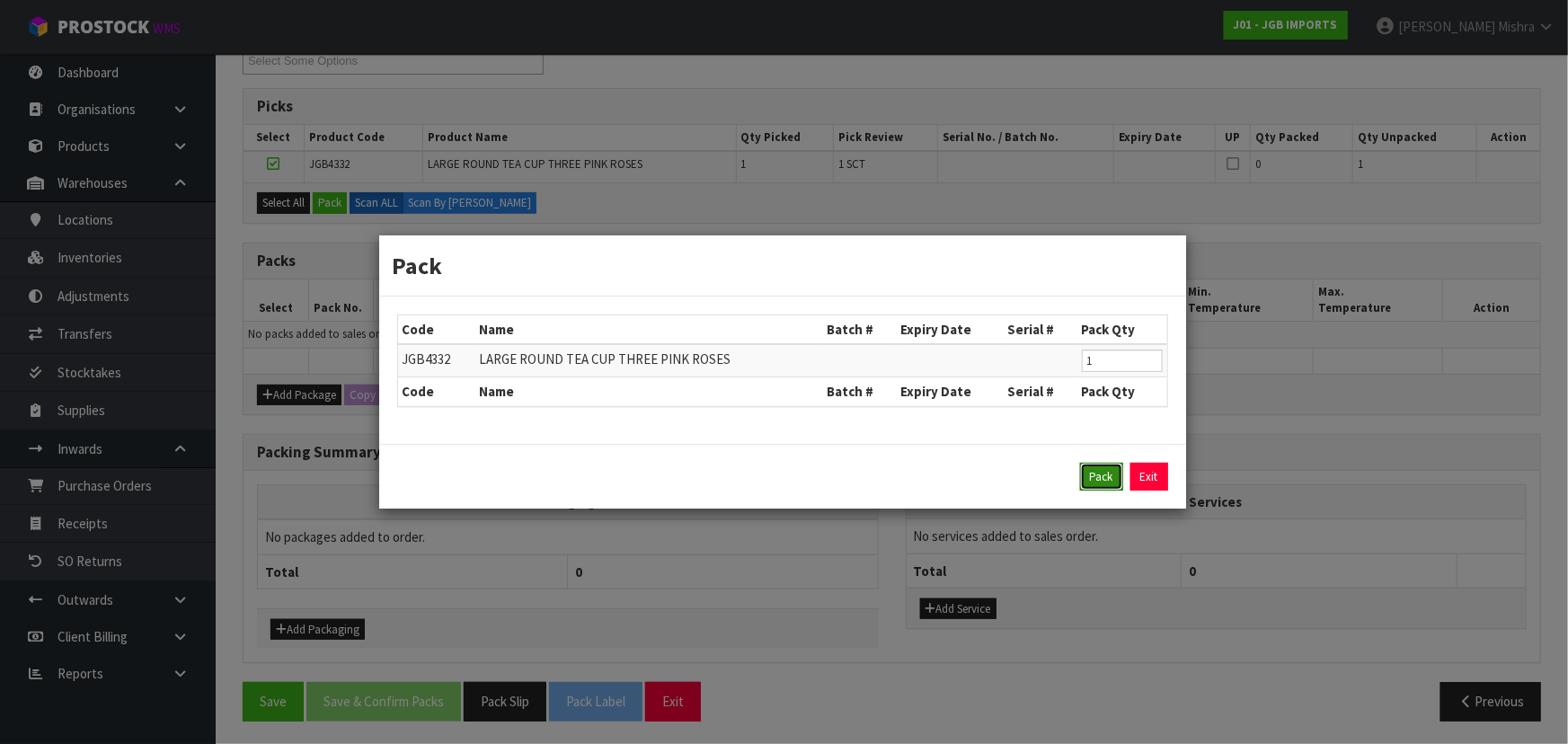
click at [1095, 475] on button "Pack" at bounding box center [1102, 477] width 43 height 28
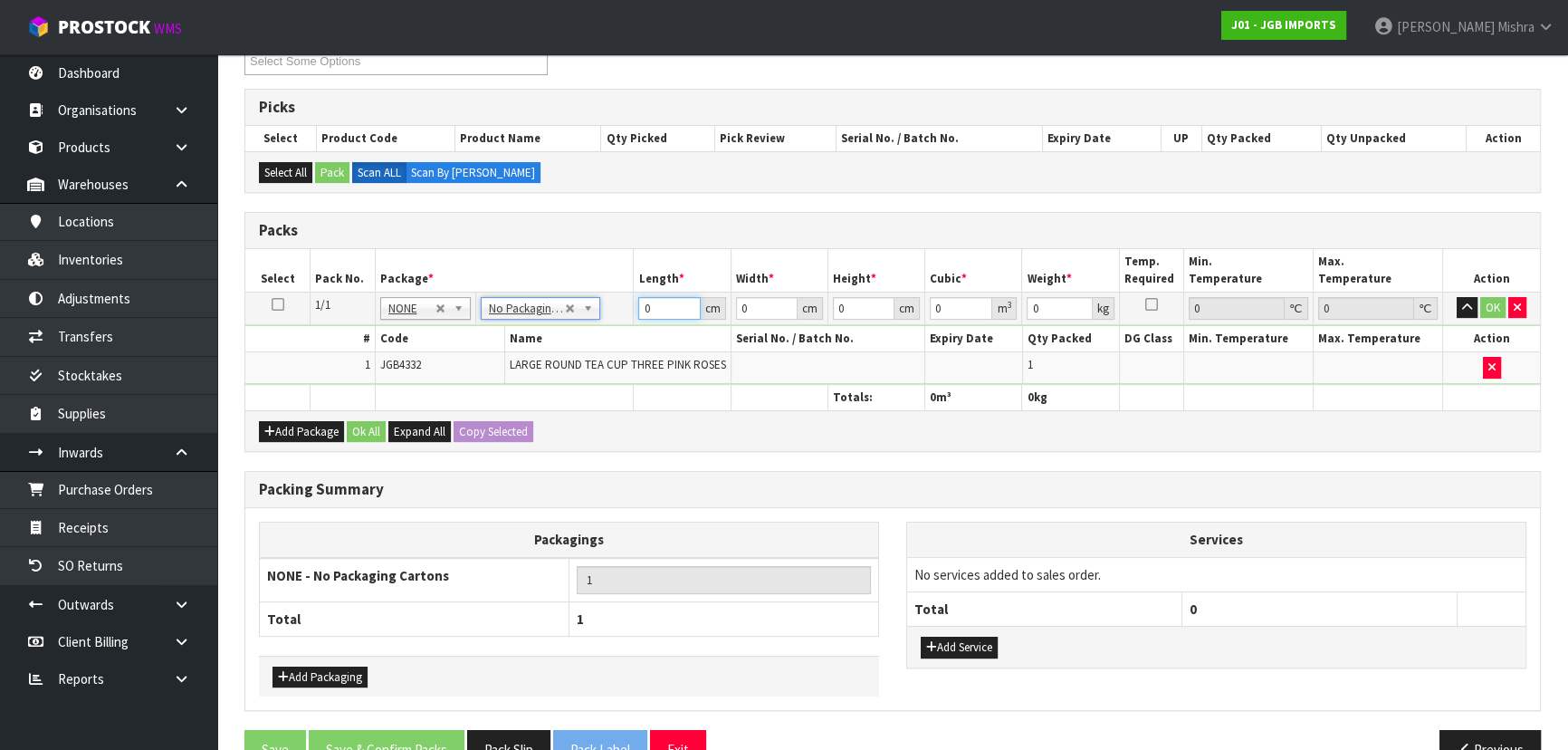
drag, startPoint x: 637, startPoint y: 295, endPoint x: 566, endPoint y: 295, distance: 71.0
click at [566, 295] on tr "1/1 NONE 007-001 007-002 007-004 007-009 007-013 007-014 007-015 007-017 007-01…" at bounding box center [893, 307] width 1295 height 33
type input "1"
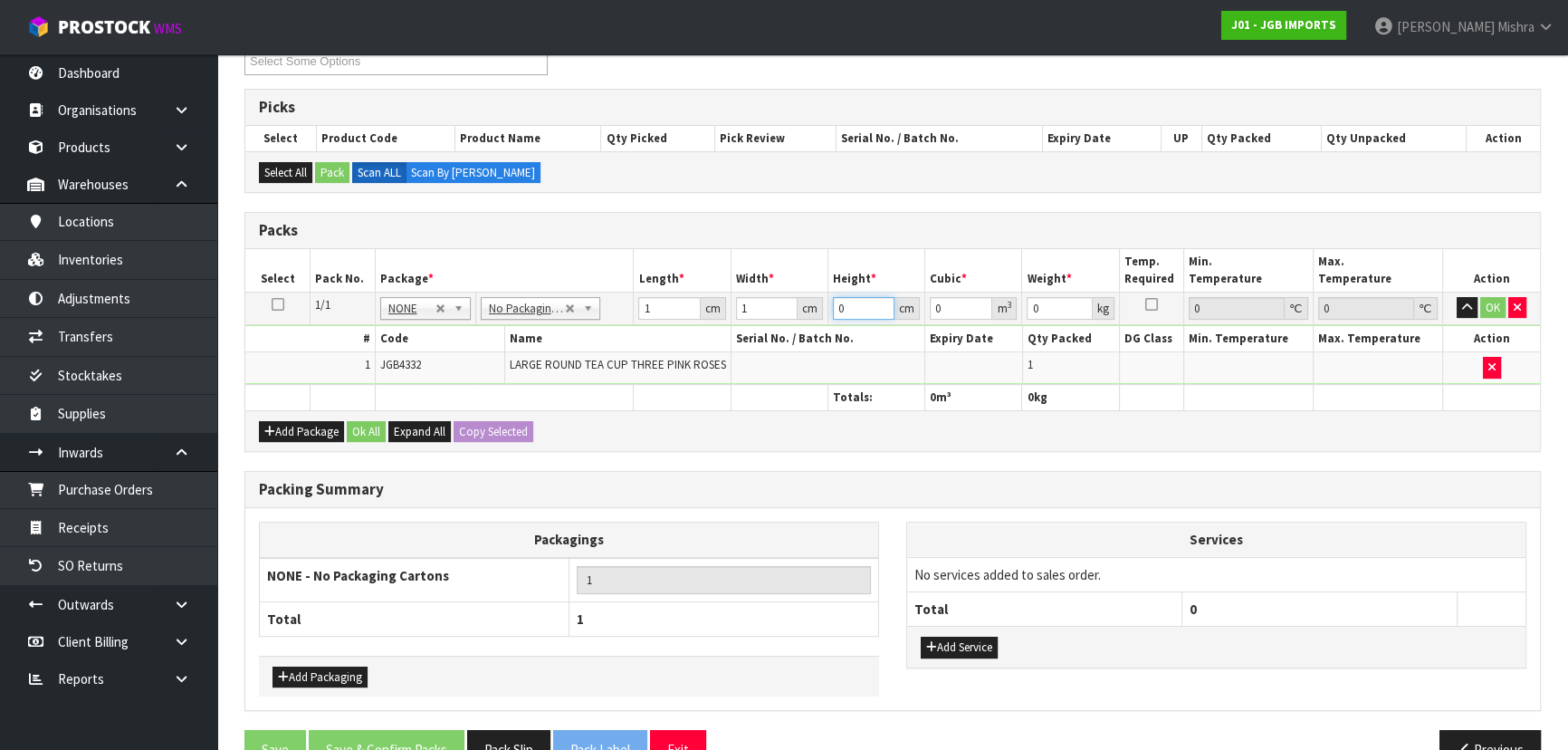
type input "0.000001"
type input "1"
click at [370, 425] on button "Ok All" at bounding box center [365, 432] width 38 height 22
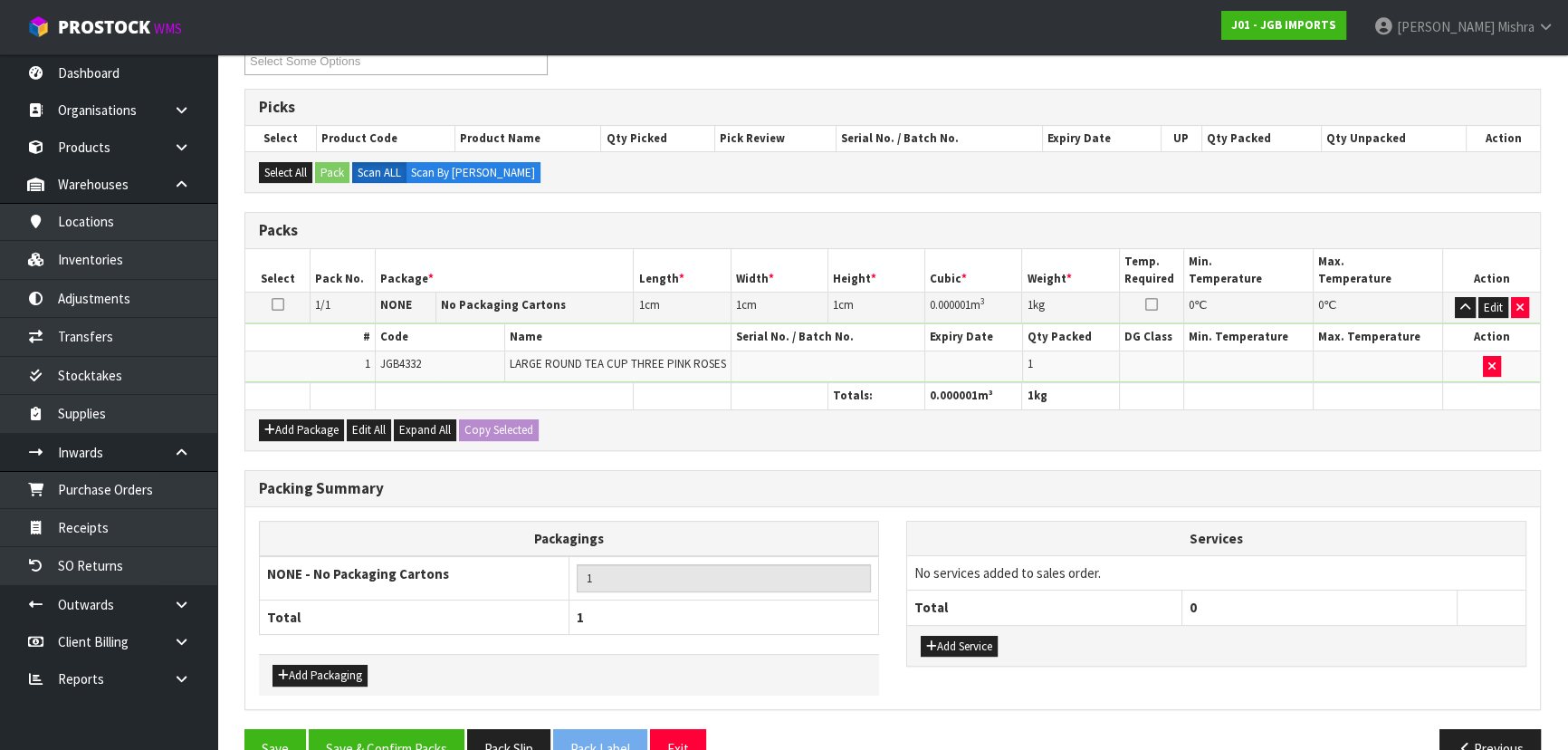
scroll to position [371, 0]
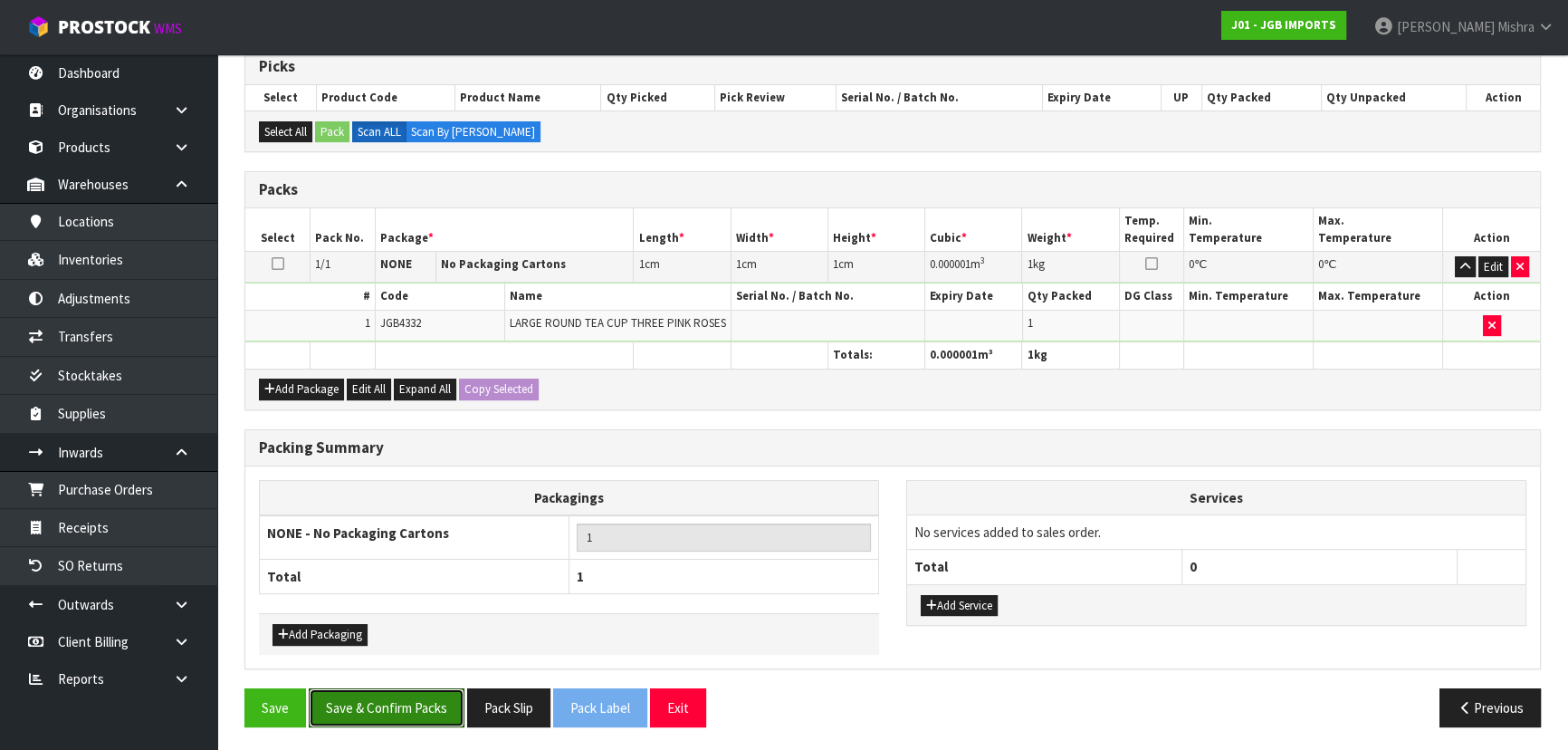
drag, startPoint x: 353, startPoint y: 694, endPoint x: 592, endPoint y: 683, distance: 239.3
click at [355, 694] on button "Save & Confirm Packs" at bounding box center [387, 707] width 156 height 38
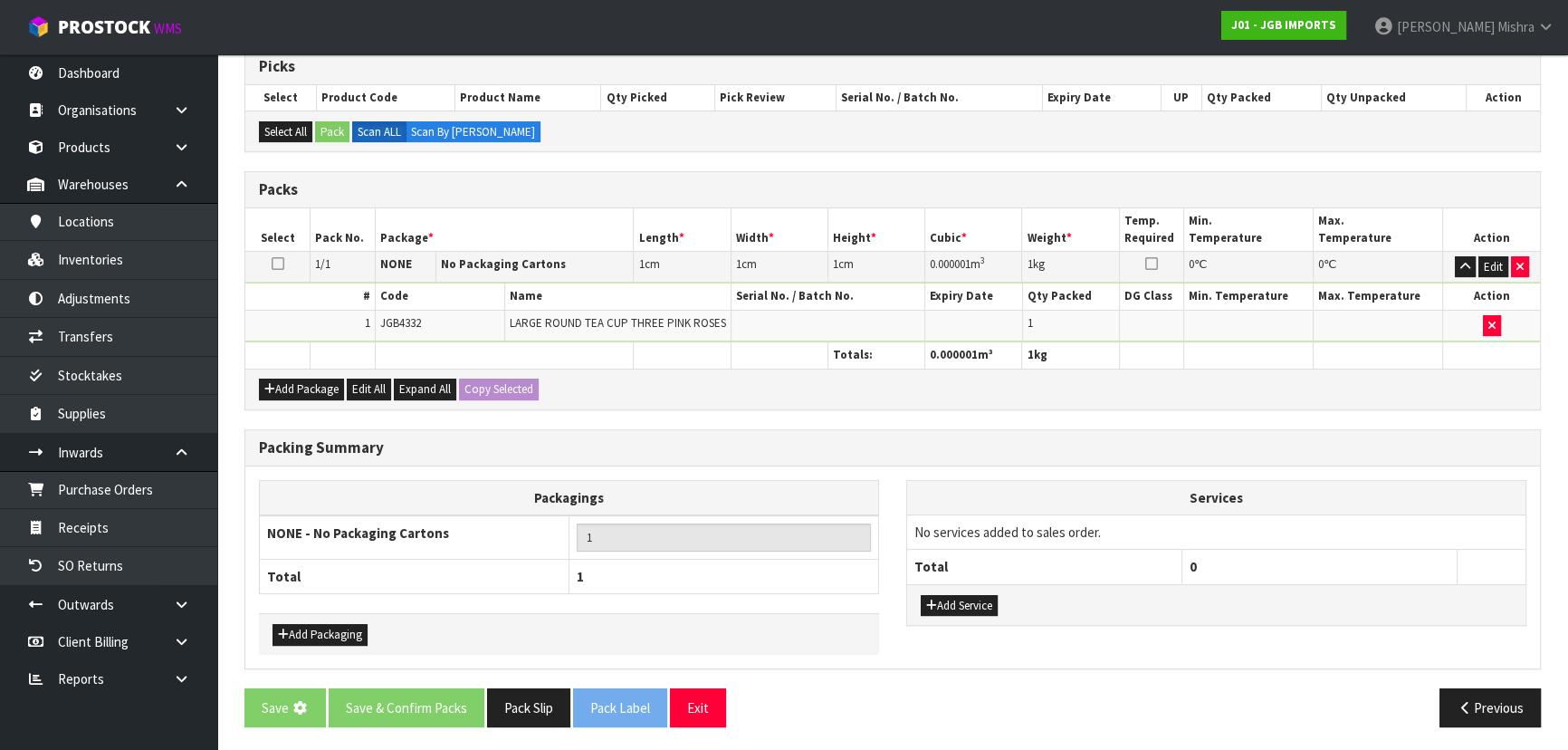
scroll to position [0, 0]
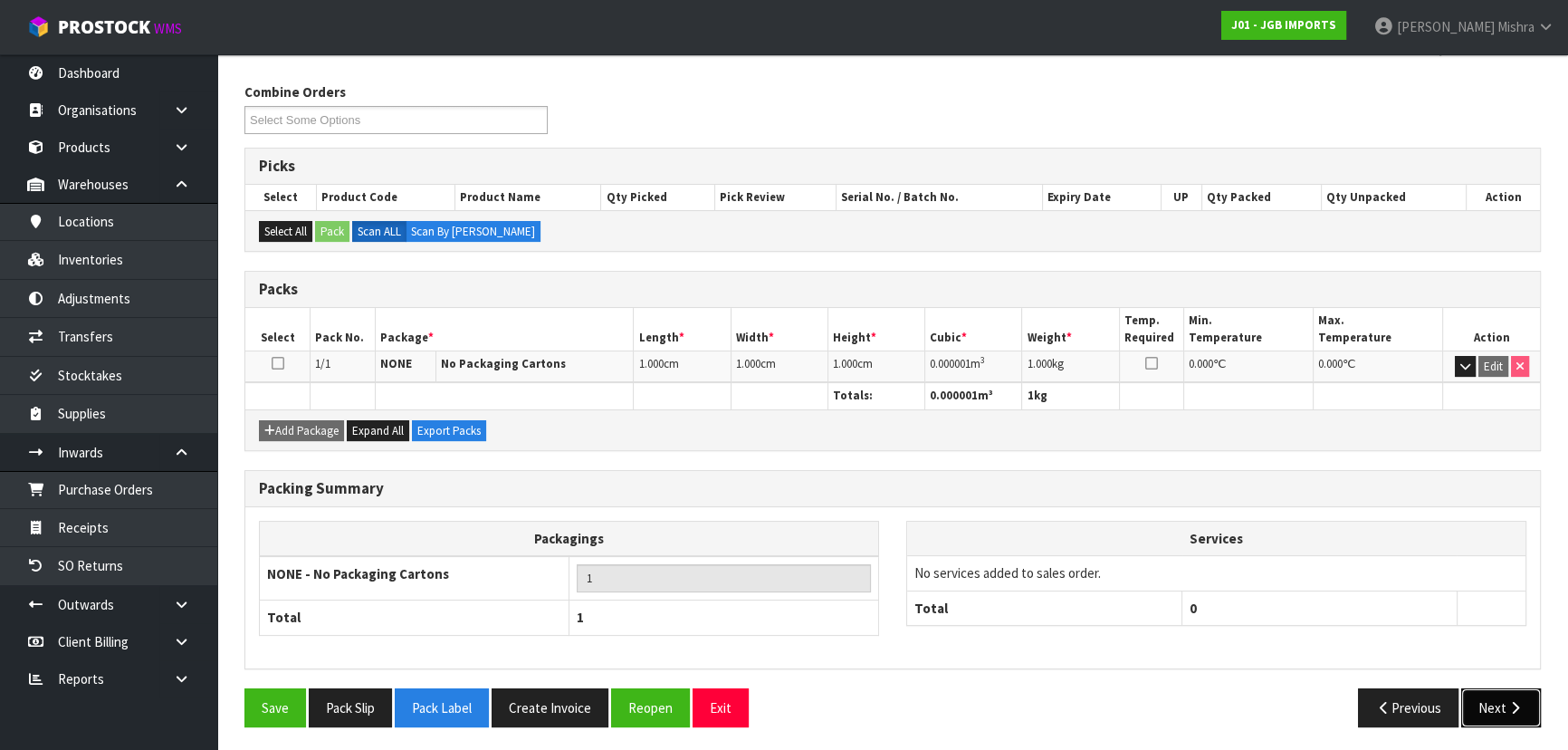
click at [1484, 698] on button "Next" at bounding box center [1501, 707] width 80 height 38
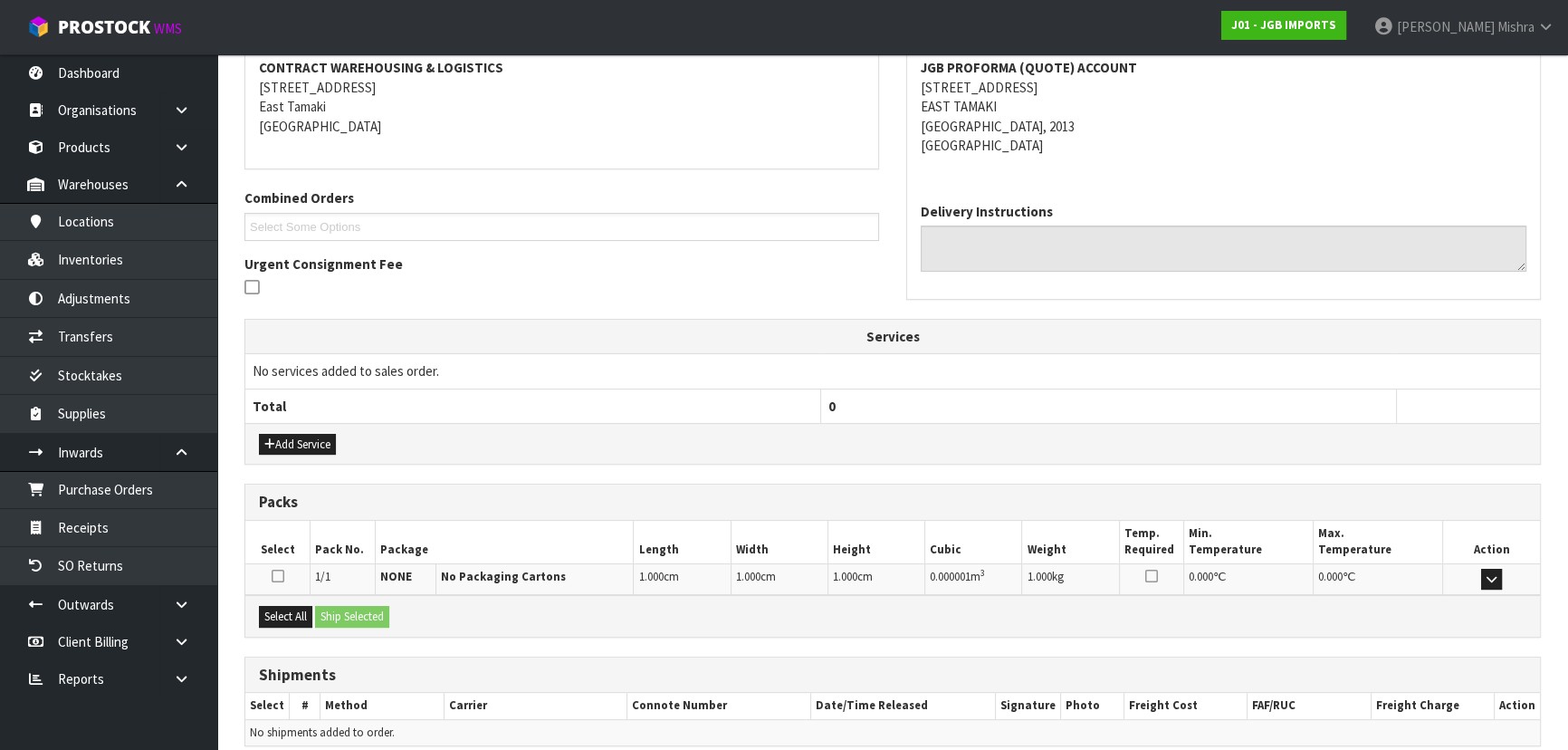
scroll to position [423, 0]
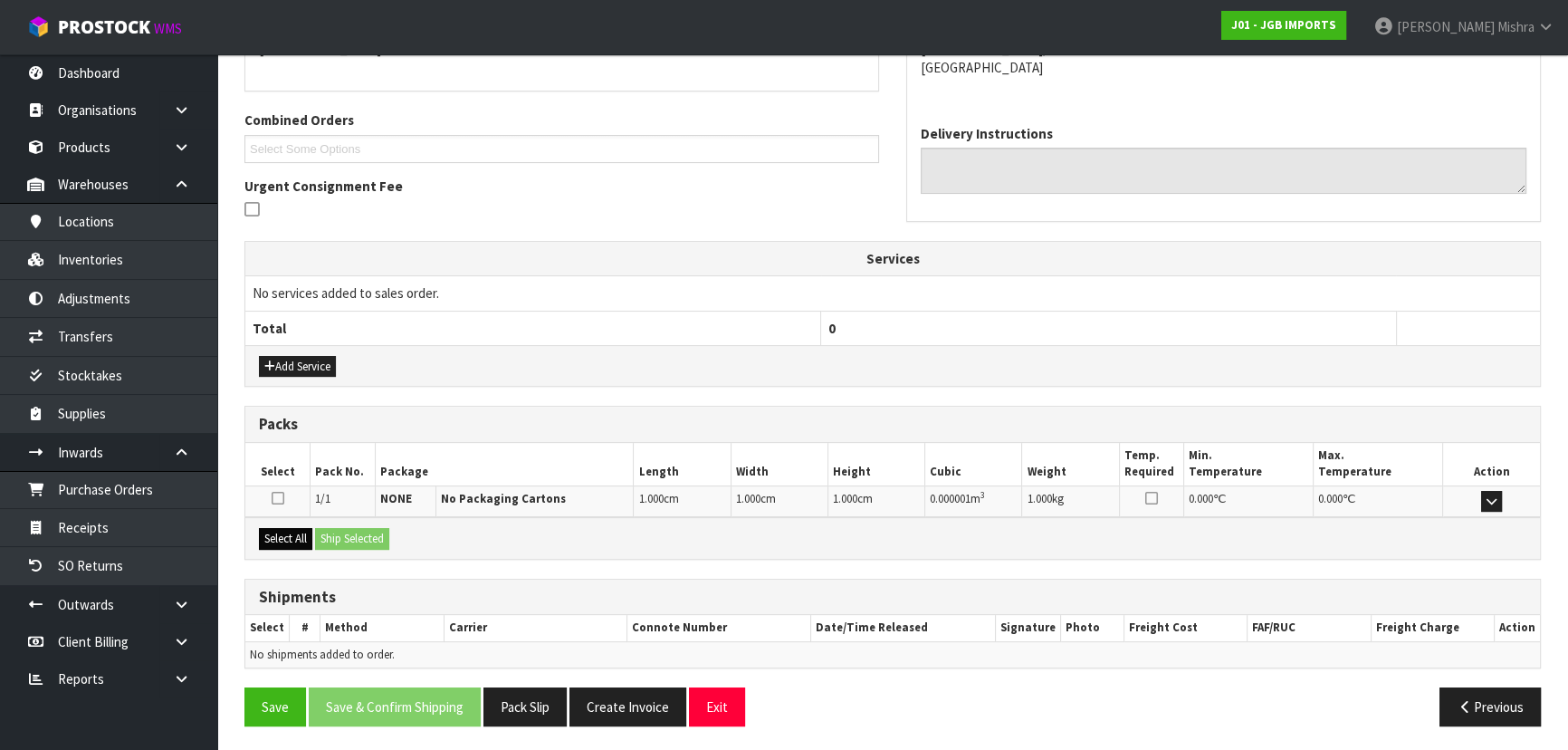
click at [304, 528] on button "Select All" at bounding box center [285, 539] width 53 height 22
click at [371, 534] on button "Ship Selected" at bounding box center [351, 539] width 74 height 22
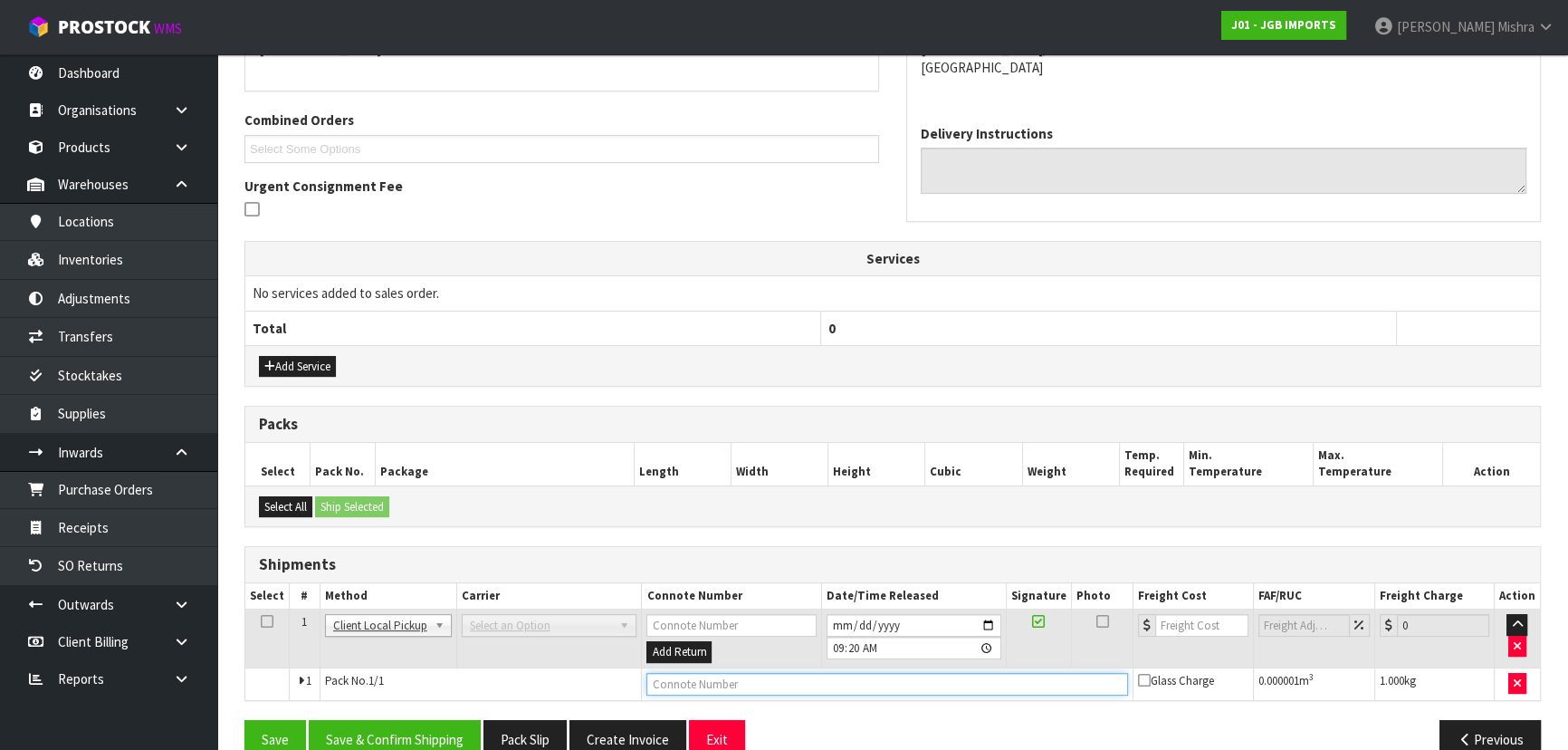
click at [775, 679] on input "text" at bounding box center [887, 684] width 482 height 23
type input "DISPOSED"
click at [393, 737] on button "Save & Confirm Shipping" at bounding box center [395, 738] width 172 height 38
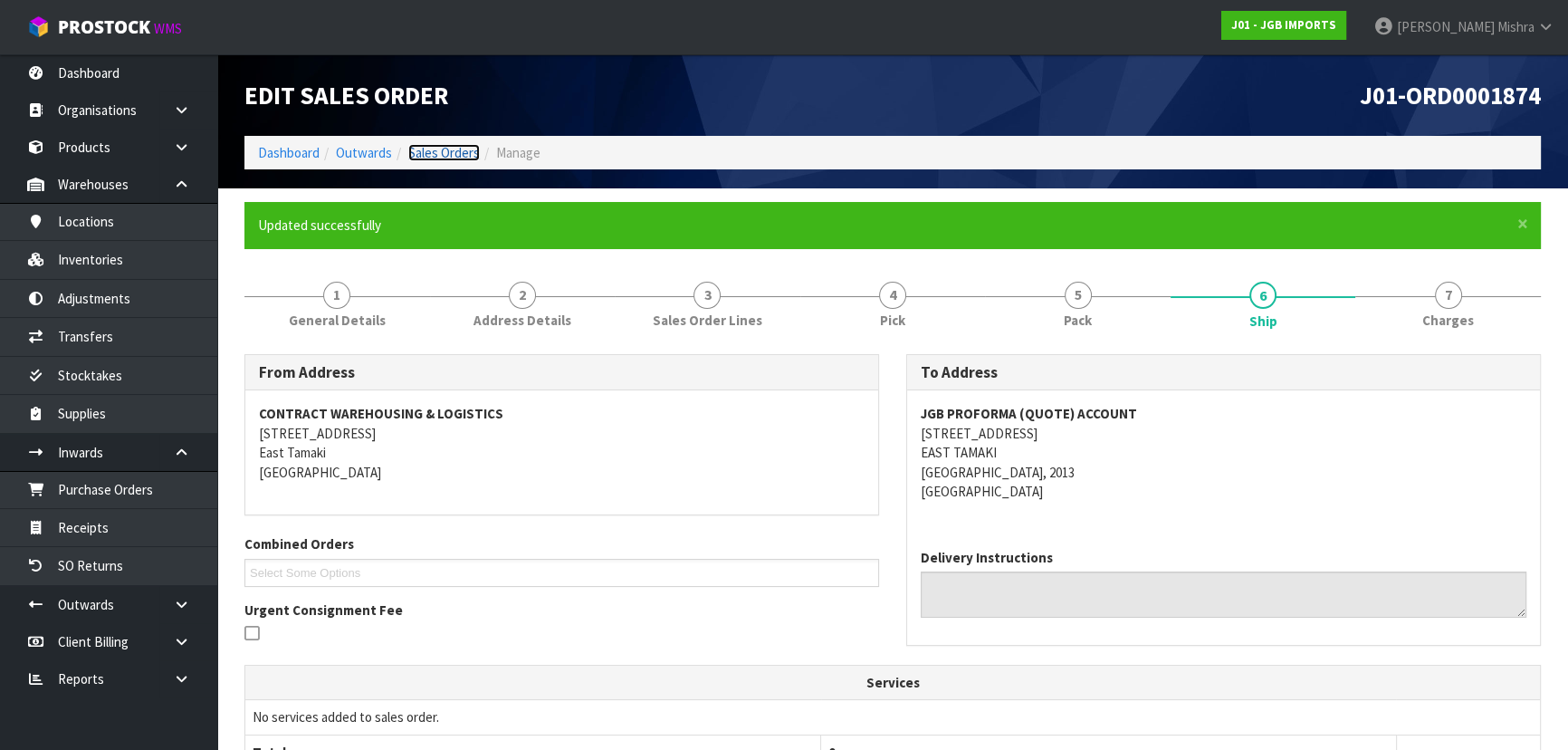
click at [437, 149] on link "Sales Orders" at bounding box center [444, 152] width 71 height 17
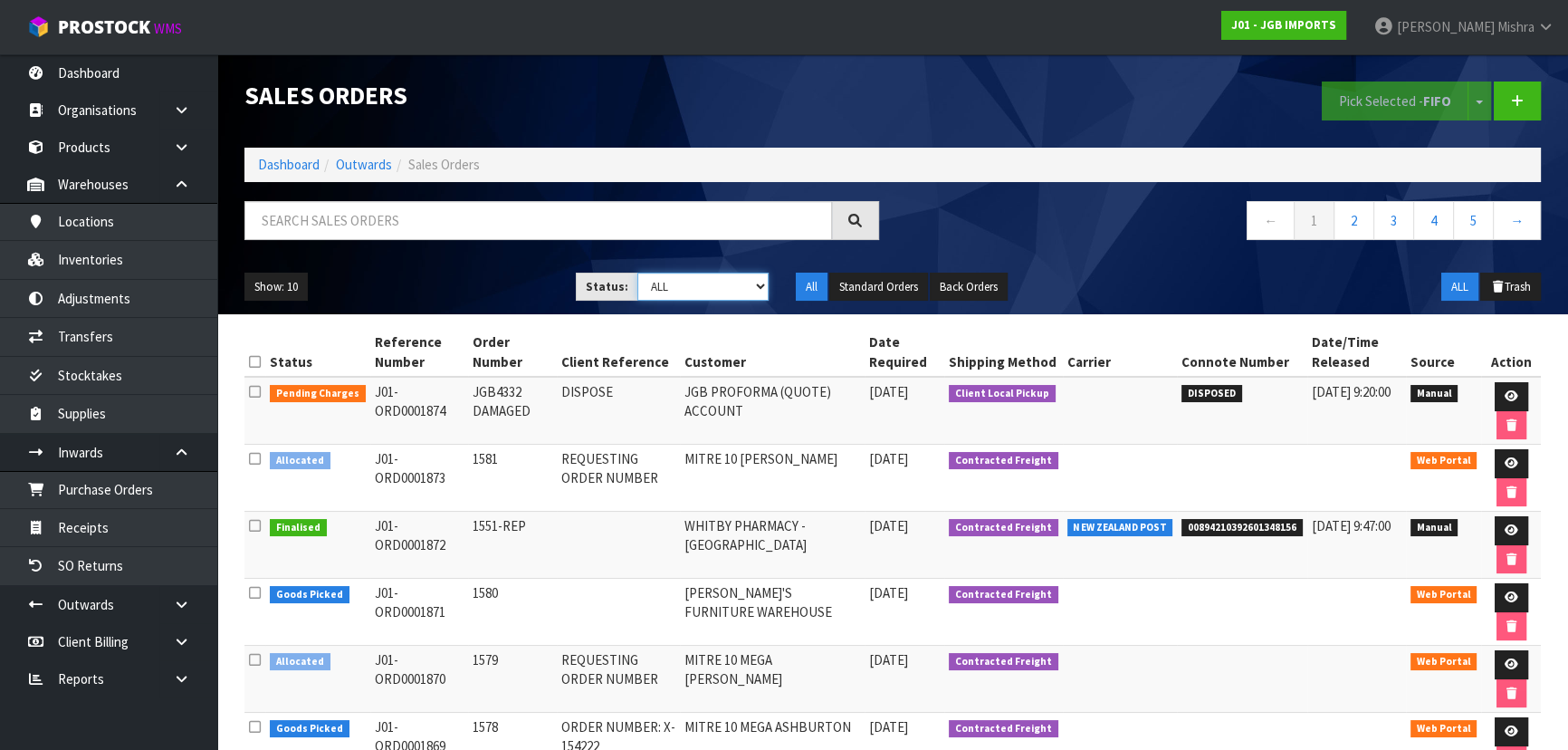
click at [687, 285] on select "Draft Pending Allocated Pending Pick Goods Picked Goods Packed Pending Charges …" at bounding box center [704, 286] width 132 height 28
click at [637, 272] on select "Draft Pending Allocated Pending Pick Goods Picked Goods Packed Pending Charges …" at bounding box center [704, 286] width 132 height 28
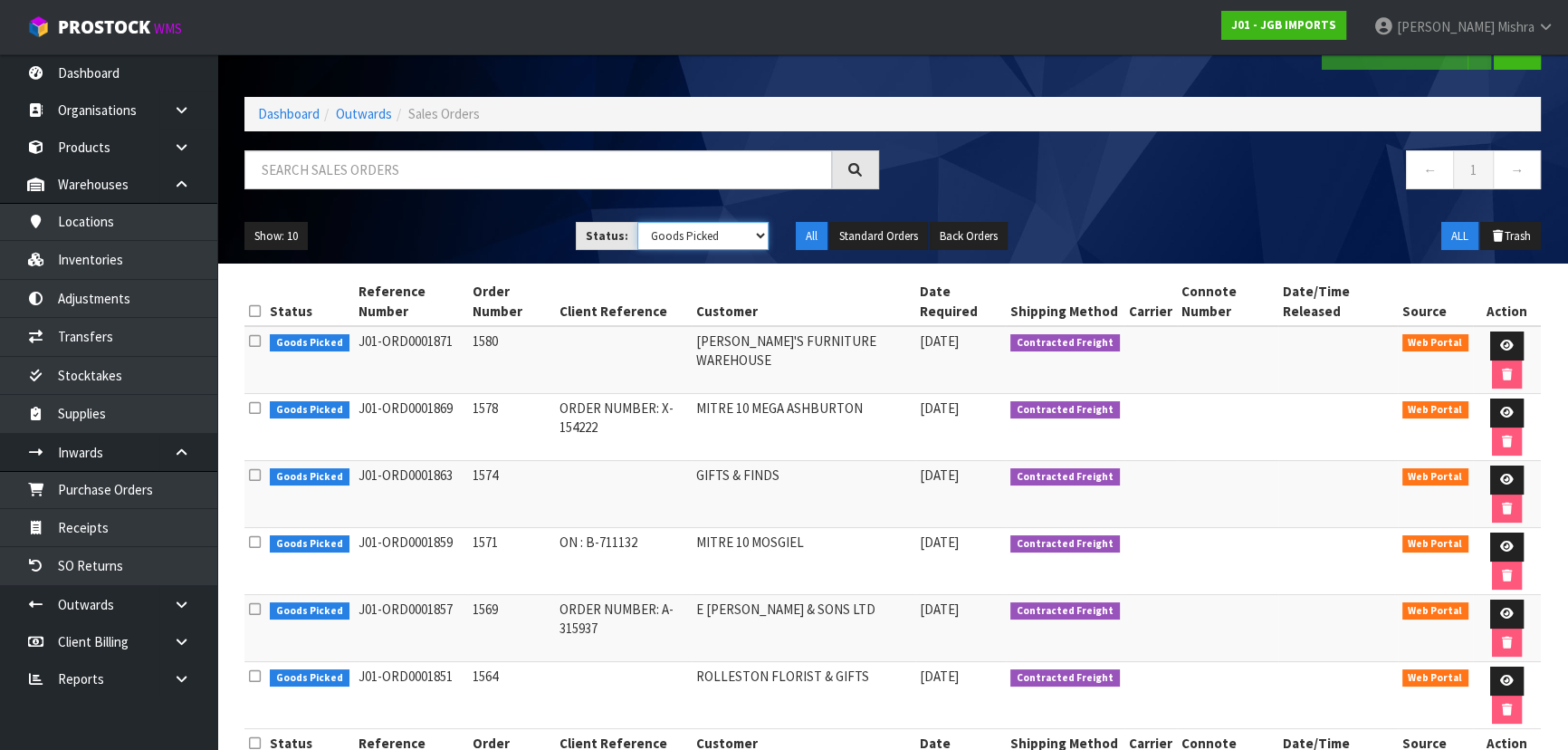
scroll to position [107, 0]
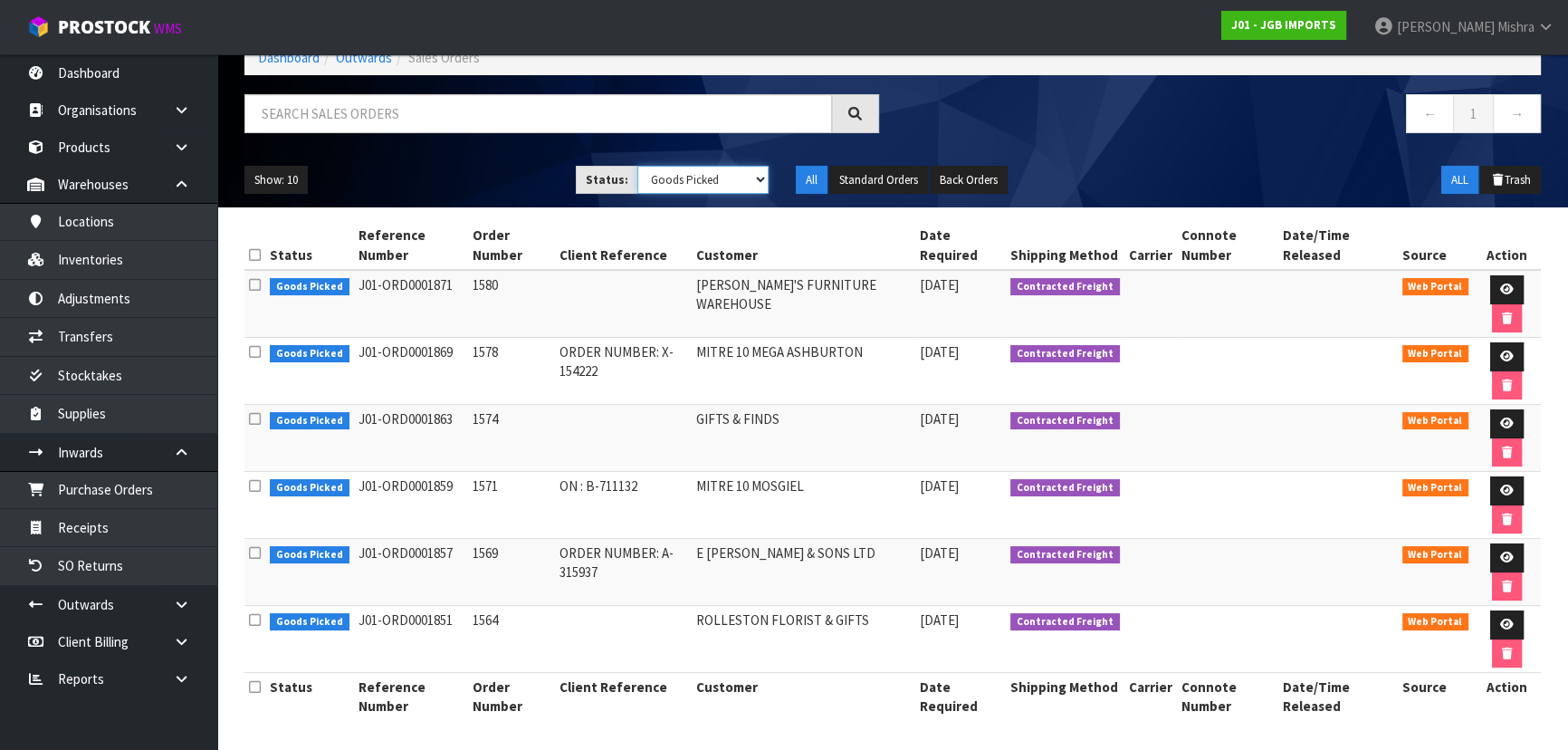
click at [654, 171] on select "Draft Pending Allocated Pending Pick Goods Picked Goods Packed Pending Charges …" at bounding box center [704, 180] width 132 height 28
select select "string:3"
click at [637, 166] on select "Draft Pending Allocated Pending Pick Goods Picked Goods Packed Pending Charges …" at bounding box center [704, 180] width 132 height 28
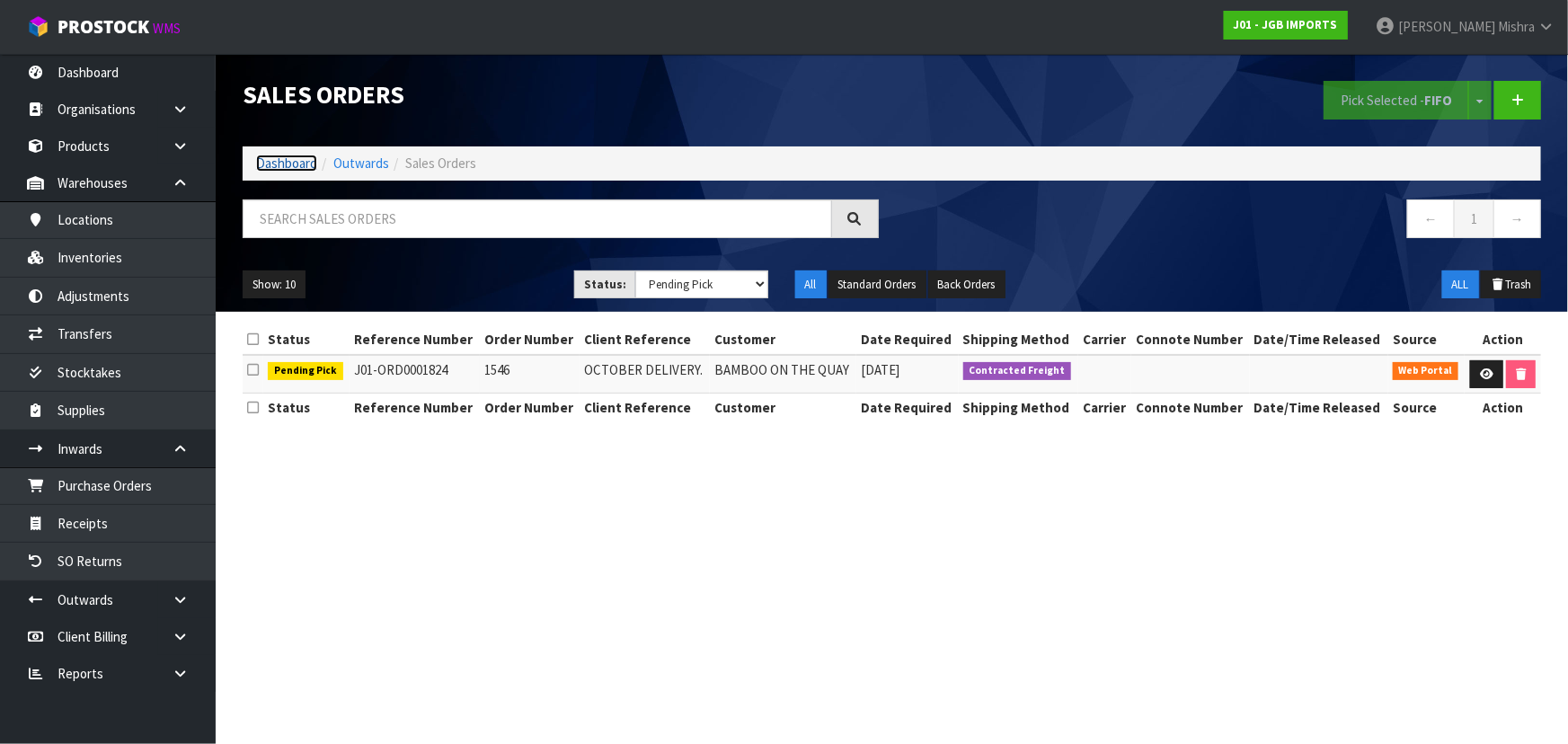
click at [282, 158] on link "Dashboard" at bounding box center [287, 163] width 61 height 17
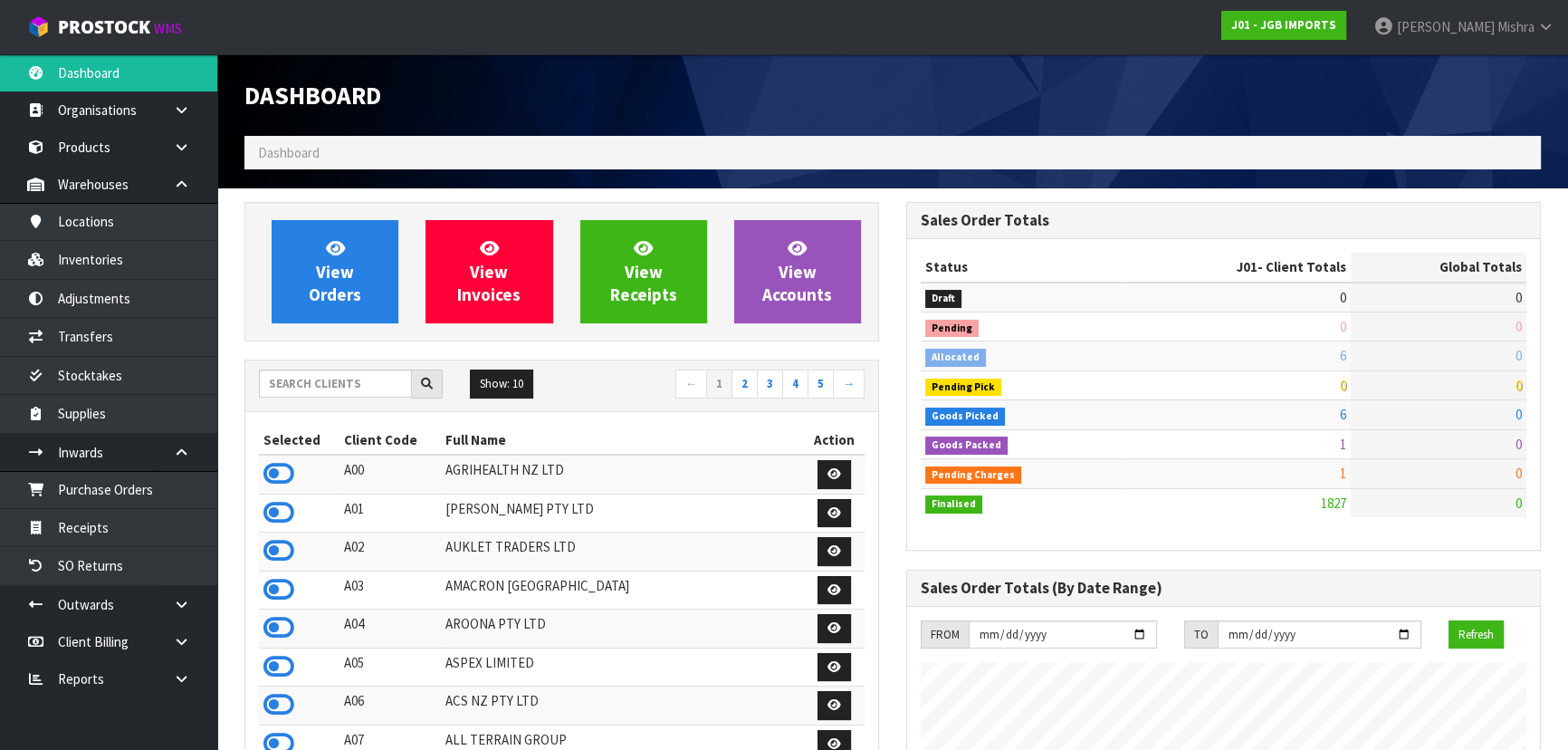
scroll to position [1369, 661]
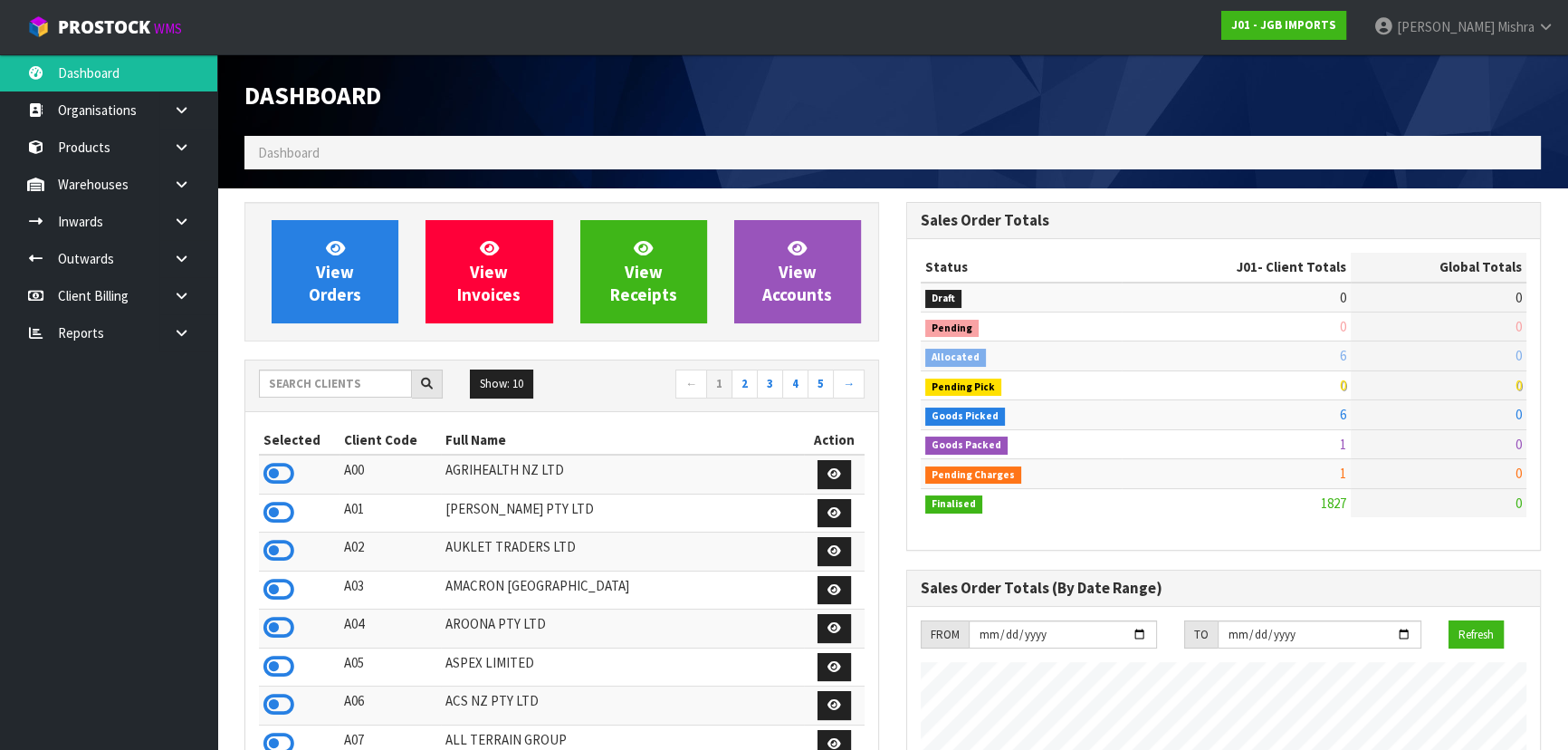
scroll to position [1369, 661]
click at [1541, 32] on icon at bounding box center [1545, 27] width 17 height 14
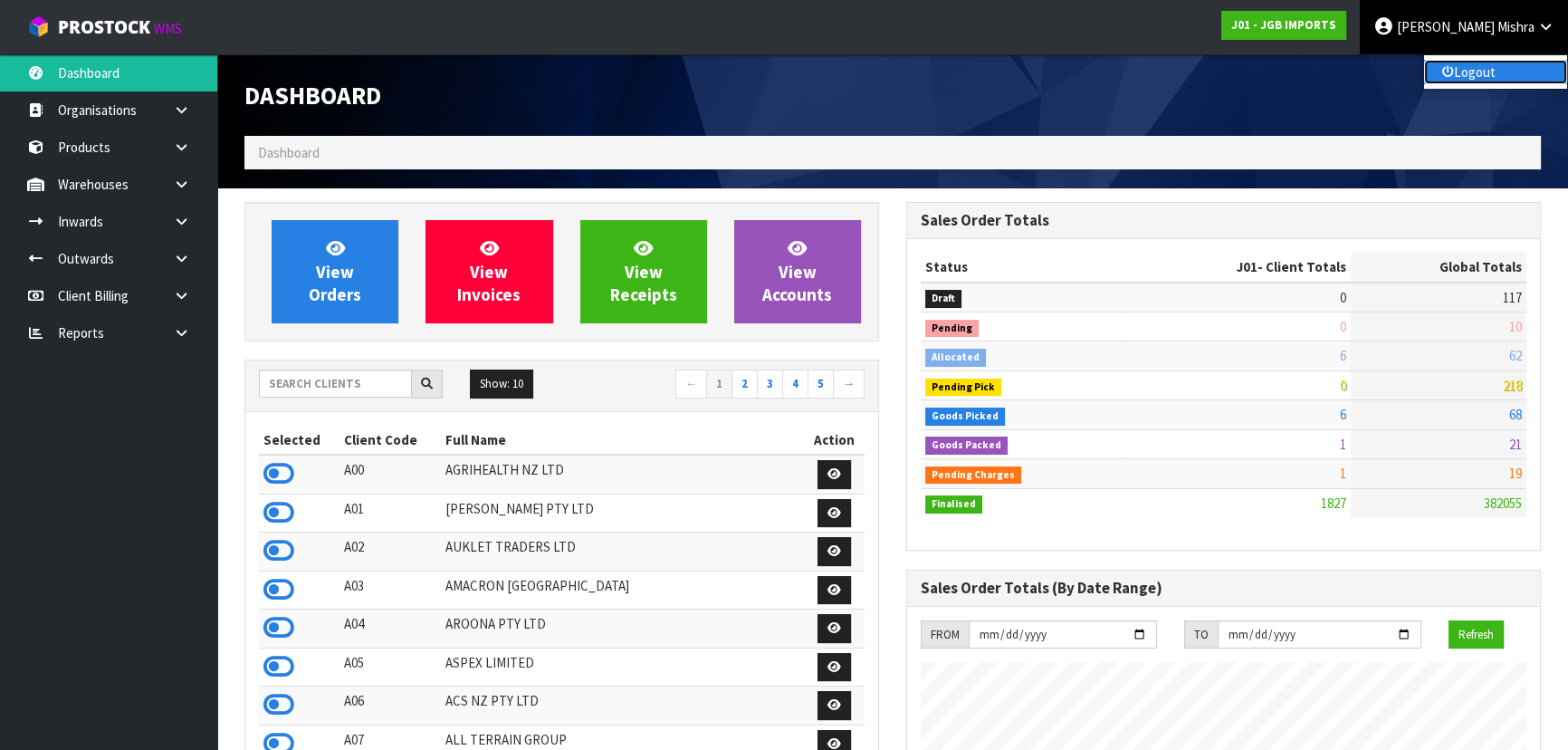
click at [1489, 62] on link "Logout" at bounding box center [1495, 72] width 143 height 25
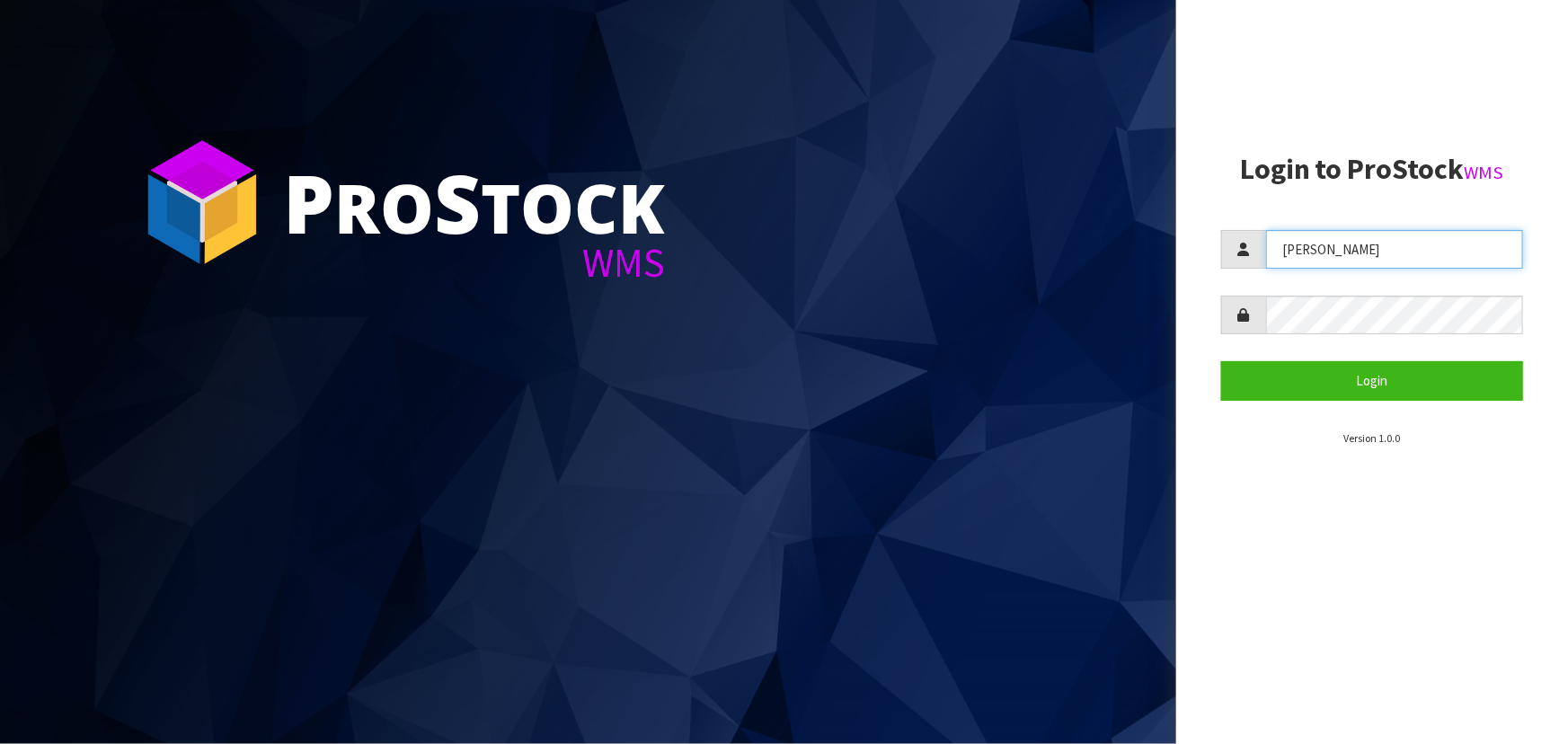
drag, startPoint x: 1355, startPoint y: 256, endPoint x: 1204, endPoint y: 254, distance: 151.0
click at [1204, 254] on aside "Login to ProStock WMS [GEOGRAPHIC_DATA] Login Version 1.0.0" at bounding box center [1372, 372] width 392 height 744
type input "MEENA"
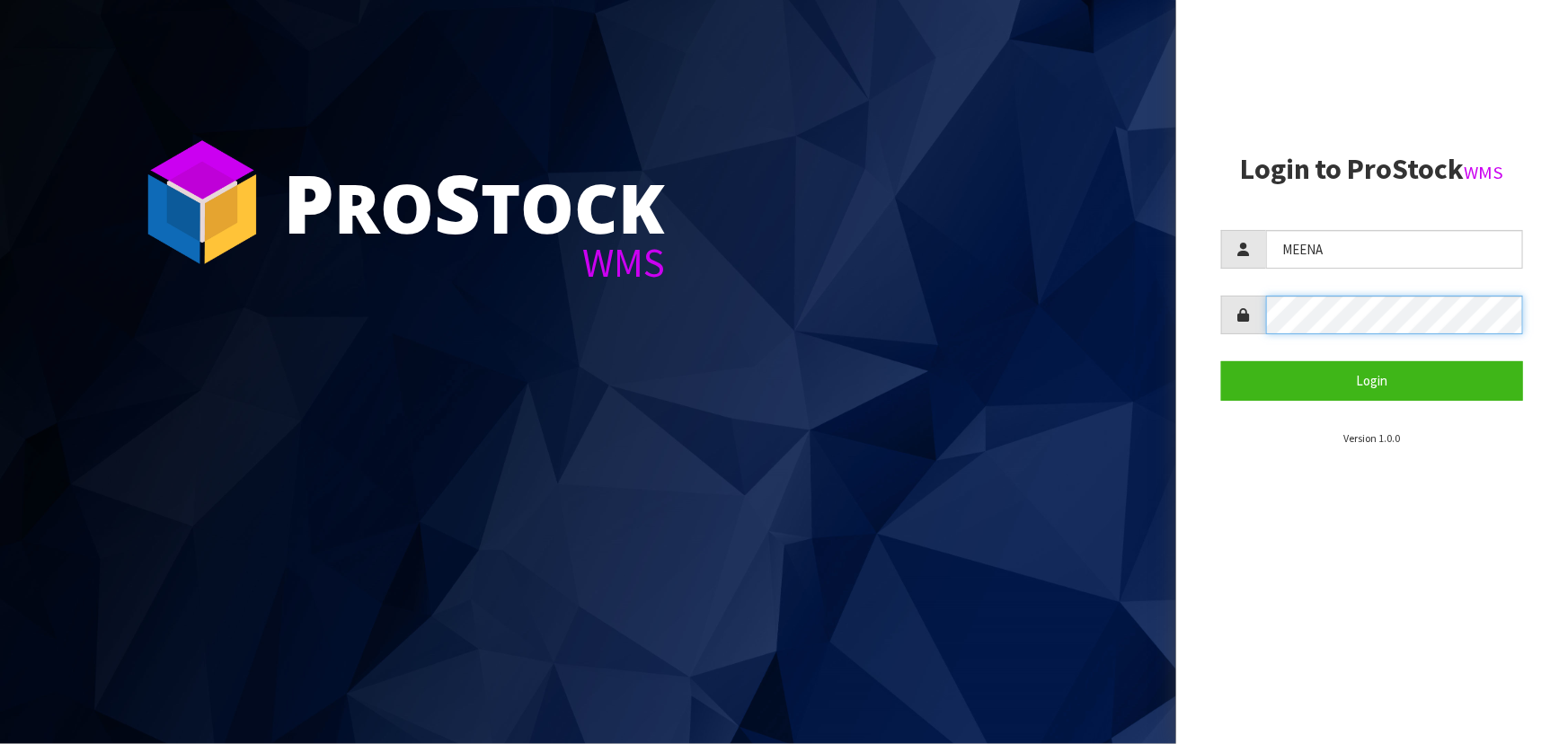
click at [1141, 285] on div "P ro S tock WMS Login to ProStock WMS MEENA Login Version 1.0.0" at bounding box center [784, 372] width 1568 height 744
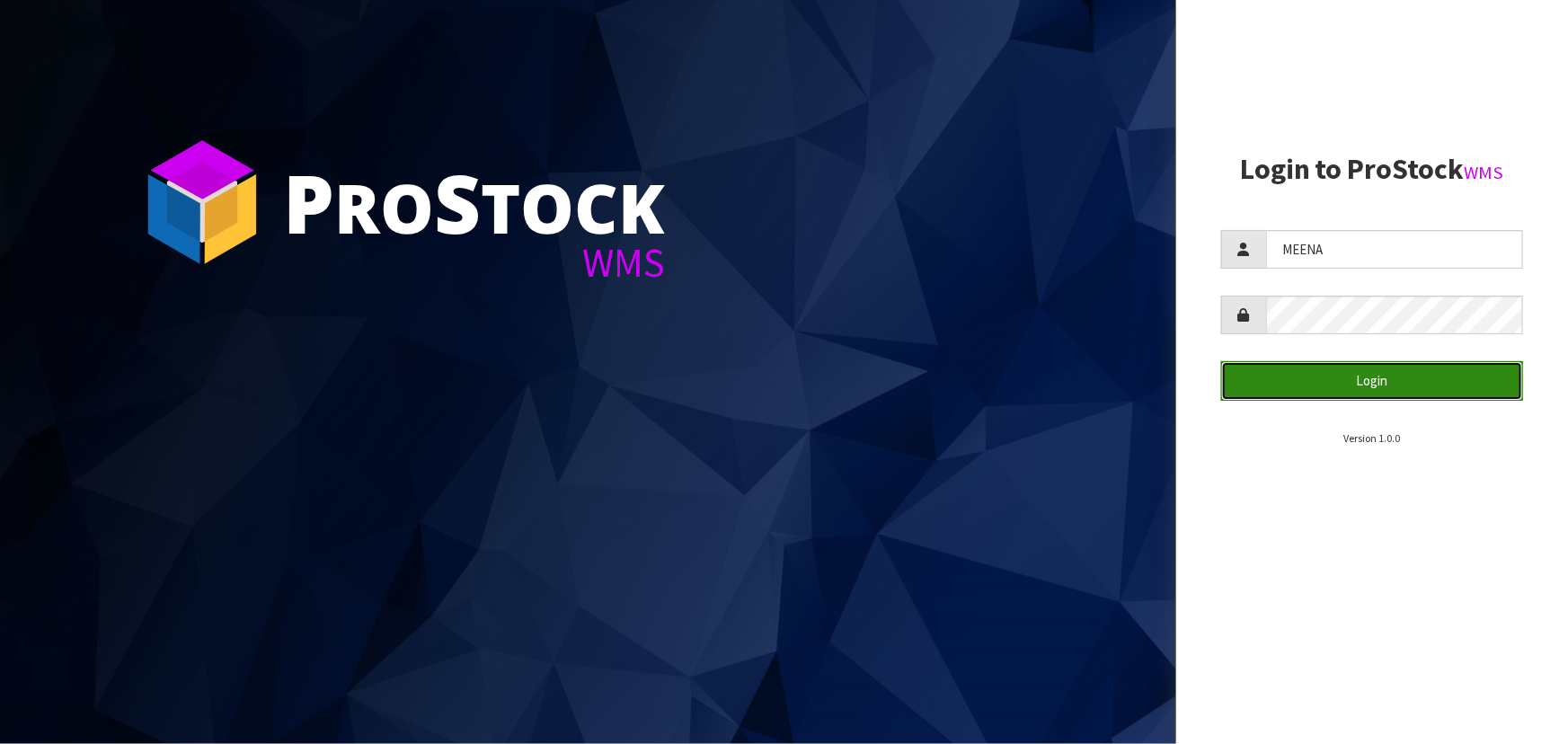
click at [1267, 385] on button "Login" at bounding box center [1372, 380] width 302 height 38
